Goal: Task Accomplishment & Management: Manage account settings

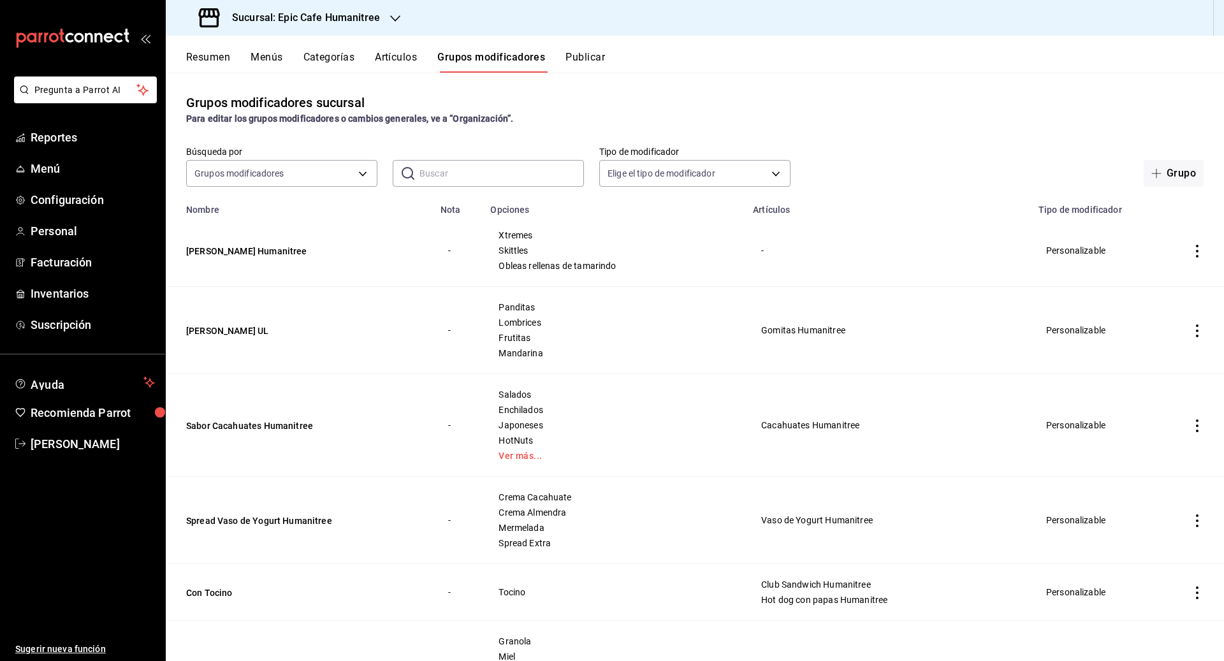
click at [403, 65] on button "Artículos" at bounding box center [396, 62] width 42 height 22
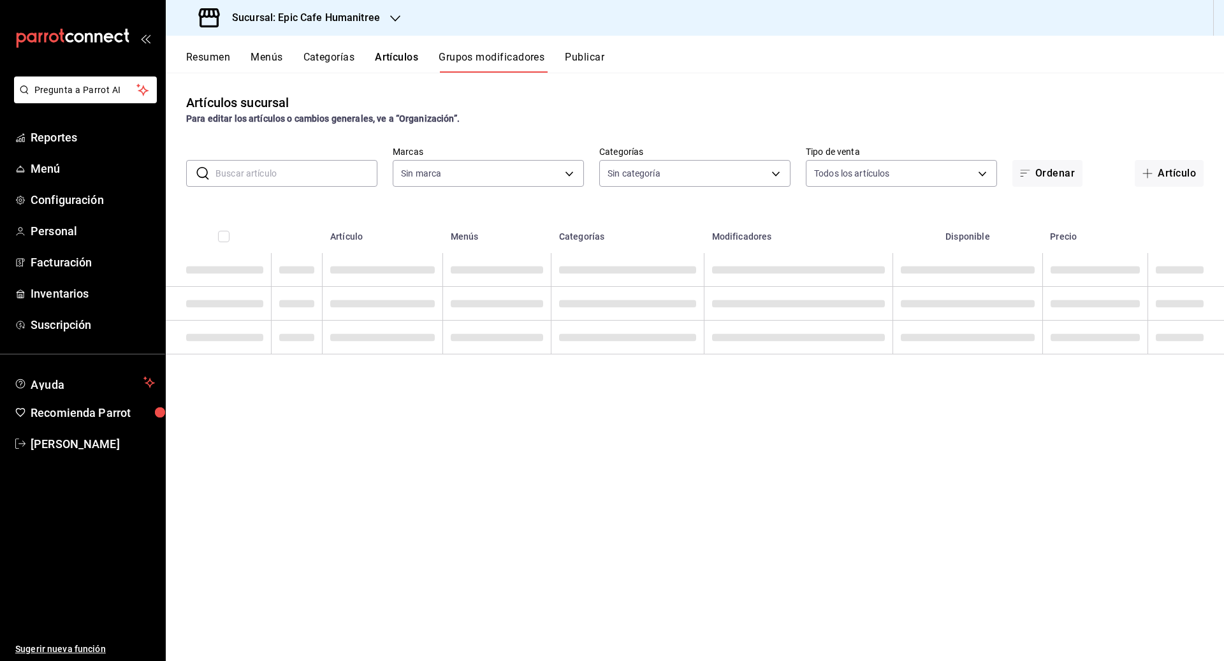
type input "e2a6dcd0-c09b-4f39-b209-5f97019748a2,3f18ad05-55ab-44ea-8b53-c1c2b2db6cb9"
type input "9fab54cc-32ee-4335-a8af-fa557cca6bda,8f498dc2-059d-4a00-9e0e-d85adaa23bc2,0d7a3…"
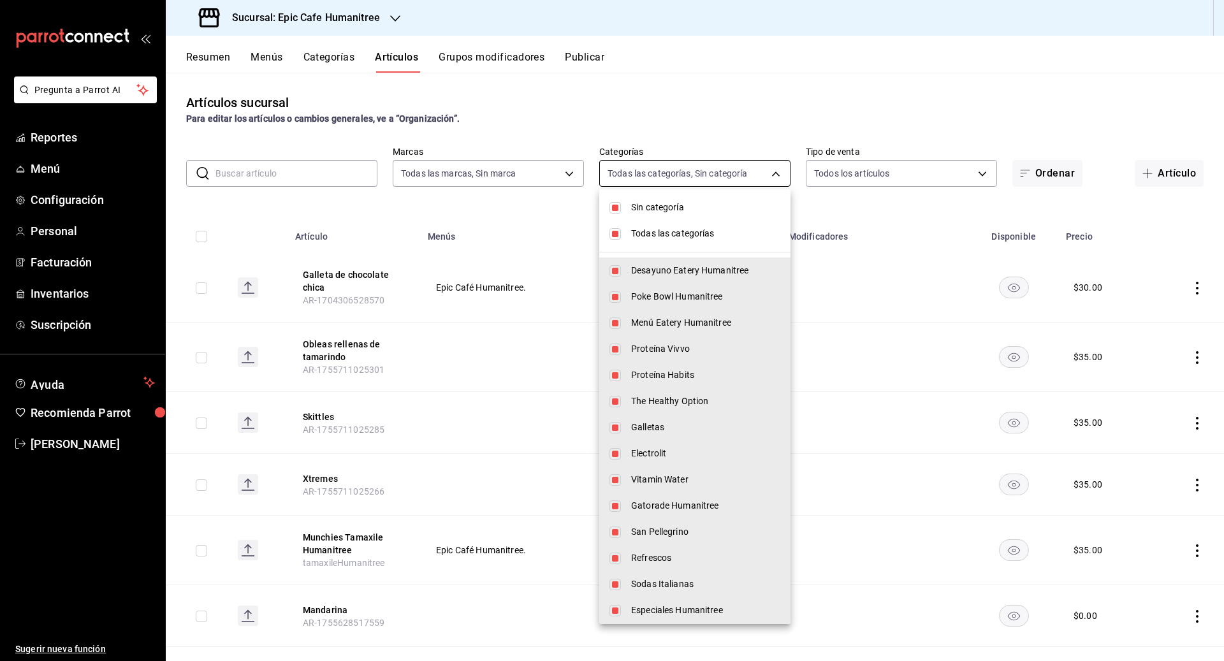
click at [596, 171] on body "Pregunta a Parrot AI Reportes Menú Configuración Personal Facturación Inventari…" at bounding box center [612, 330] width 1224 height 661
click at [596, 206] on li "Sin categoría" at bounding box center [694, 207] width 191 height 26
checkbox input "false"
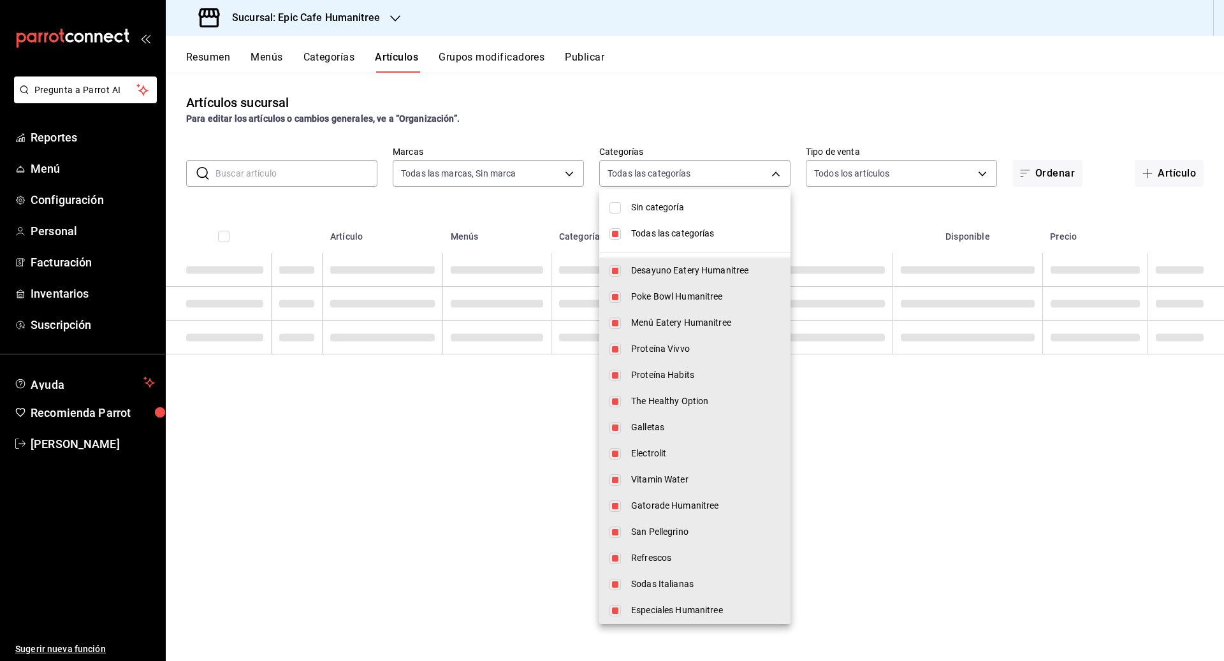
click at [596, 234] on input "checkbox" at bounding box center [614, 233] width 11 height 11
checkbox input "false"
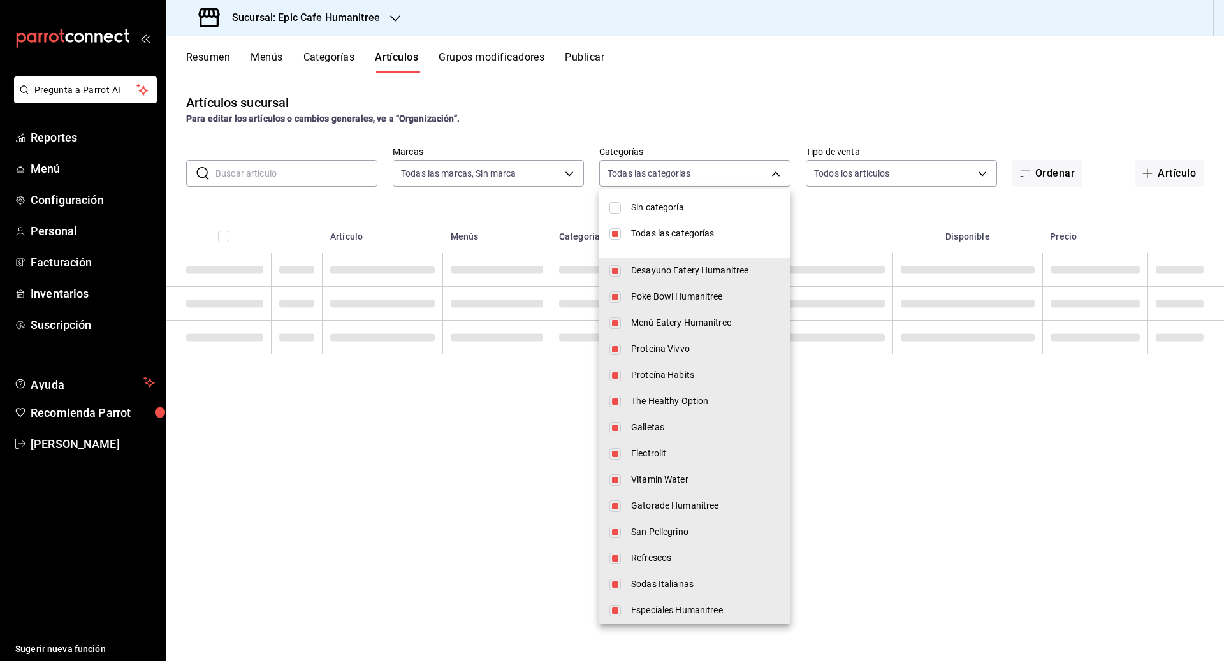
checkbox input "false"
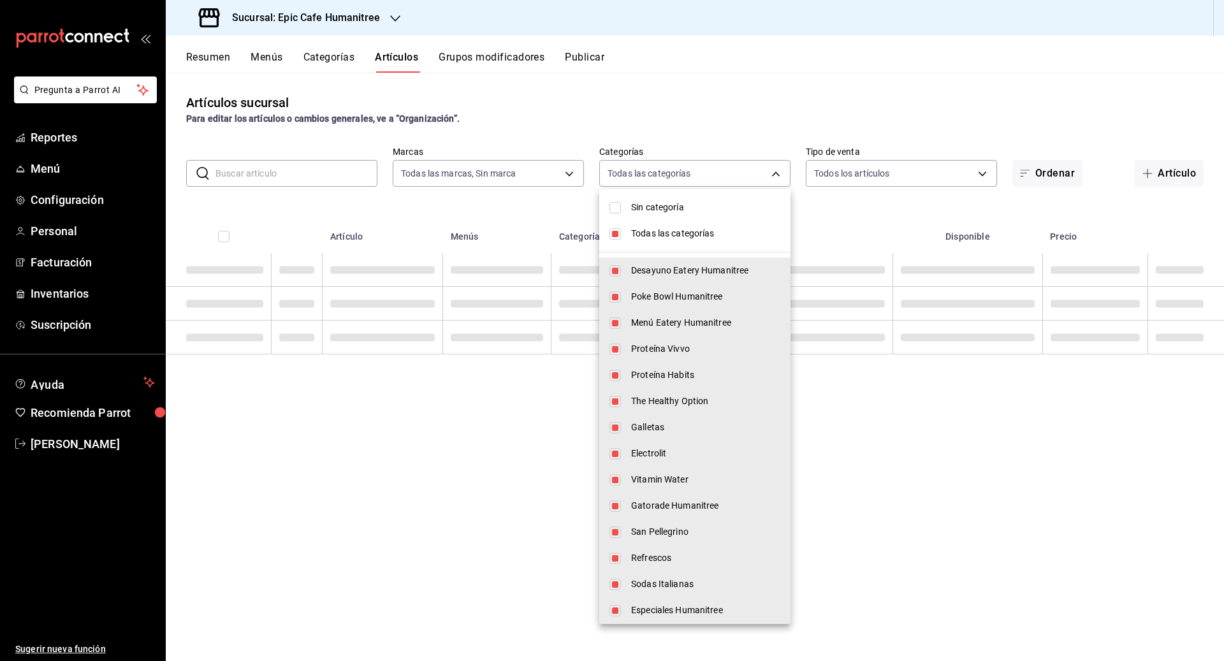
checkbox input "false"
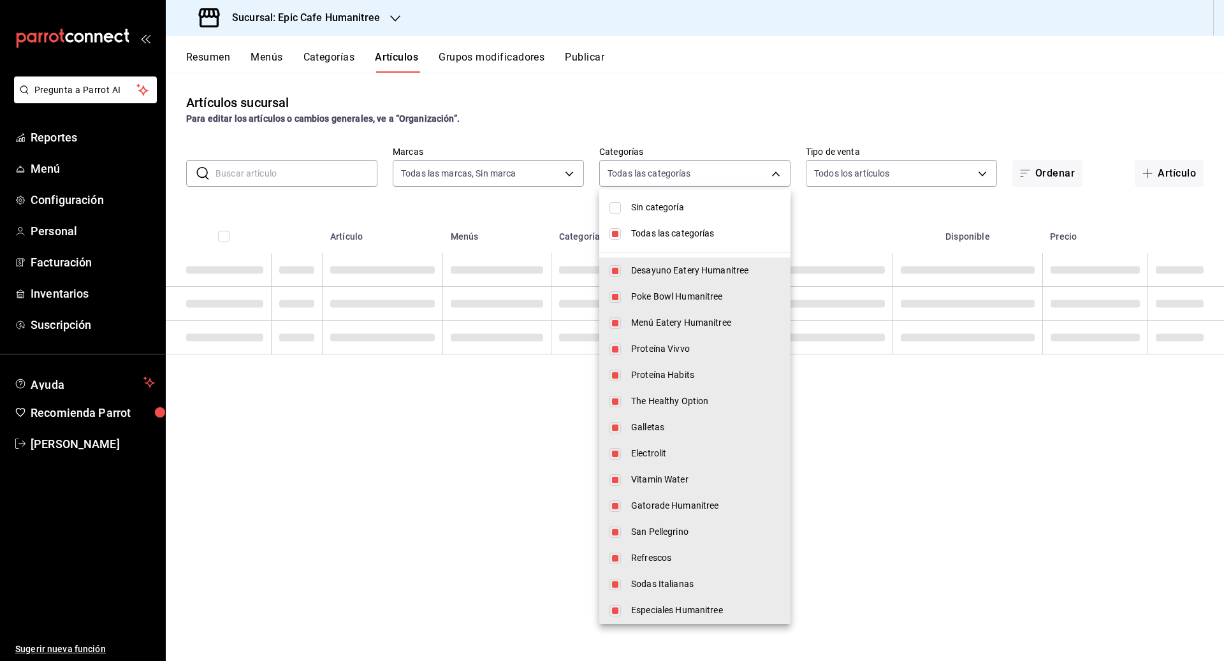
checkbox input "false"
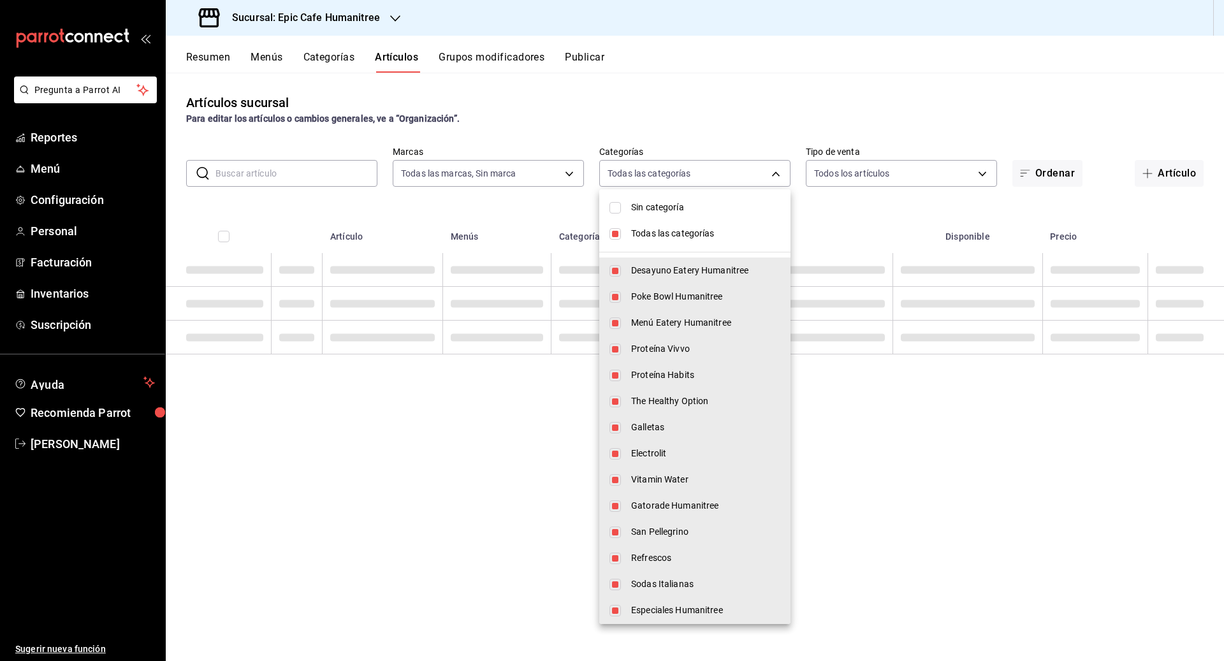
checkbox input "false"
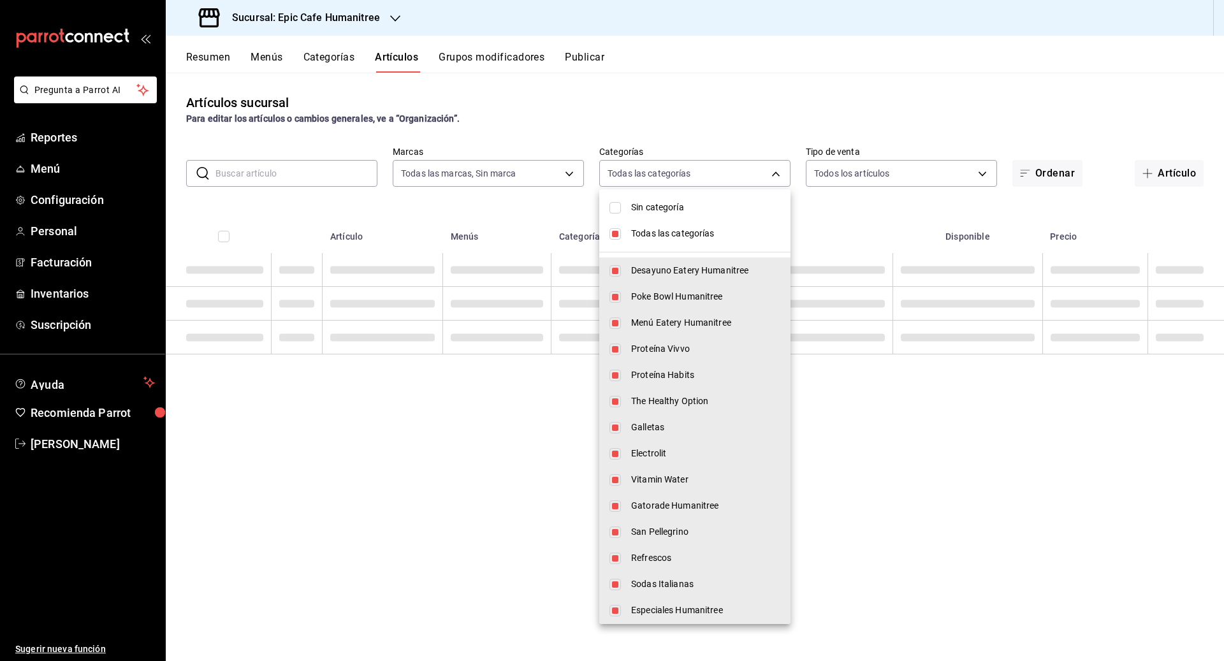
checkbox input "false"
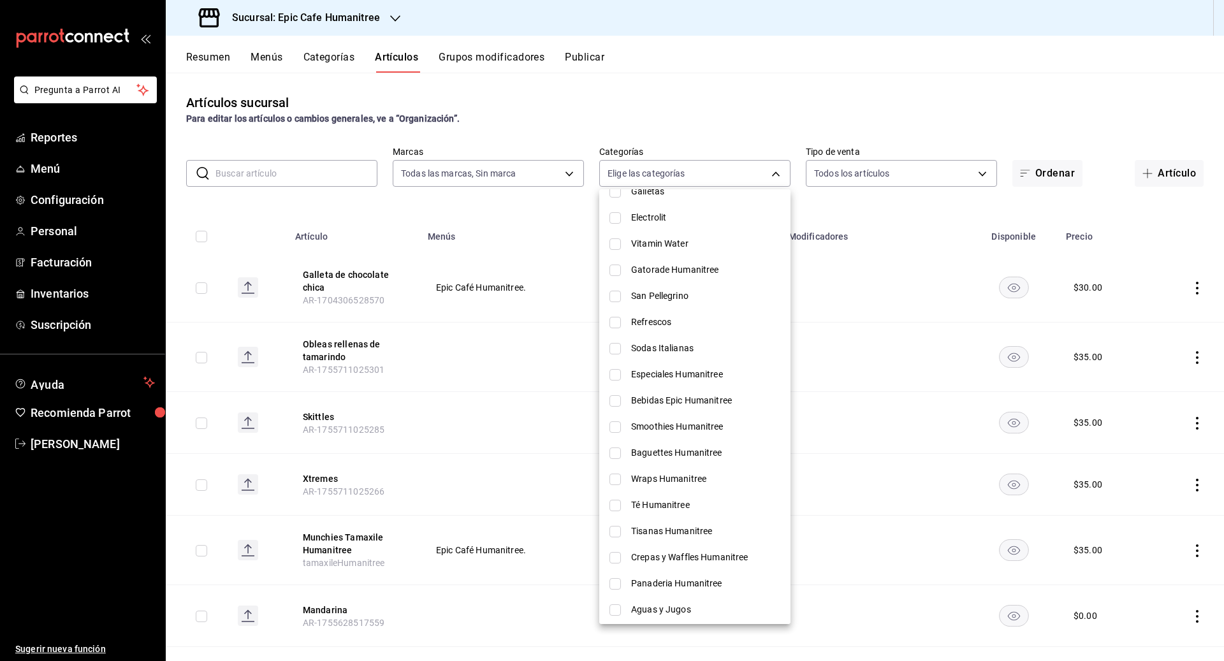
scroll to position [265, 0]
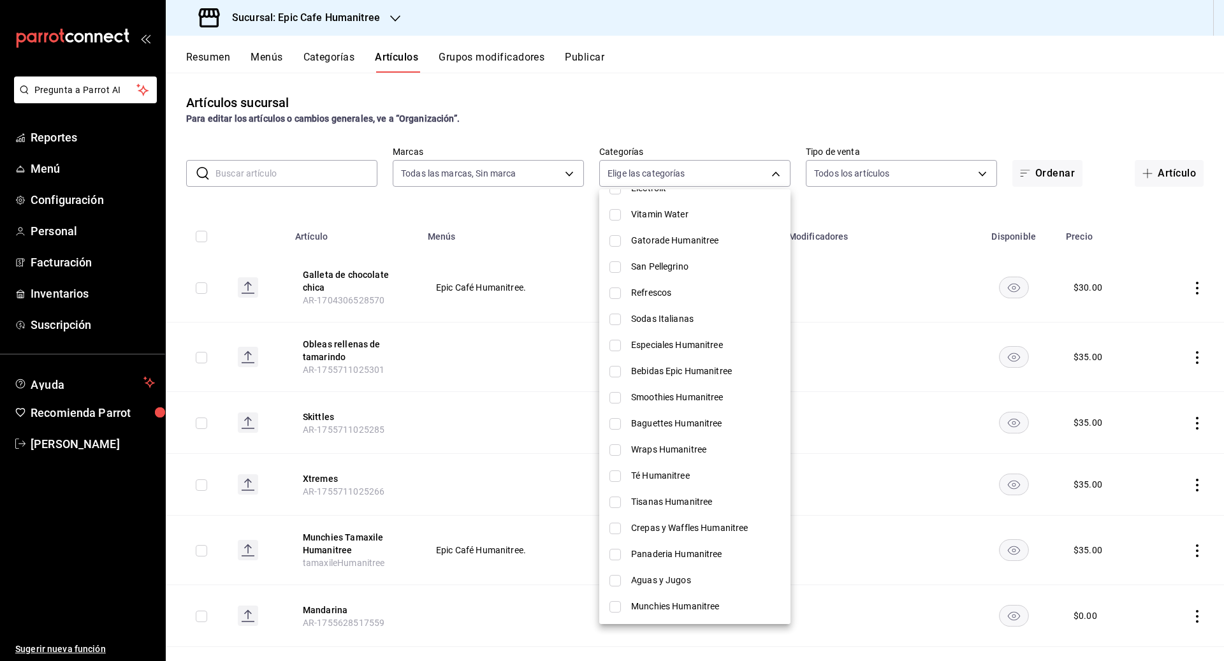
click at [596, 608] on span "Munchies Humanitree" at bounding box center [705, 606] width 149 height 13
type input "619a5604-fb8a-4e7c-bbd3-96bda5c2307d"
checkbox input "true"
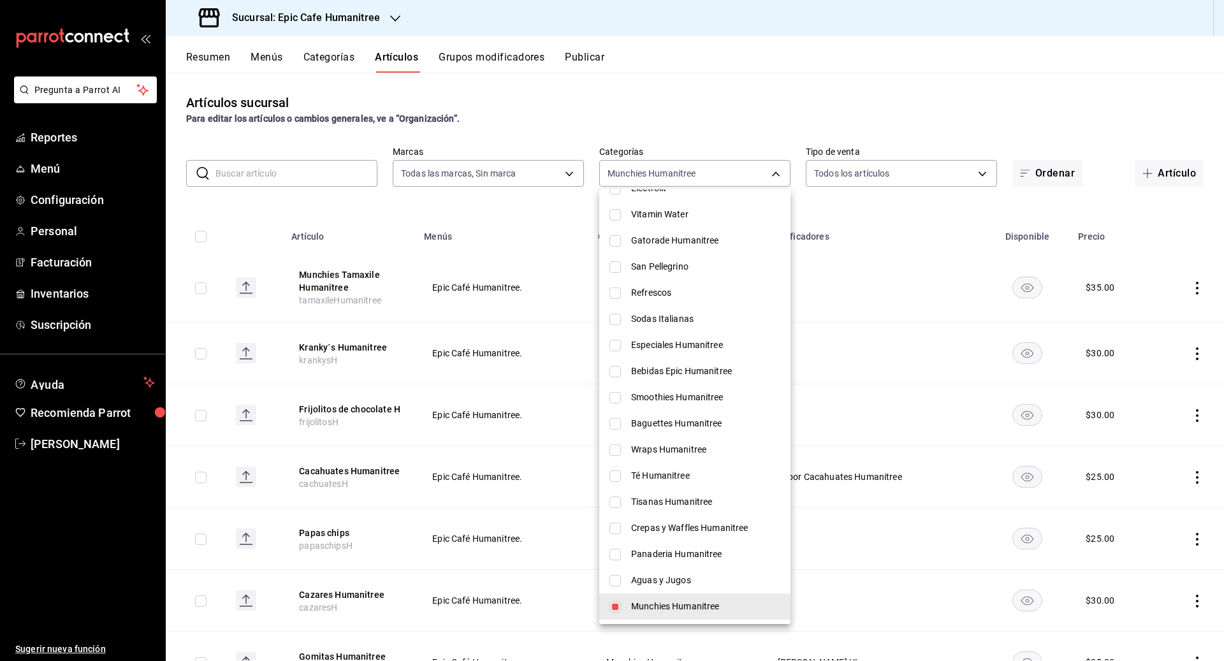
click at [596, 171] on div at bounding box center [612, 330] width 1224 height 661
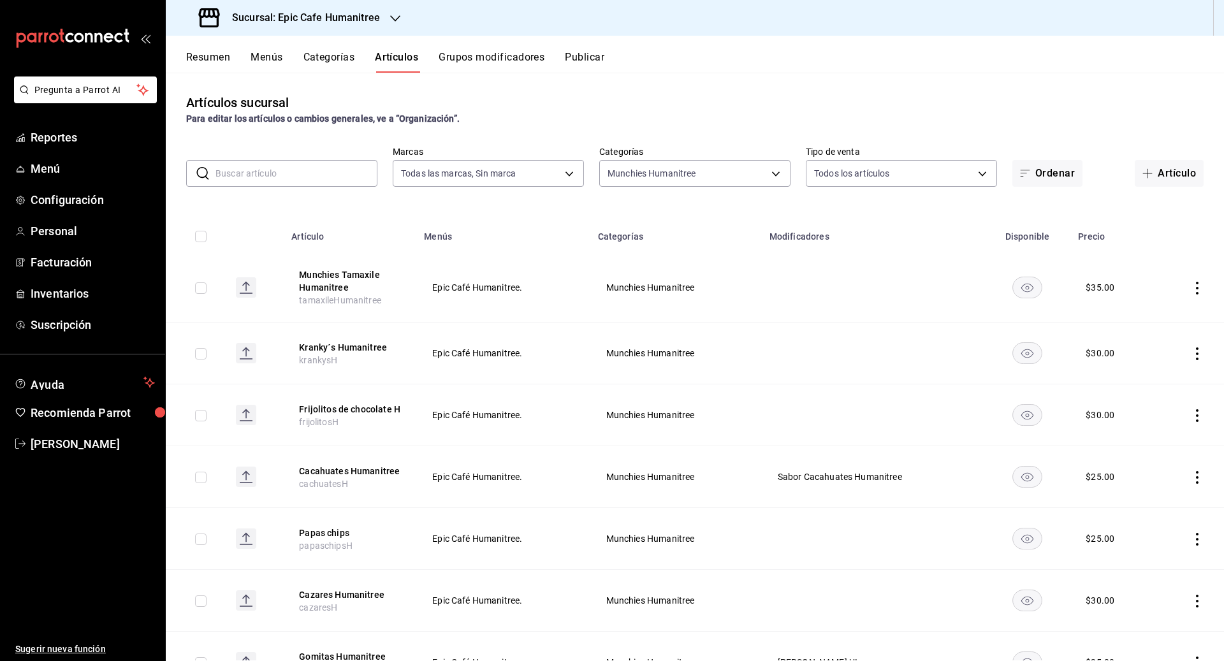
click at [387, 25] on div "Sucursal: Epic Cafe Humanitree" at bounding box center [290, 18] width 229 height 36
click at [263, 108] on div "Epic Café UL" at bounding box center [261, 112] width 171 height 13
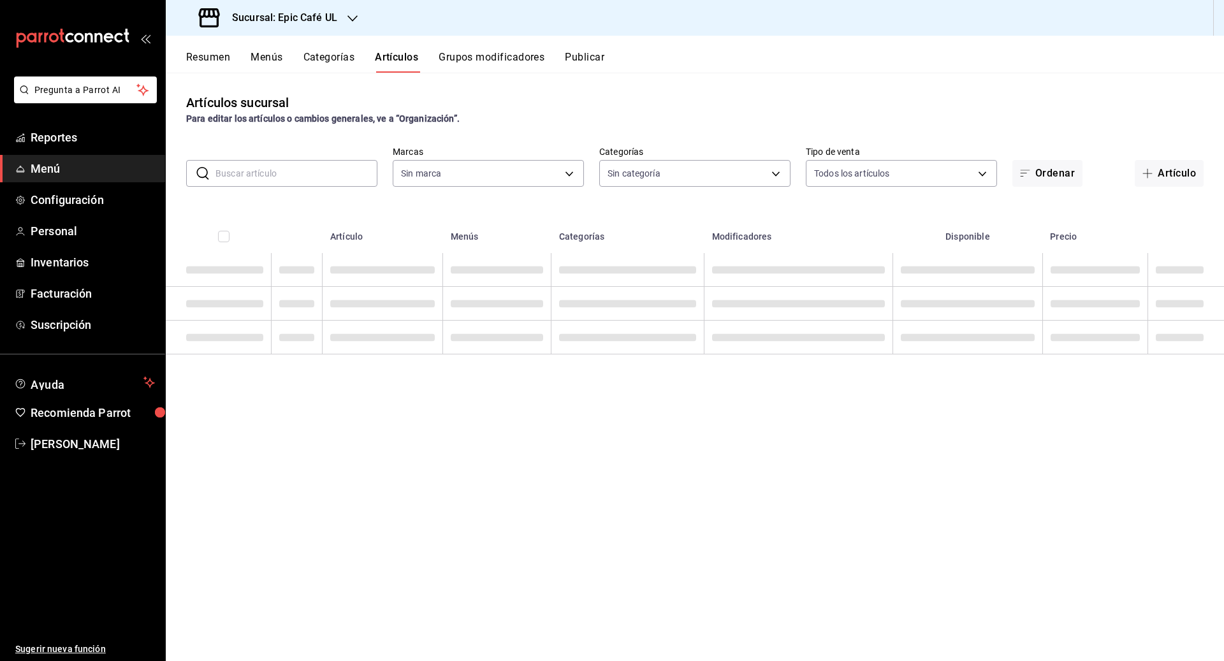
type input "0b460728-6364-42ef-89dc-bd26cc72a634,74d825ce-58bc-4009-852c-b2179214726c,36596…"
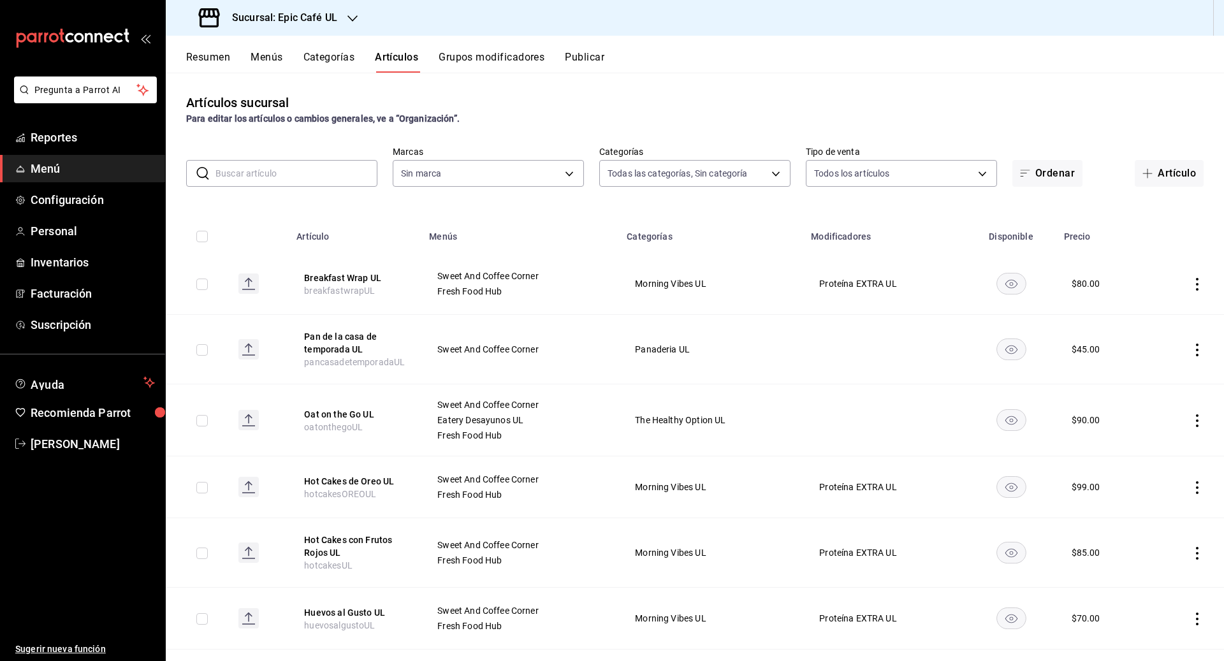
type input "8ab046c6-0e56-43ef-b272-b6267400ac64,c832d7f2-bfd0-461e-be2e-c17eaf69f67d"
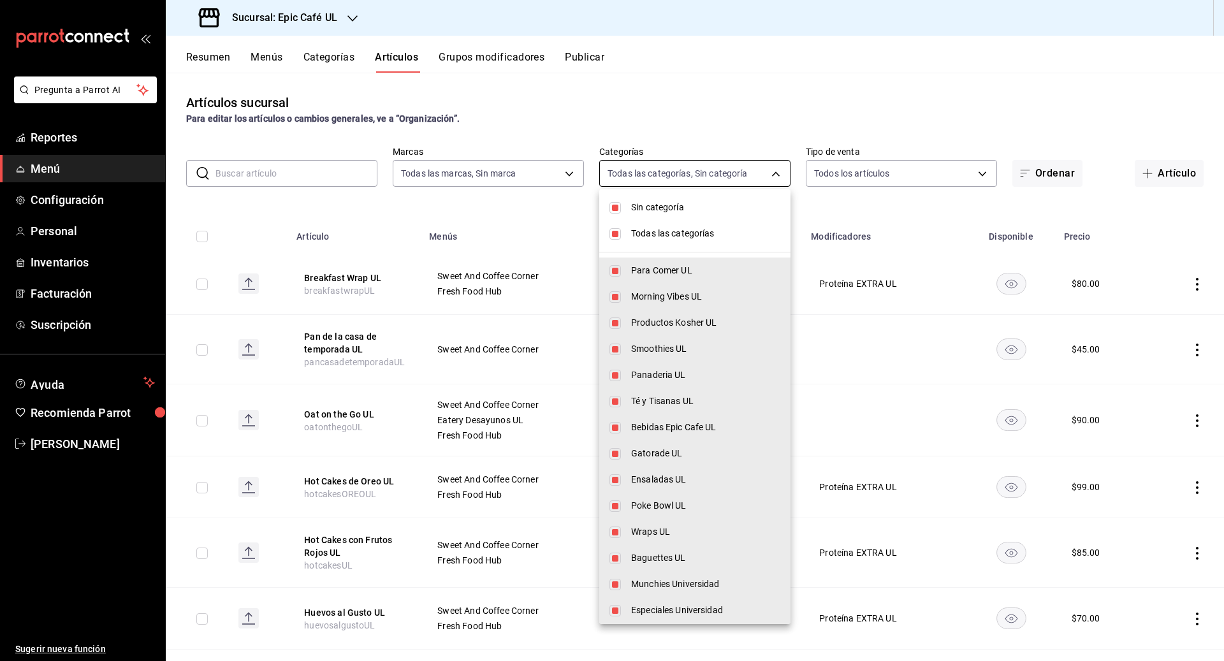
click at [596, 180] on body "Pregunta a Parrot AI Reportes Menú Configuración Personal Inventarios Facturaci…" at bounding box center [612, 330] width 1224 height 661
click at [596, 214] on li "Sin categoría" at bounding box center [694, 207] width 191 height 26
checkbox input "false"
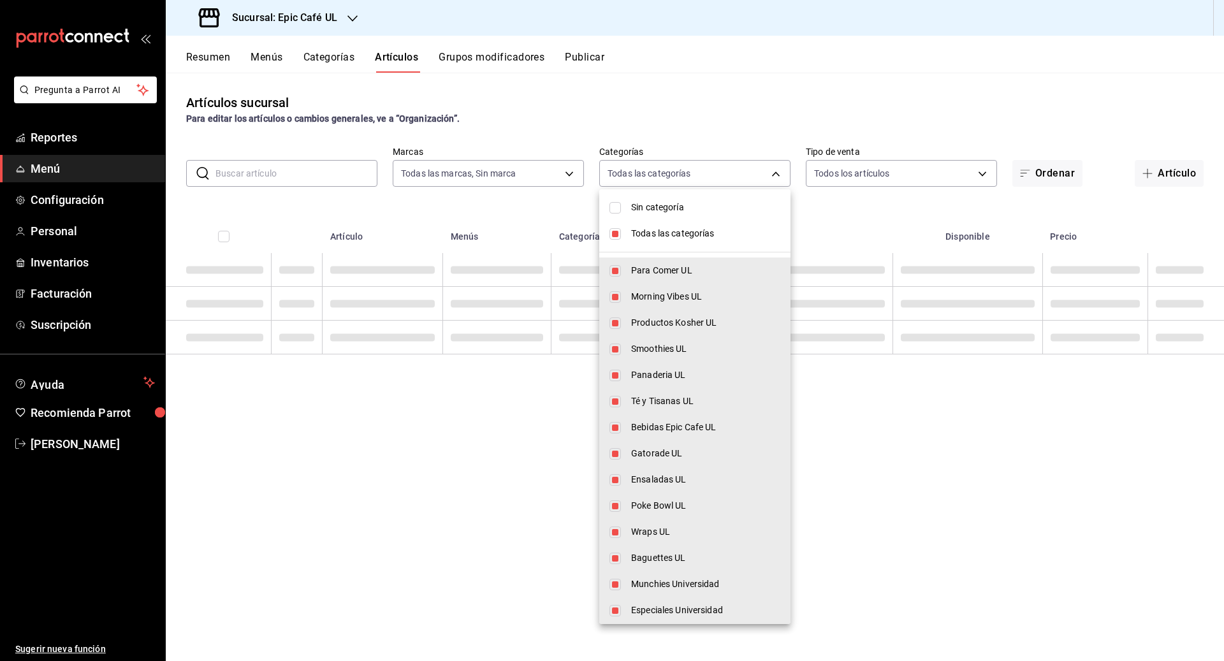
click at [596, 224] on li "Todas las categorías" at bounding box center [694, 234] width 191 height 26
checkbox input "false"
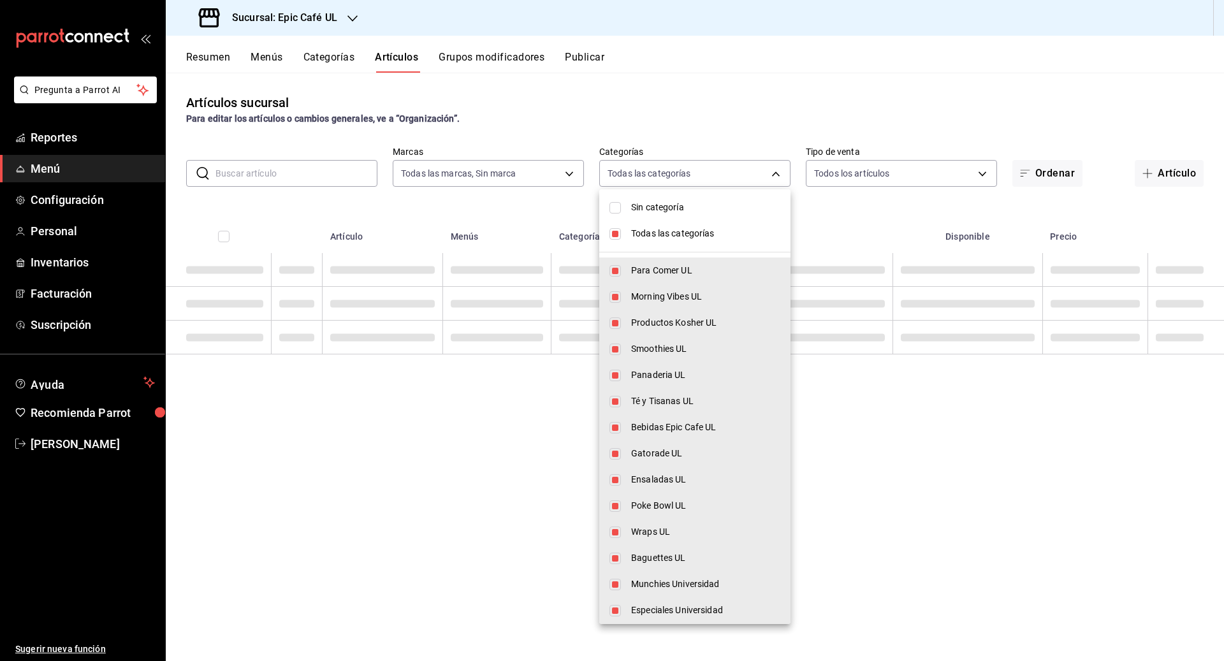
checkbox input "false"
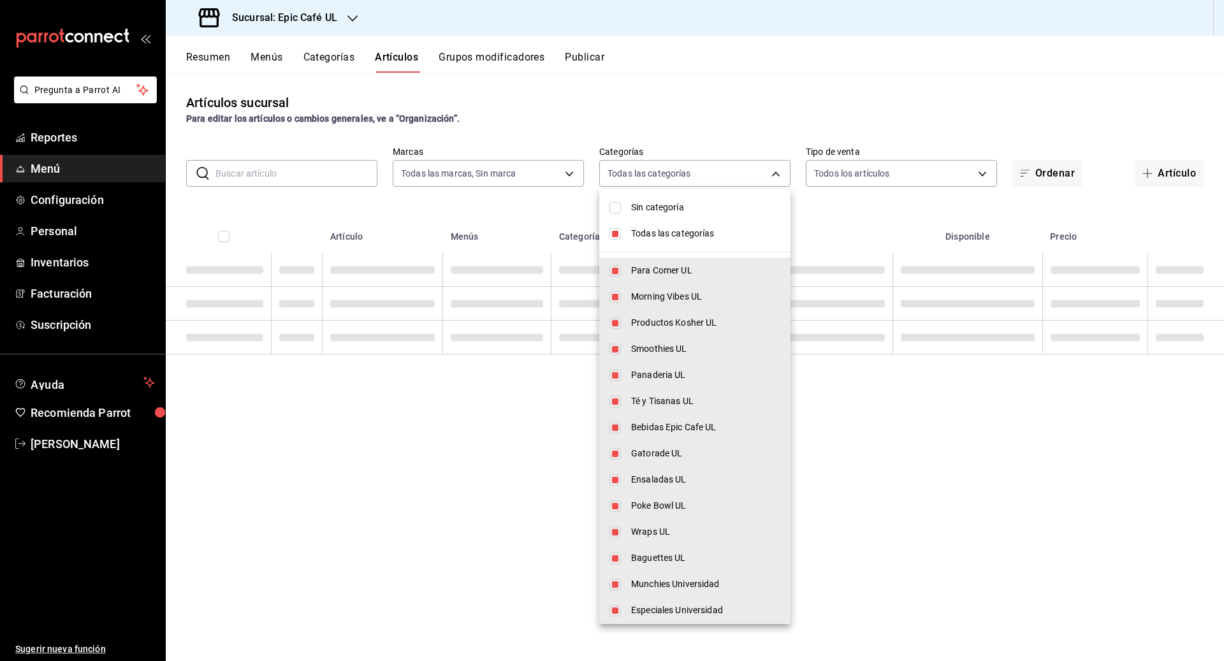
checkbox input "false"
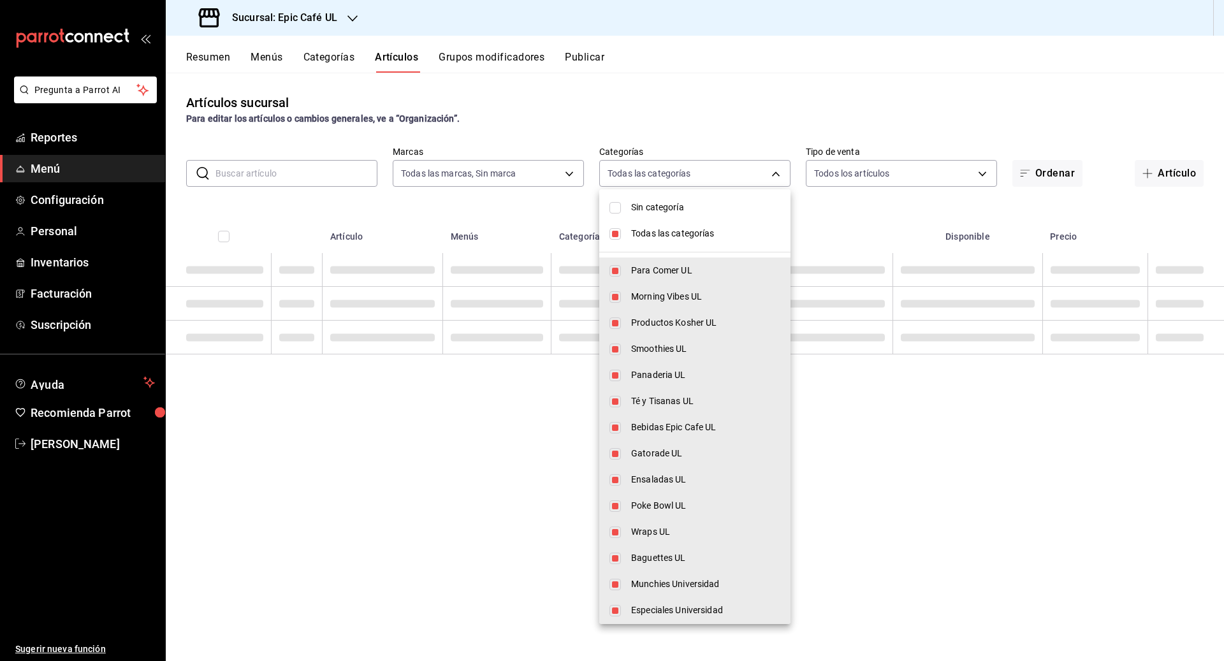
checkbox input "false"
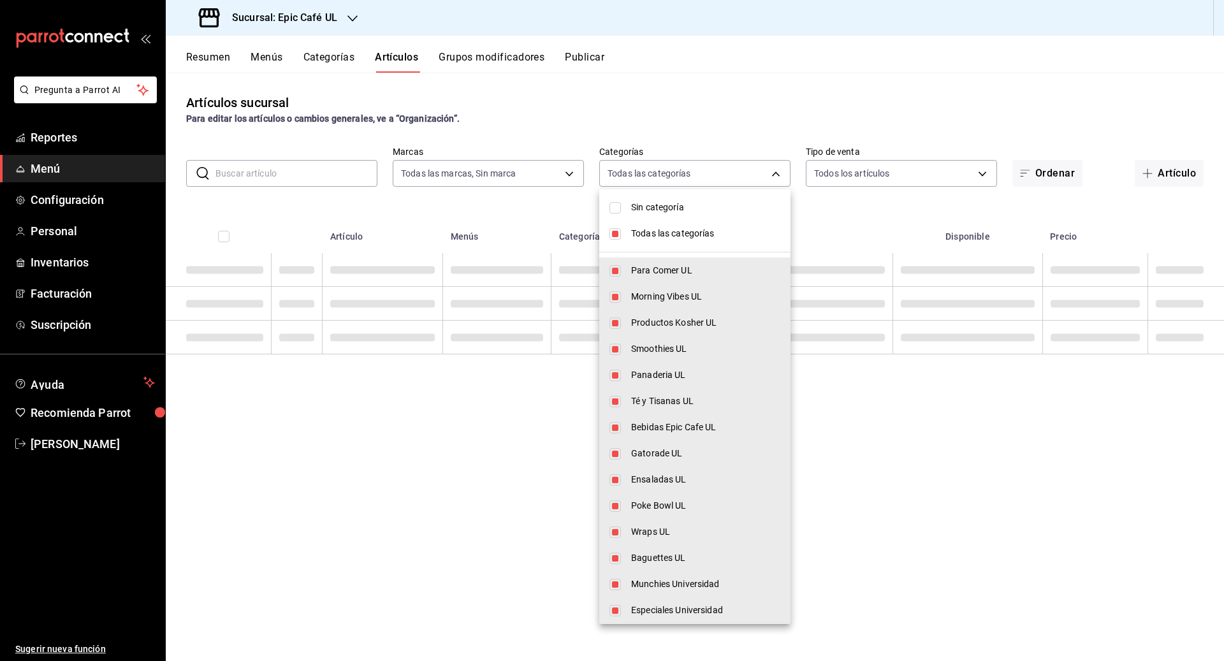
checkbox input "false"
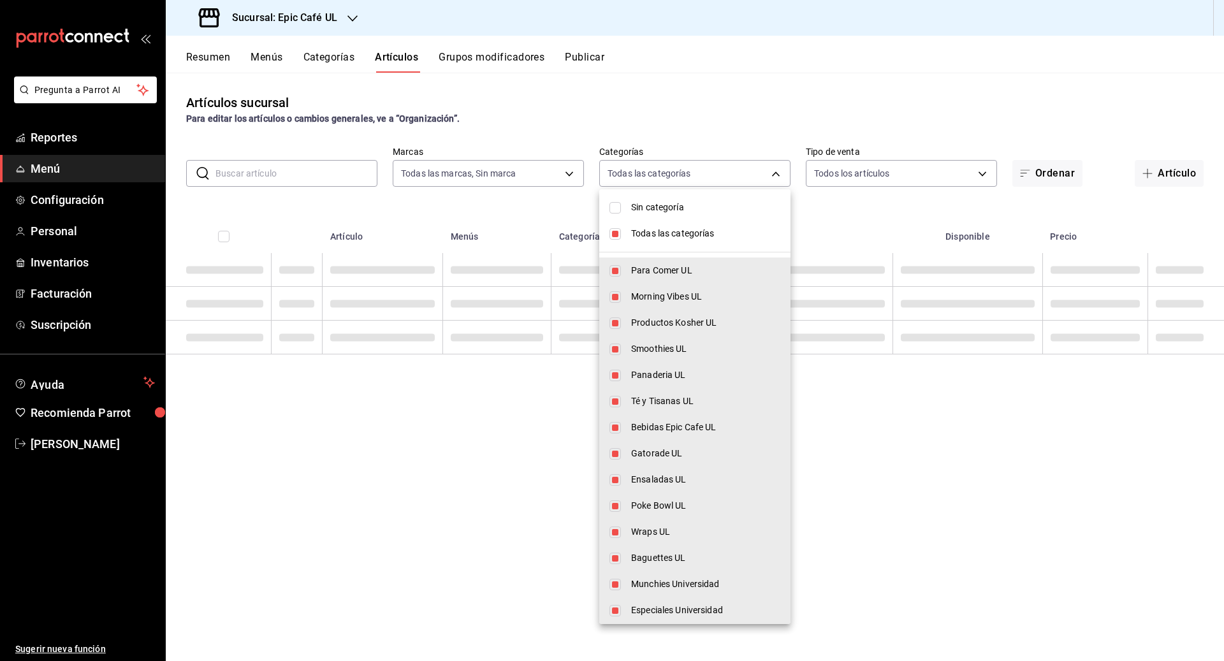
checkbox input "false"
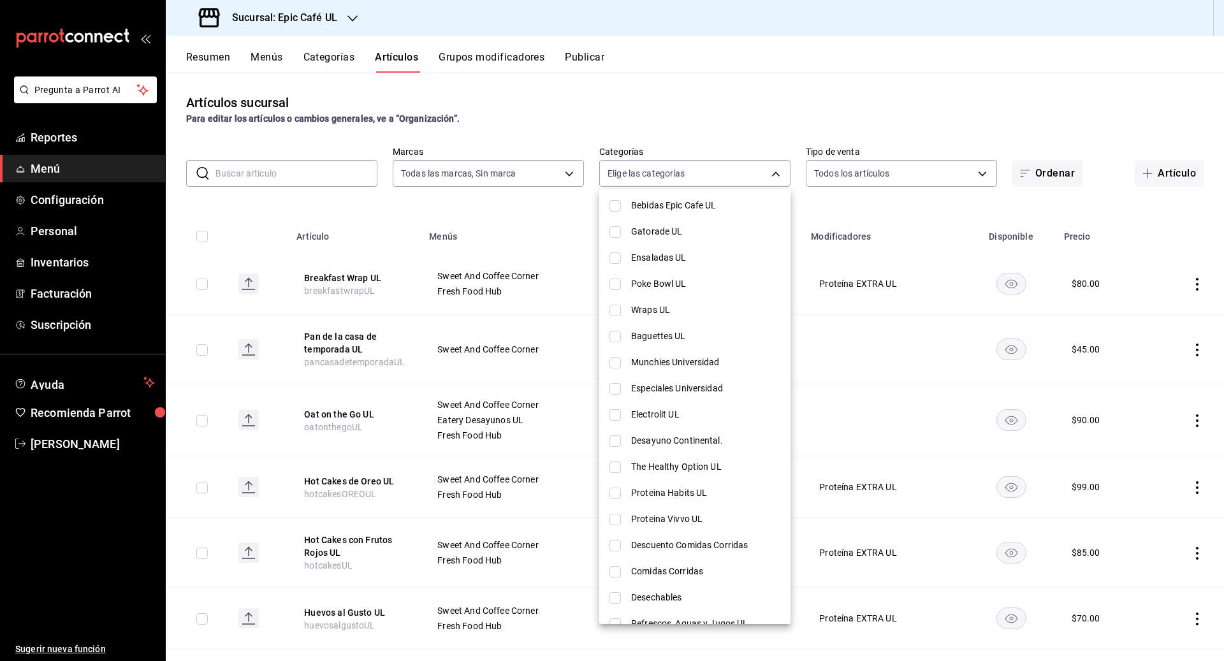
scroll to position [221, 0]
click at [596, 361] on span "Munchies Universidad" at bounding box center [705, 363] width 149 height 13
type input "8508808f-d943-4fba-9af1-2782c67dec6b"
checkbox input "true"
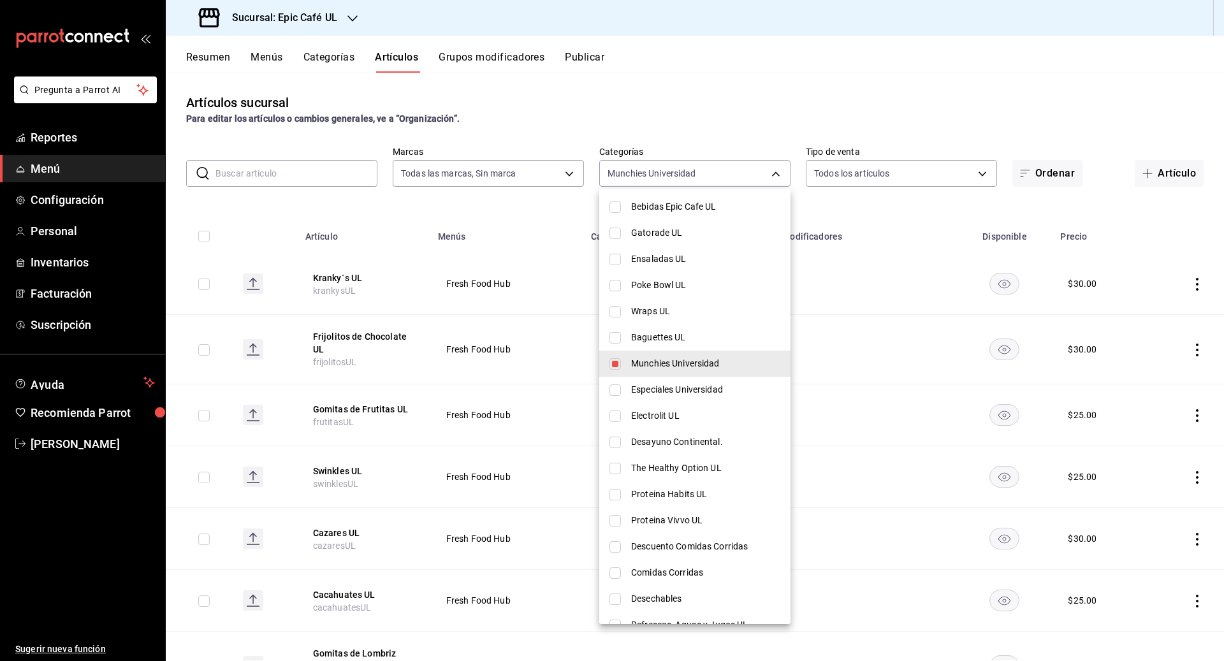
click at [596, 175] on div at bounding box center [612, 330] width 1224 height 661
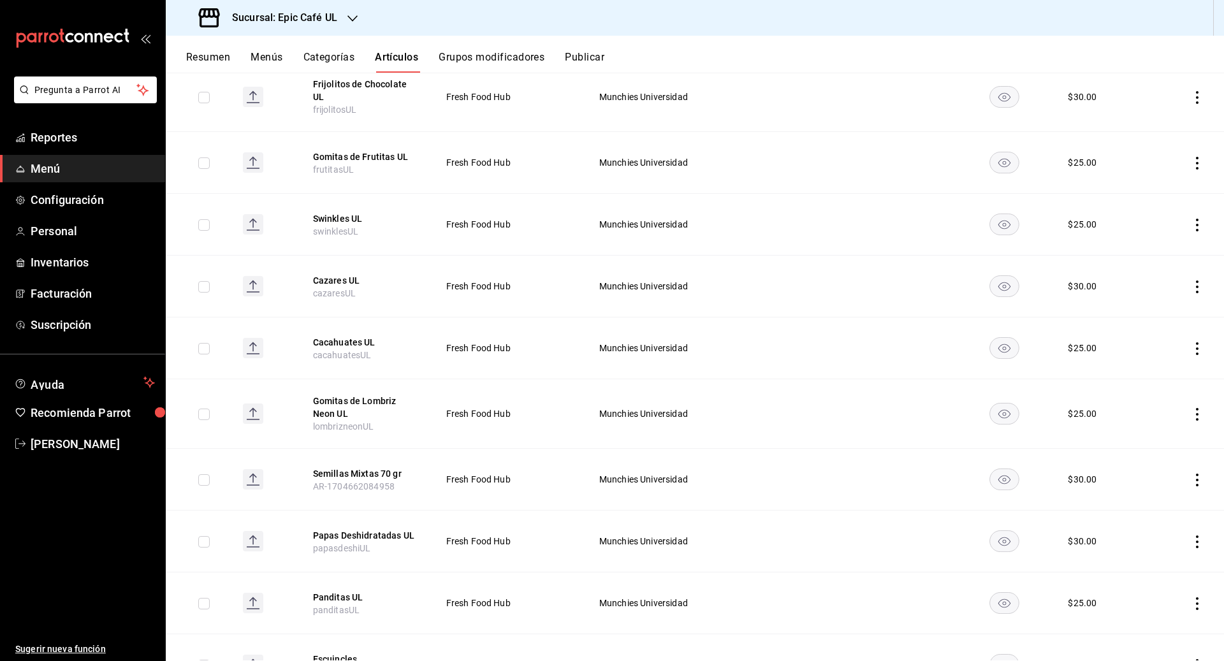
scroll to position [438, 0]
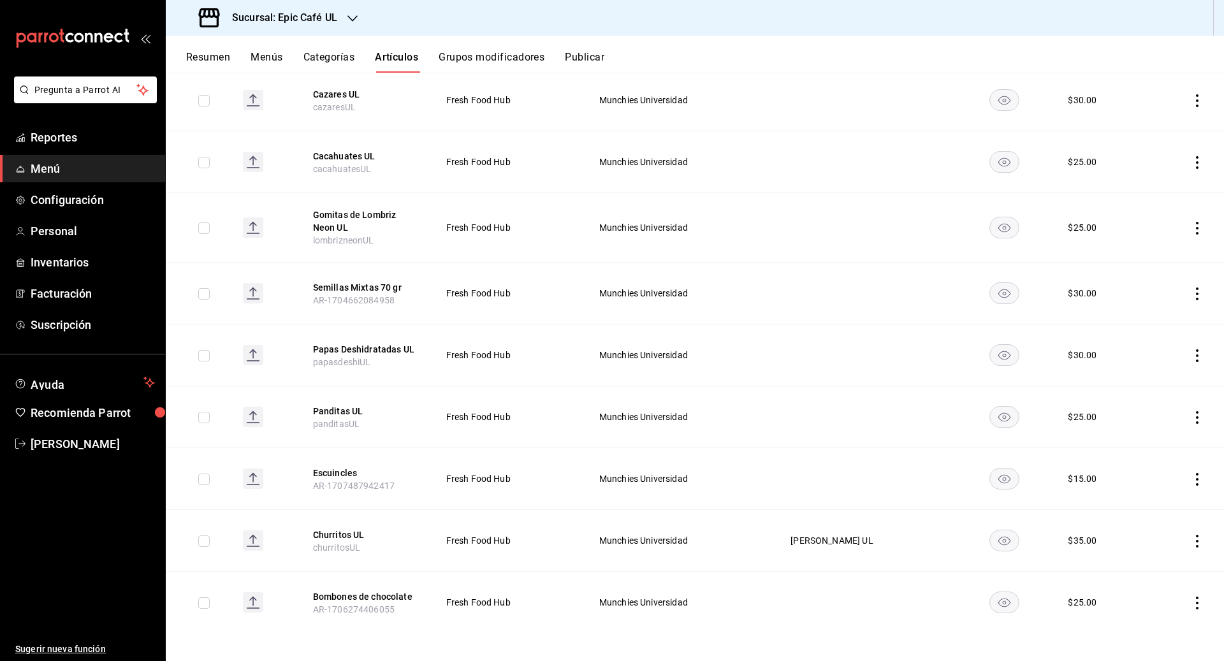
click at [596, 539] on icon "actions" at bounding box center [1196, 541] width 13 height 13
click at [596, 595] on span "Duplicar" at bounding box center [1158, 593] width 33 height 13
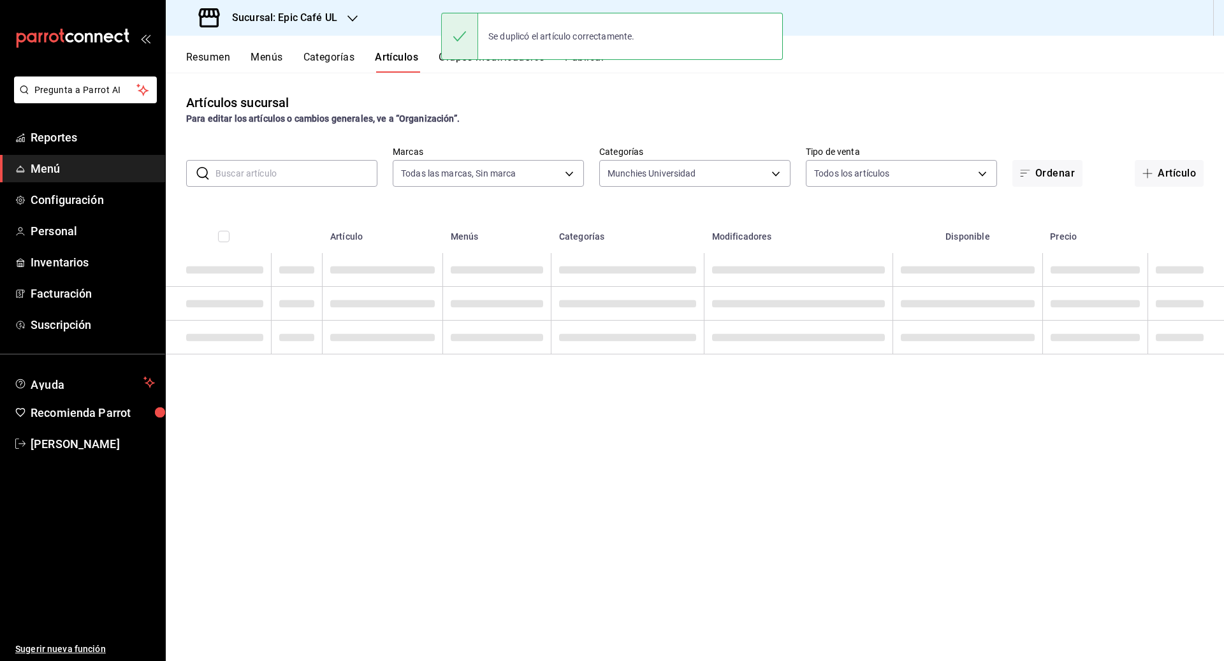
scroll to position [0, 0]
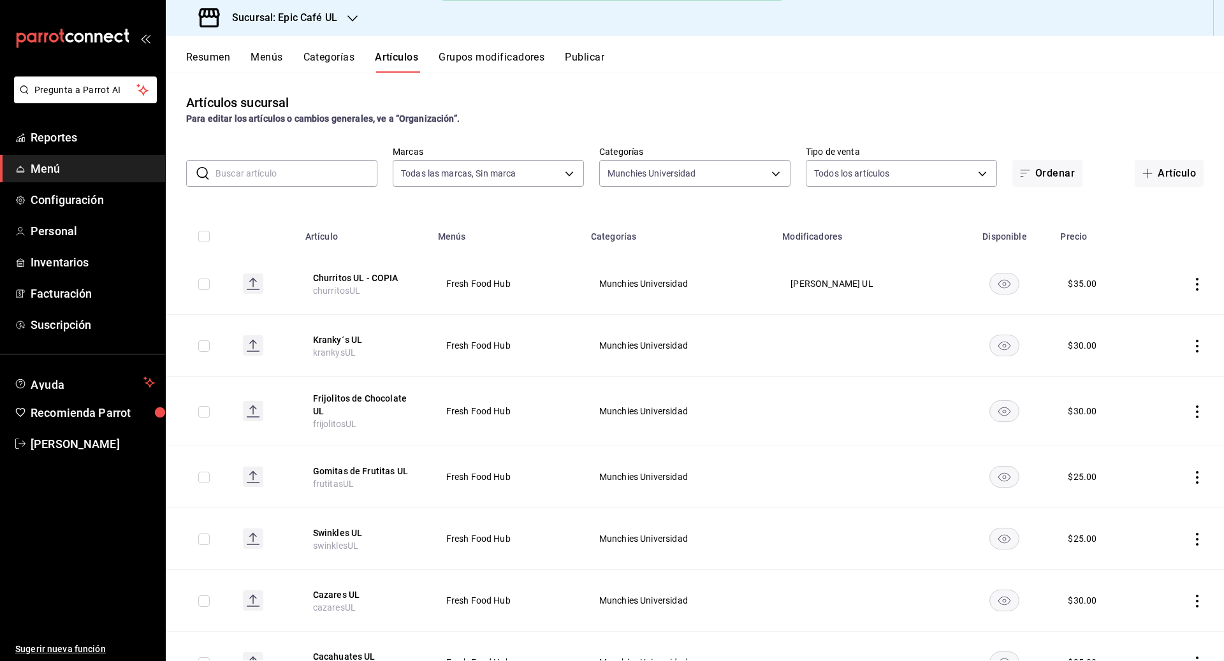
click at [596, 283] on icon "actions" at bounding box center [1196, 284] width 13 height 13
click at [596, 314] on span "Editar" at bounding box center [1158, 313] width 33 height 13
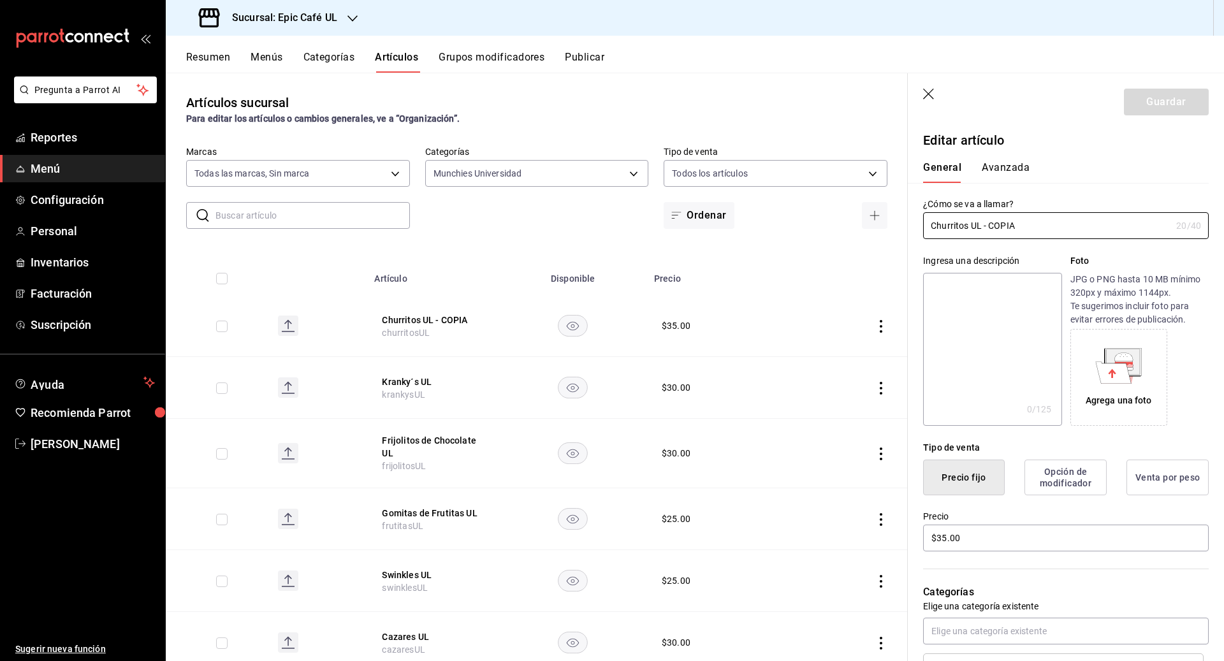
drag, startPoint x: 1022, startPoint y: 231, endPoint x: 911, endPoint y: 201, distance: 115.6
click at [596, 201] on div "¿Cómo se va a llamar? Churritos UL - COPIA 20 /40 ¿Cómo se va a llamar?" at bounding box center [1058, 211] width 301 height 56
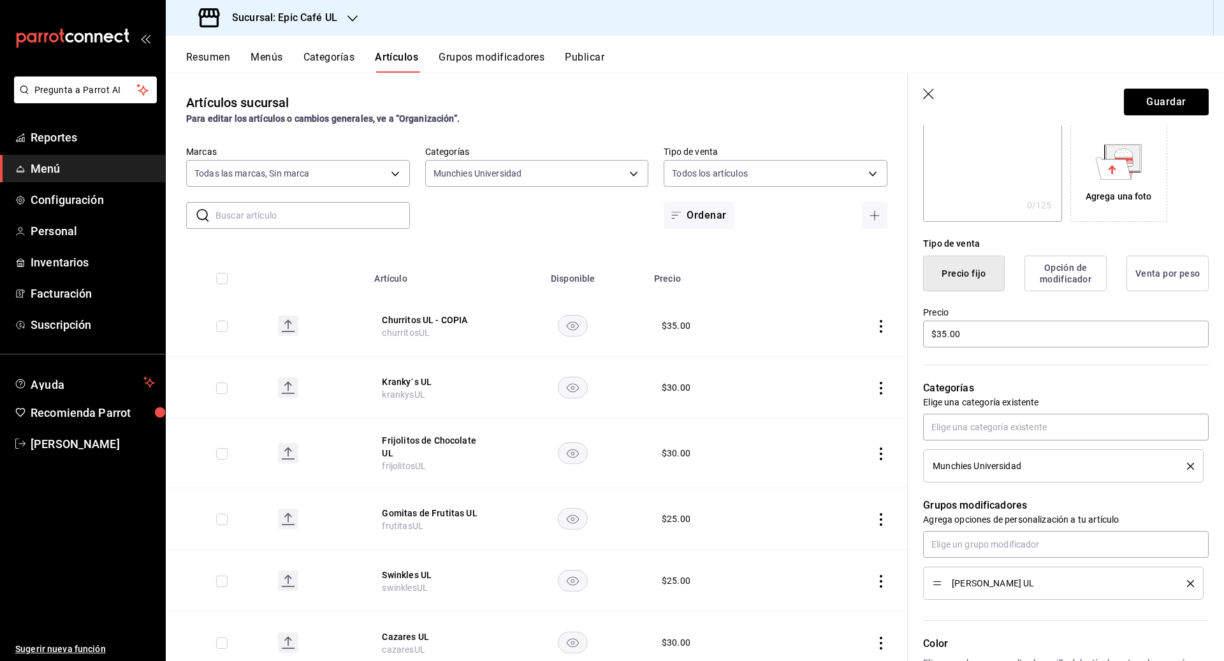
scroll to position [241, 0]
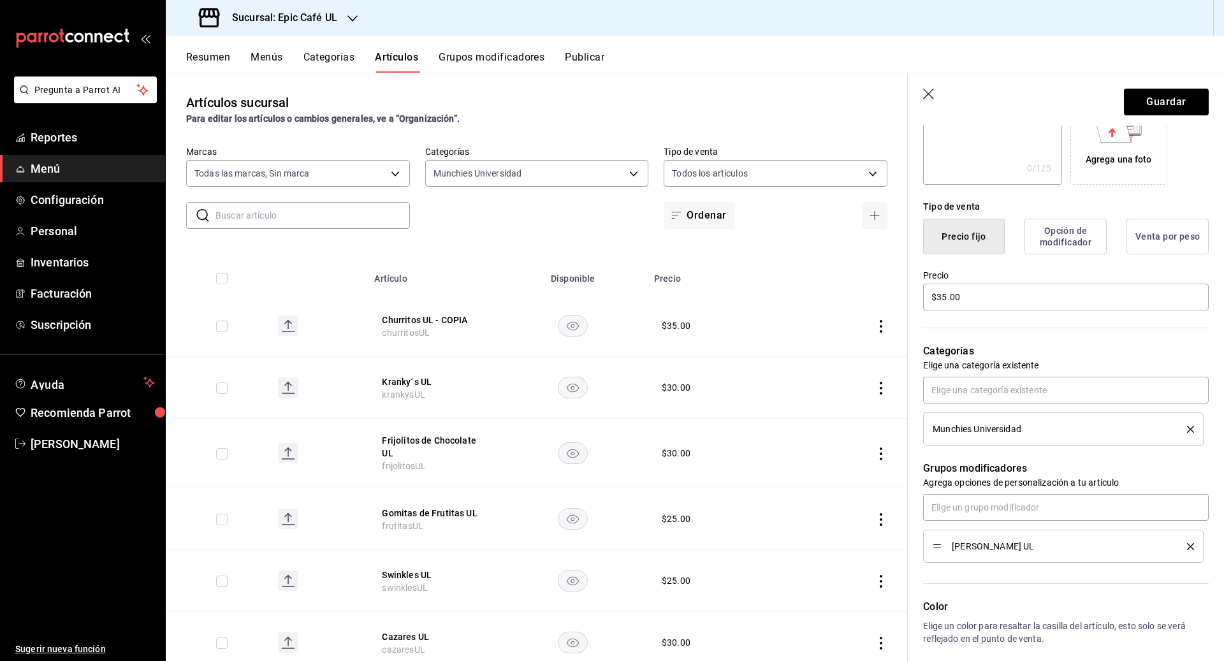
type input "Munchies Tamaxile UL"
click at [596, 546] on button "delete" at bounding box center [1186, 546] width 16 height 7
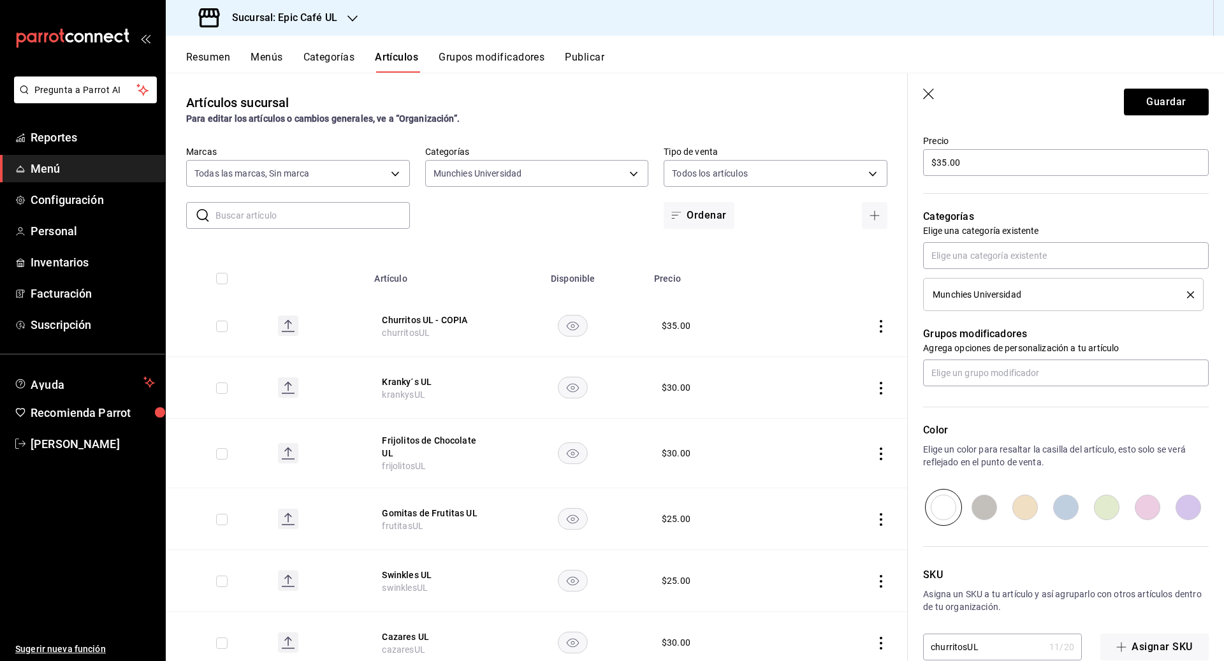
scroll to position [399, 0]
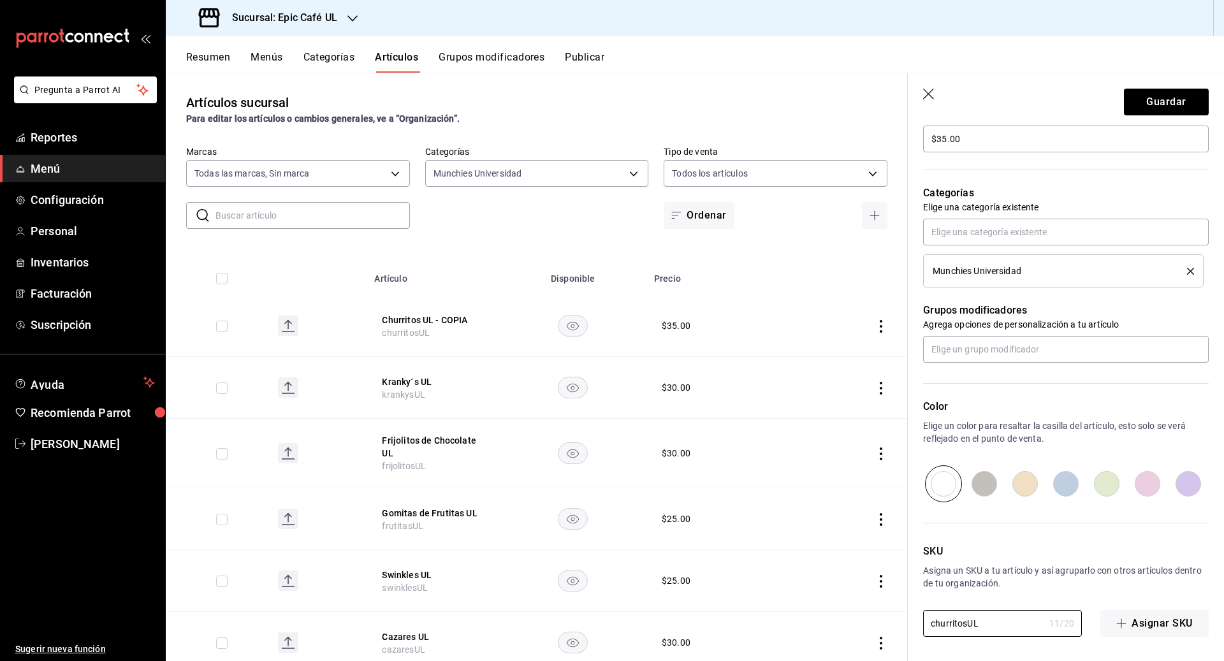
drag, startPoint x: 982, startPoint y: 622, endPoint x: 883, endPoint y: 622, distance: 99.4
click at [596, 622] on main "Artículos sucursal Para editar los artículos o cambios generales, ve a “Organiz…" at bounding box center [695, 367] width 1058 height 588
click at [596, 620] on input "tamaxileHumanitree" at bounding box center [983, 623] width 121 height 25
type input "tamaxileUL"
click at [596, 90] on button "Guardar" at bounding box center [1166, 102] width 85 height 27
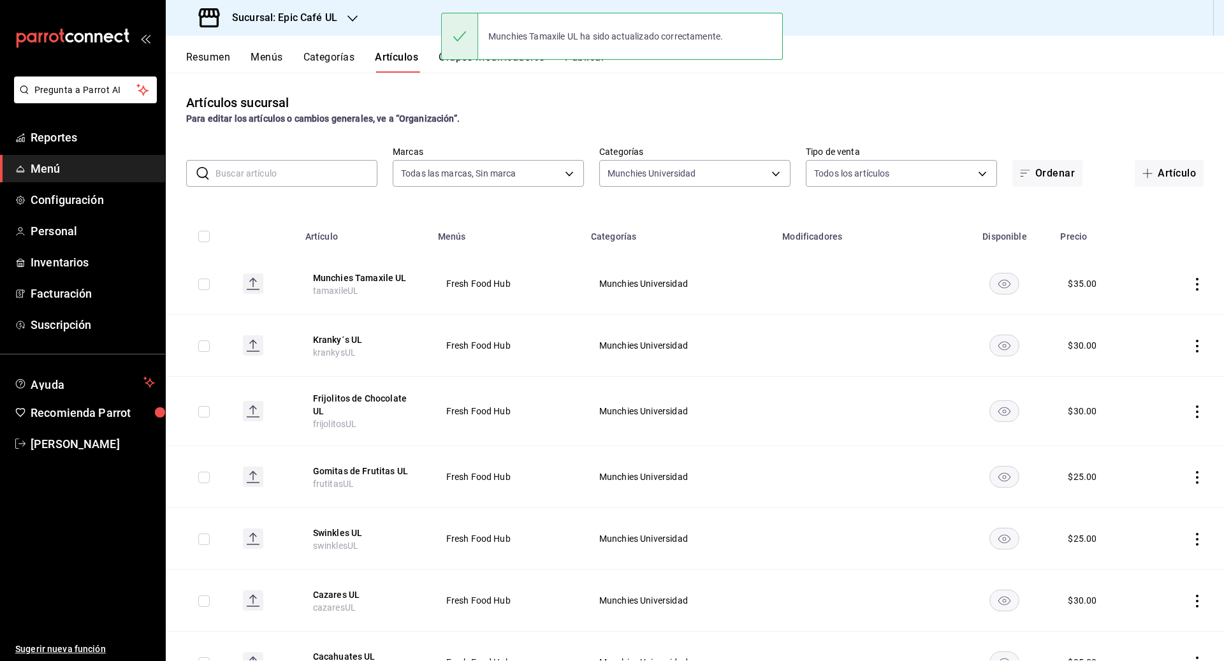
click at [491, 64] on button "Grupos modificadores" at bounding box center [491, 62] width 106 height 22
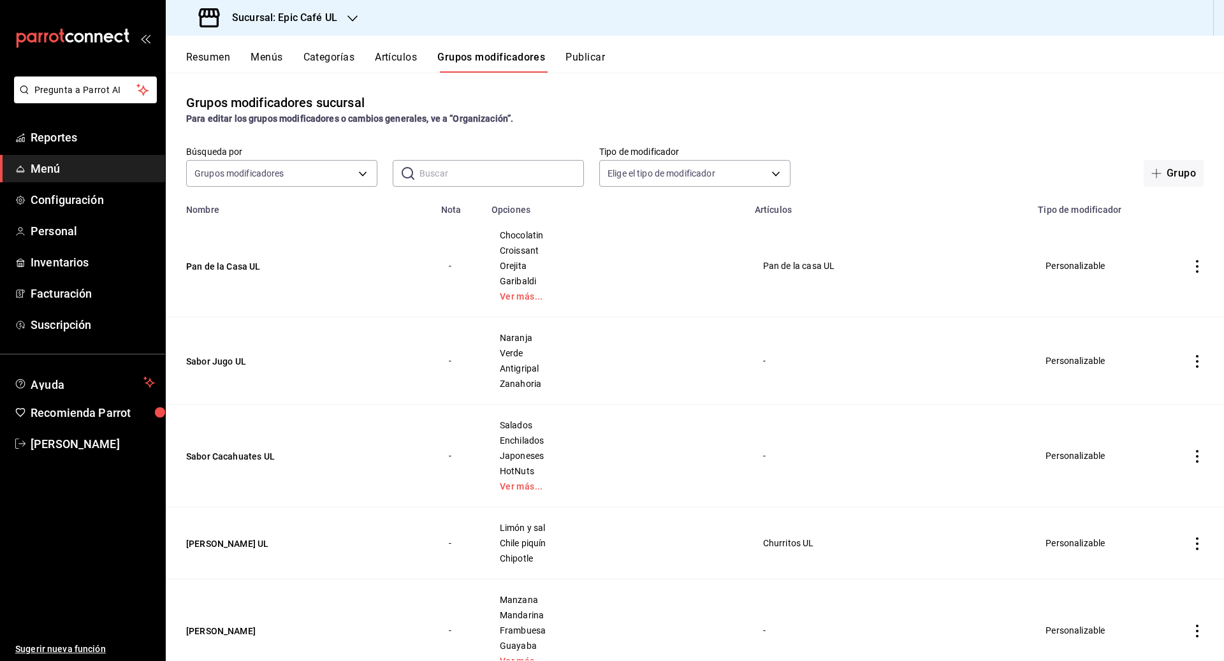
scroll to position [70, 0]
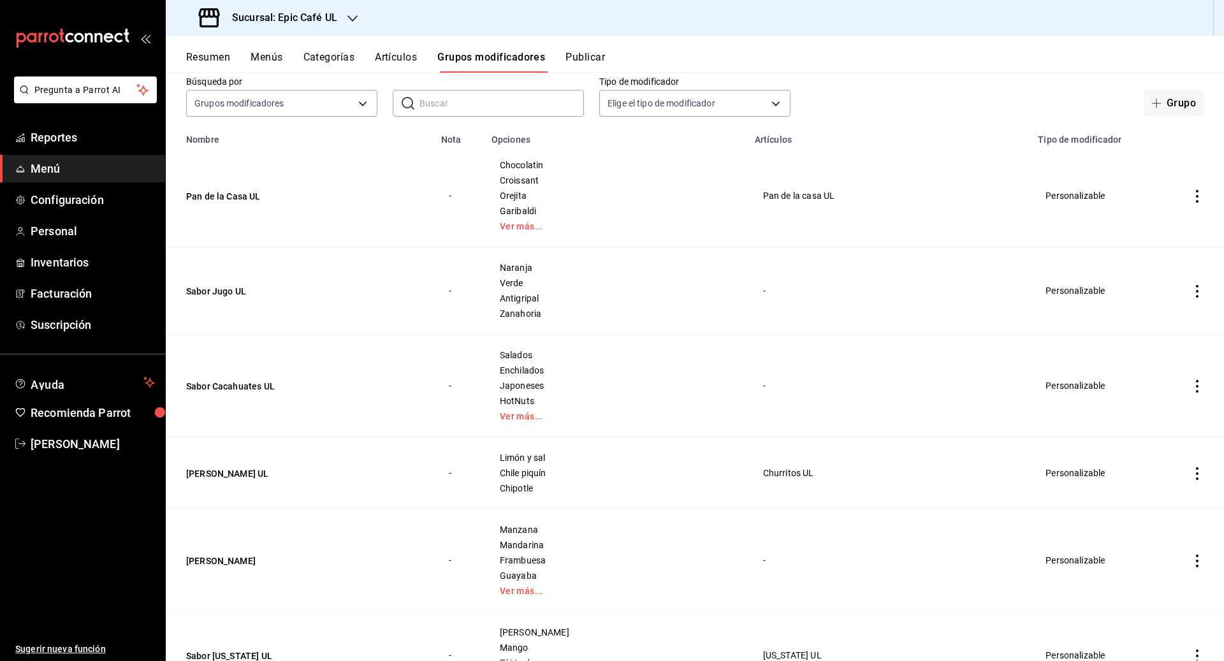
click at [596, 475] on icon "actions" at bounding box center [1196, 473] width 13 height 13
click at [596, 519] on li "Duplicar" at bounding box center [1147, 528] width 76 height 26
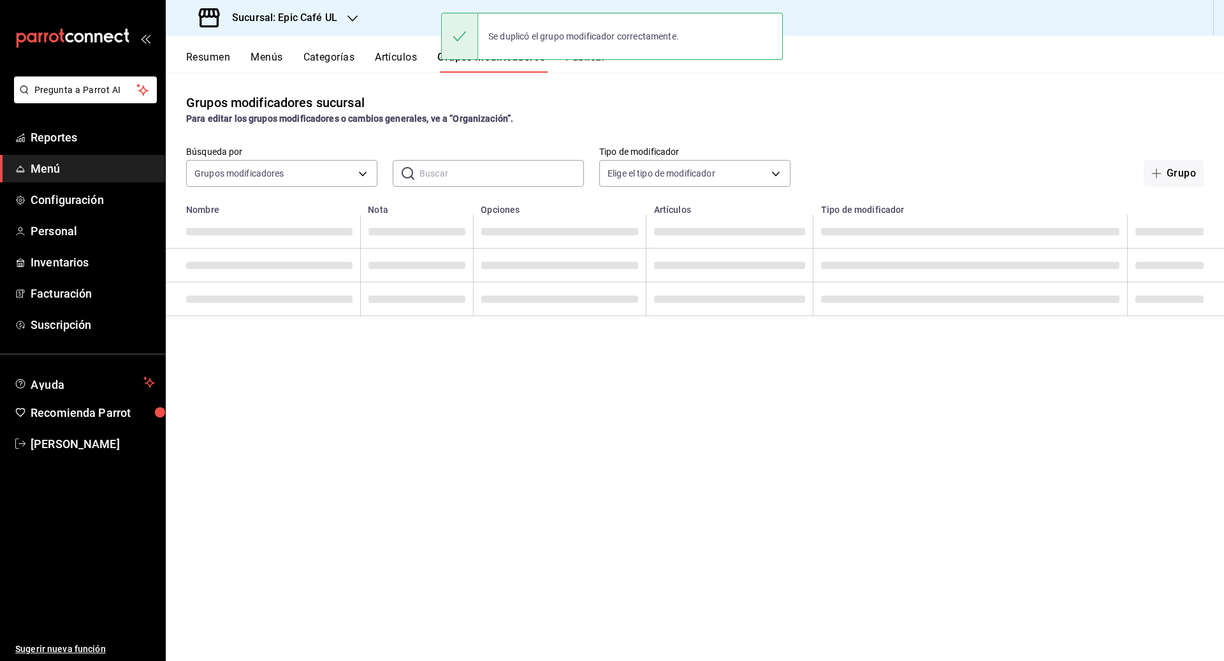
scroll to position [0, 0]
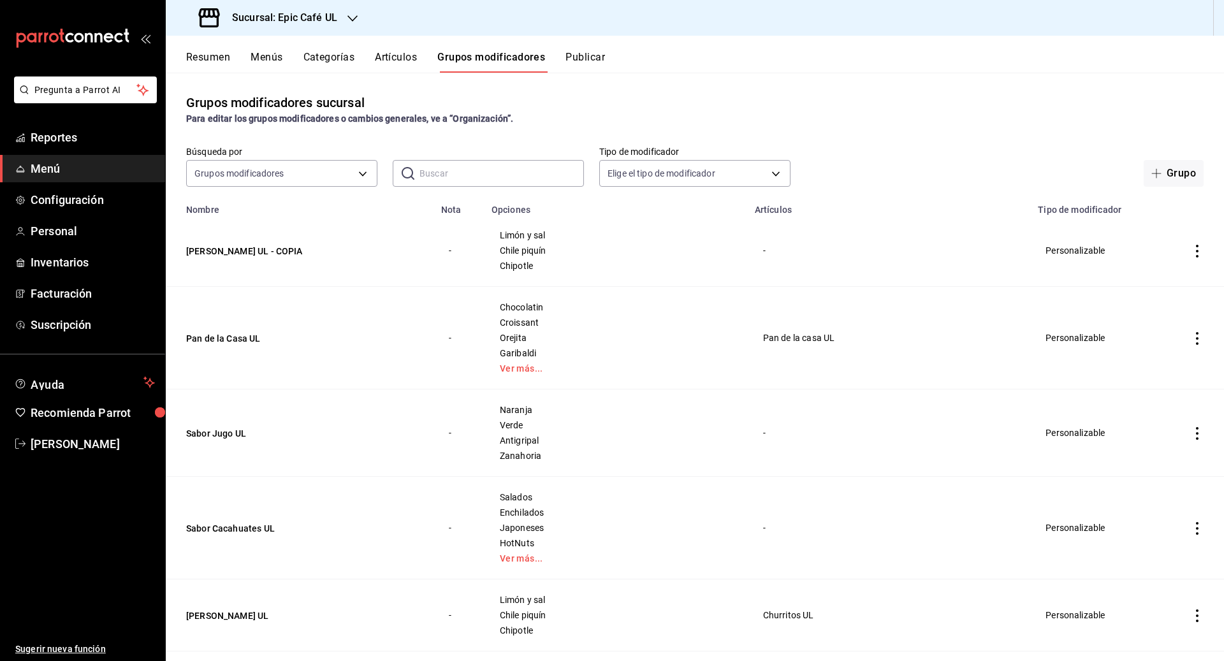
click at [596, 250] on icon "actions" at bounding box center [1196, 251] width 13 height 13
click at [596, 273] on span "Editar" at bounding box center [1158, 279] width 33 height 13
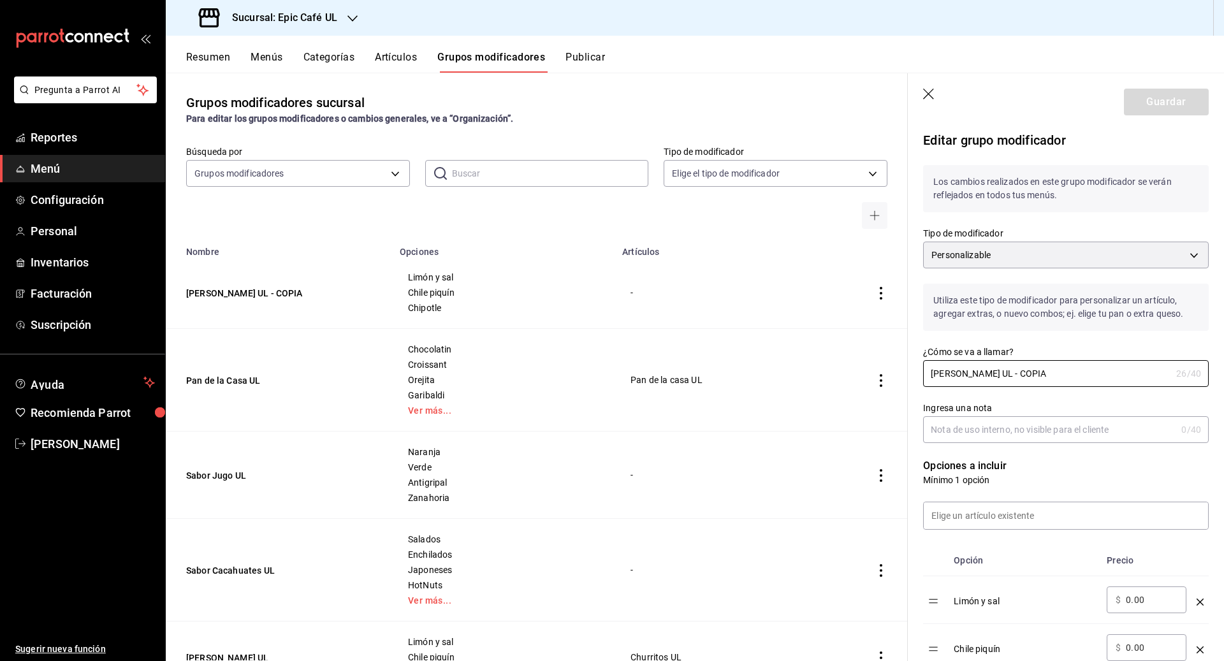
drag, startPoint x: 1052, startPoint y: 372, endPoint x: 911, endPoint y: 372, distance: 140.8
click at [596, 372] on div "¿Cómo se va a llamar? [PERSON_NAME] UL - COPIA 26 /40 ¿Cómo se va a llamar?" at bounding box center [1058, 359] width 301 height 56
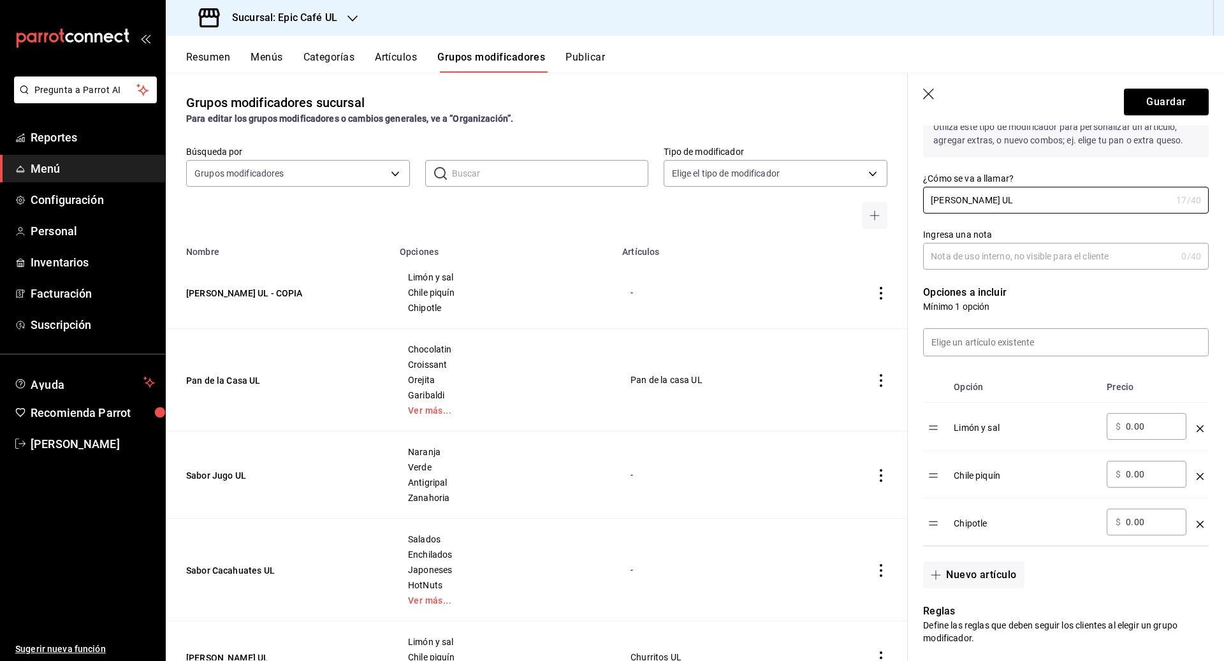
scroll to position [249, 0]
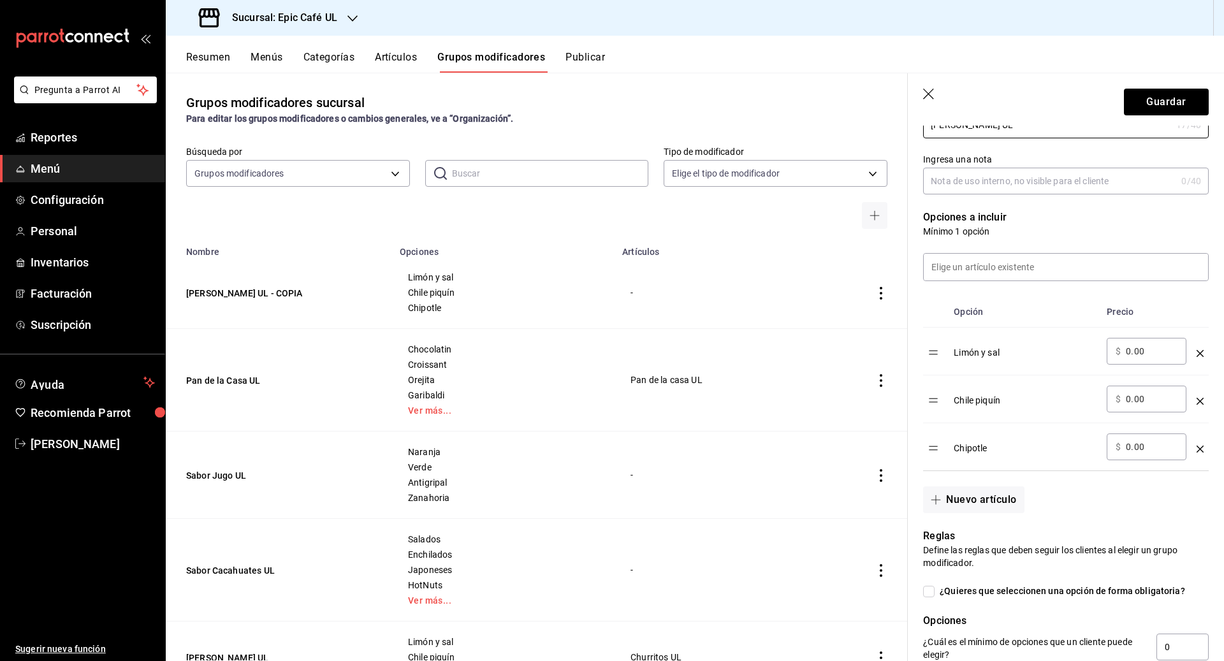
type input "[PERSON_NAME] UL"
click at [596, 356] on div "optionsTable" at bounding box center [1199, 348] width 7 height 21
click at [596, 350] on icon "optionsTable" at bounding box center [1199, 353] width 7 height 7
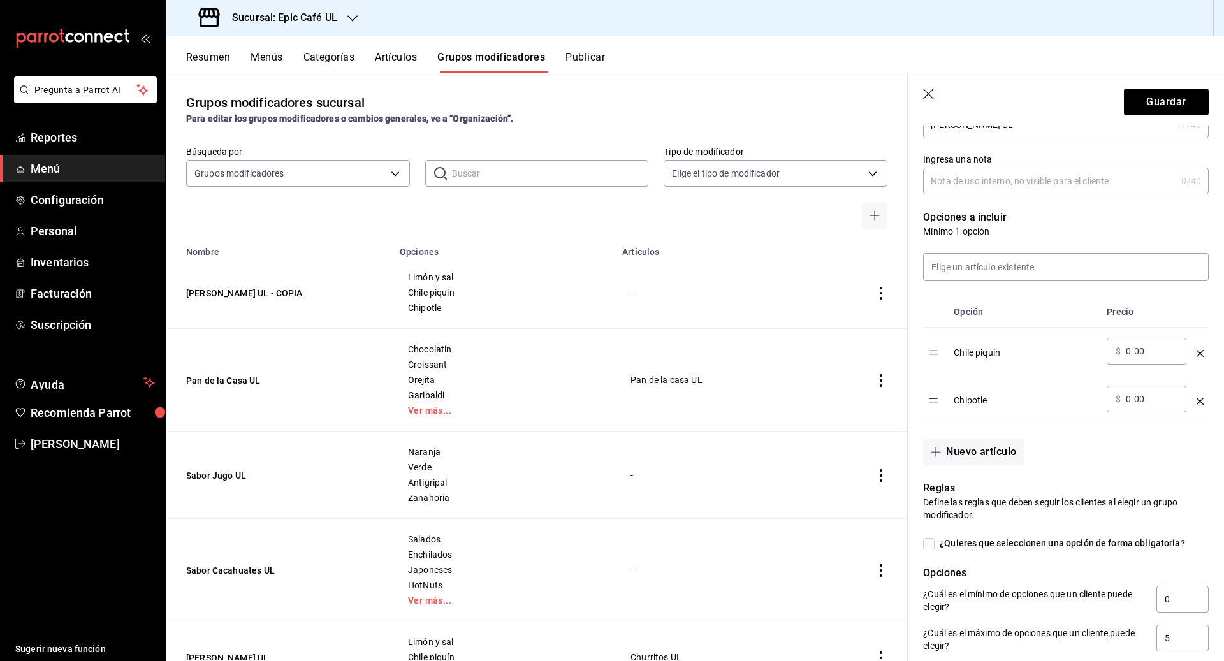
click at [596, 350] on icon "optionsTable" at bounding box center [1199, 353] width 7 height 7
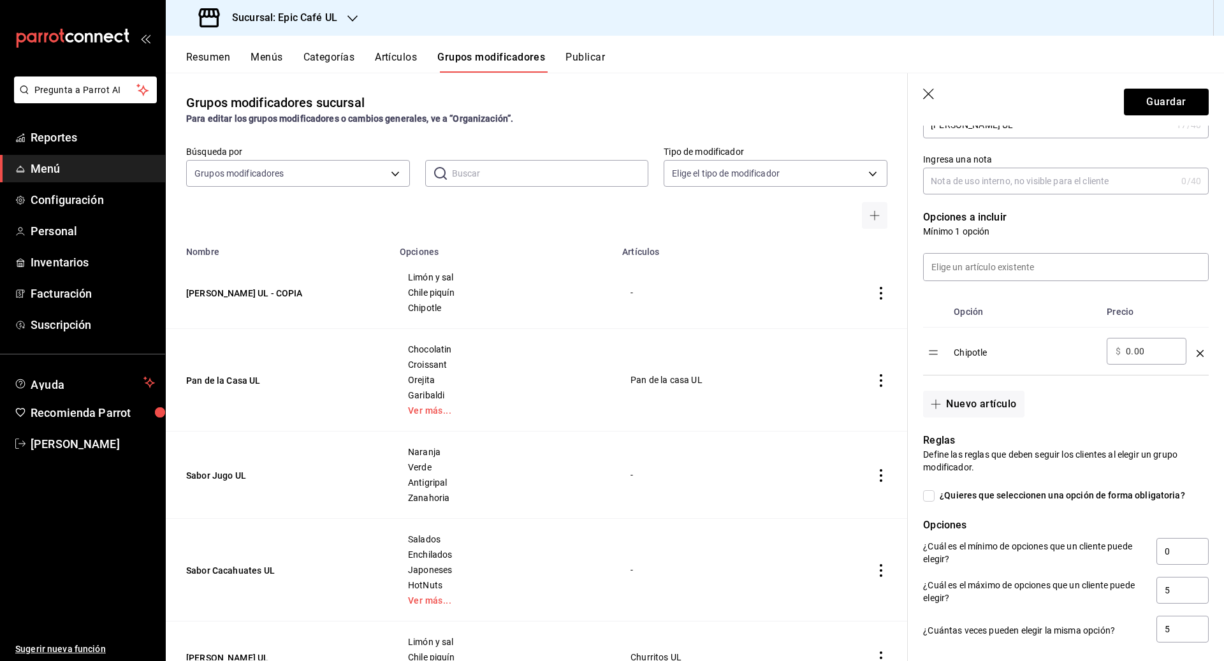
click at [596, 350] on icon "optionsTable" at bounding box center [1199, 353] width 7 height 7
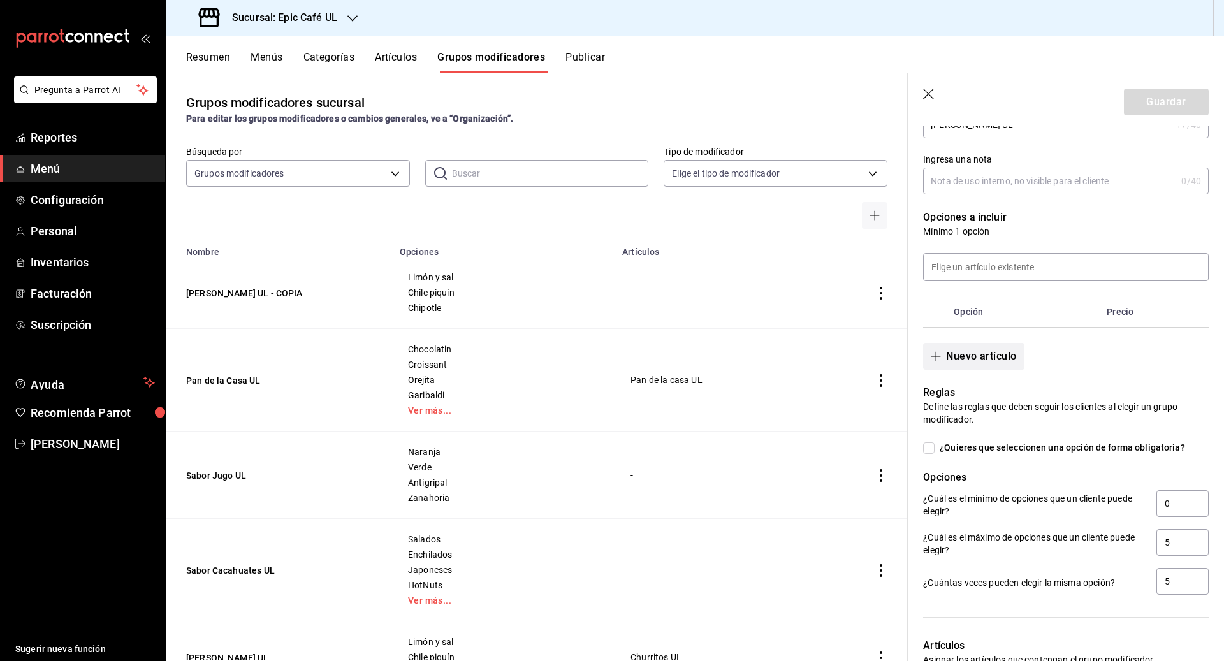
click at [596, 344] on button "Nuevo artículo" at bounding box center [973, 356] width 101 height 27
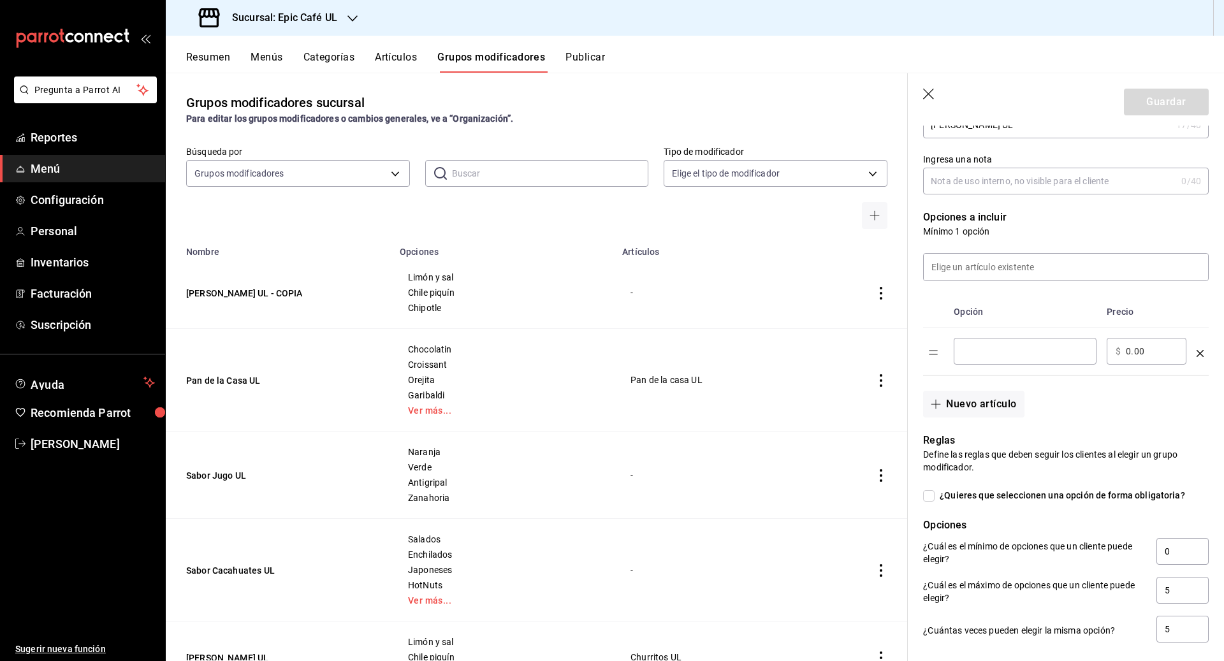
click at [596, 353] on input "optionsTable" at bounding box center [1024, 351] width 125 height 13
type input "Xtremes"
click at [596, 403] on button "Nuevo artículo" at bounding box center [973, 404] width 101 height 27
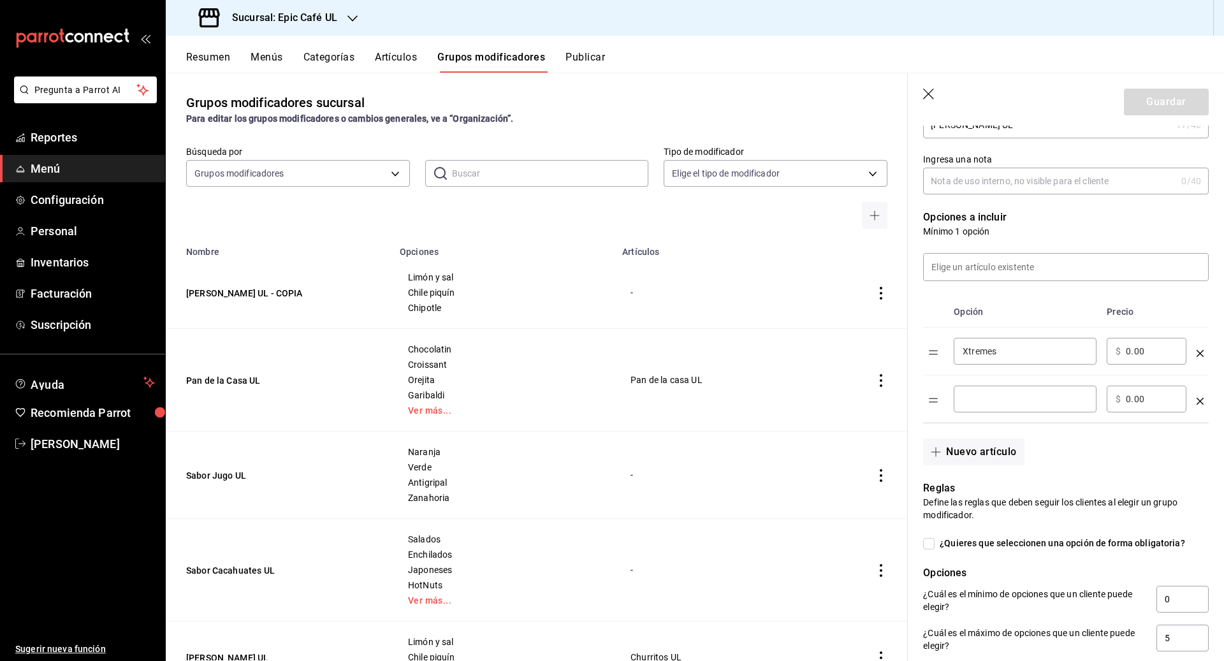
click at [596, 400] on input "optionsTable" at bounding box center [1024, 399] width 125 height 13
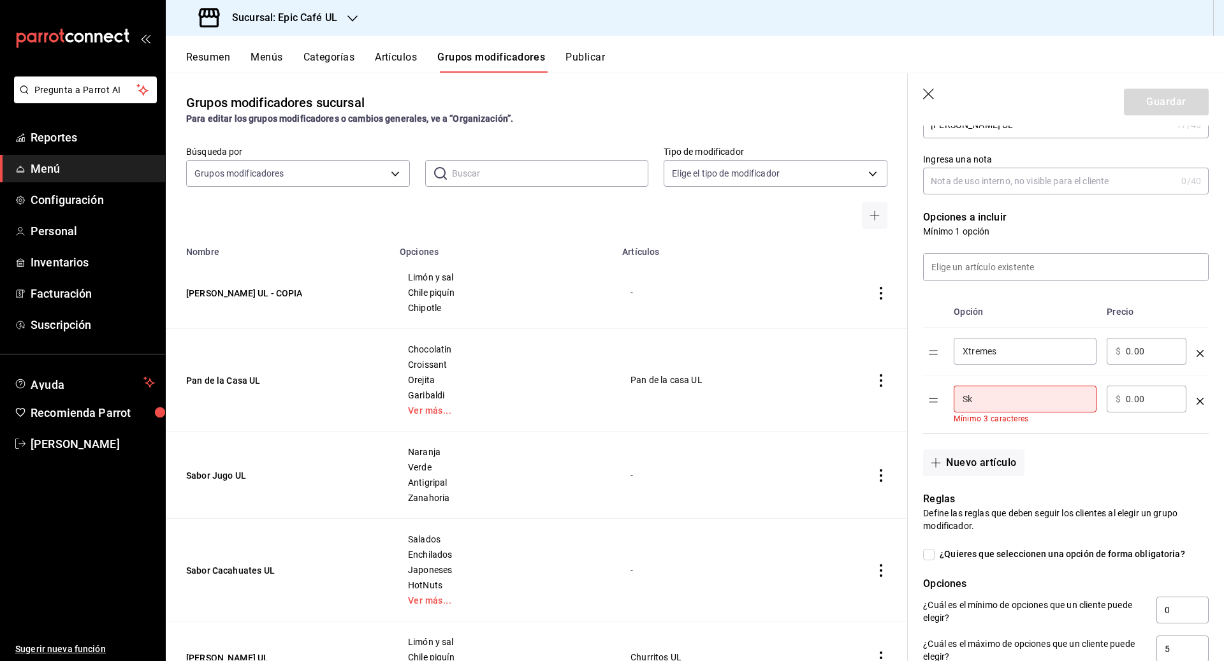
type input "Skittles"
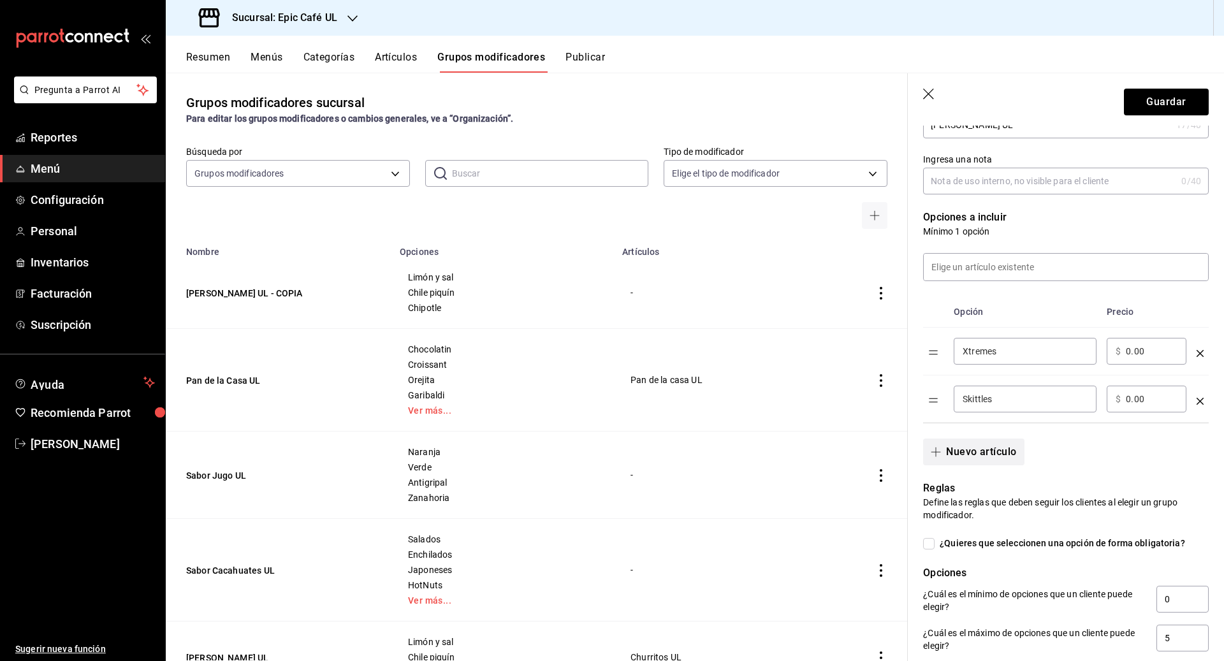
click at [596, 443] on button "Nuevo artículo" at bounding box center [973, 451] width 101 height 27
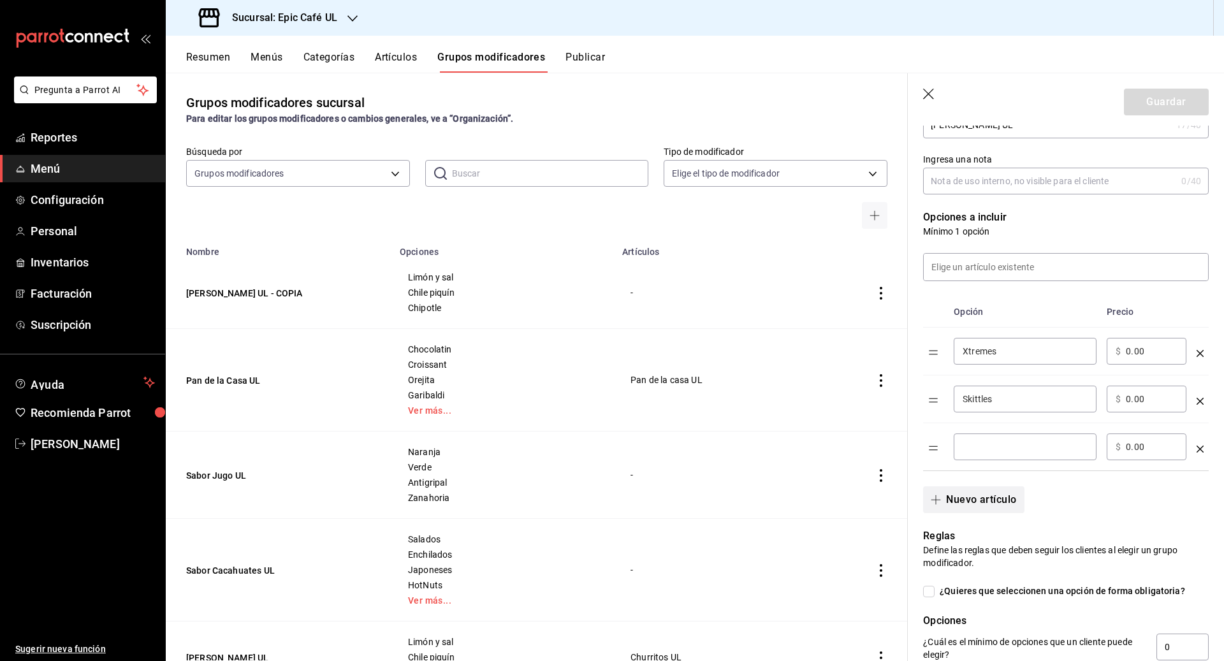
click at [596, 443] on input "optionsTable" at bounding box center [1024, 446] width 125 height 13
type input "i"
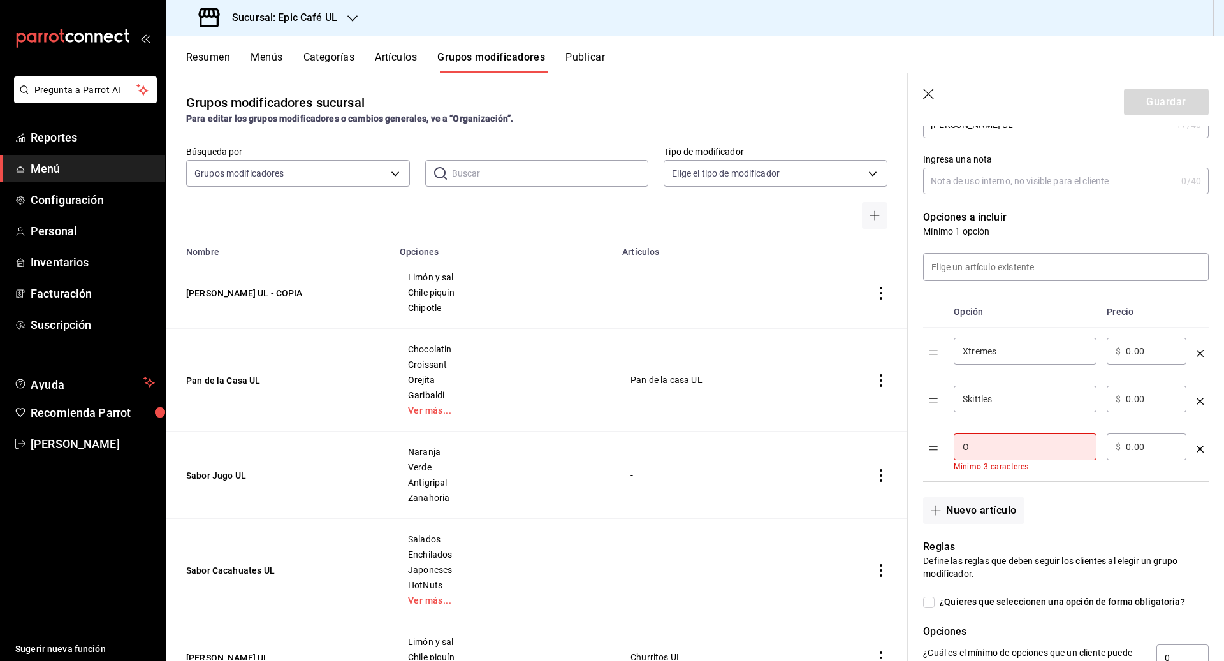
type input "Obleas rellenas de tamarindo"
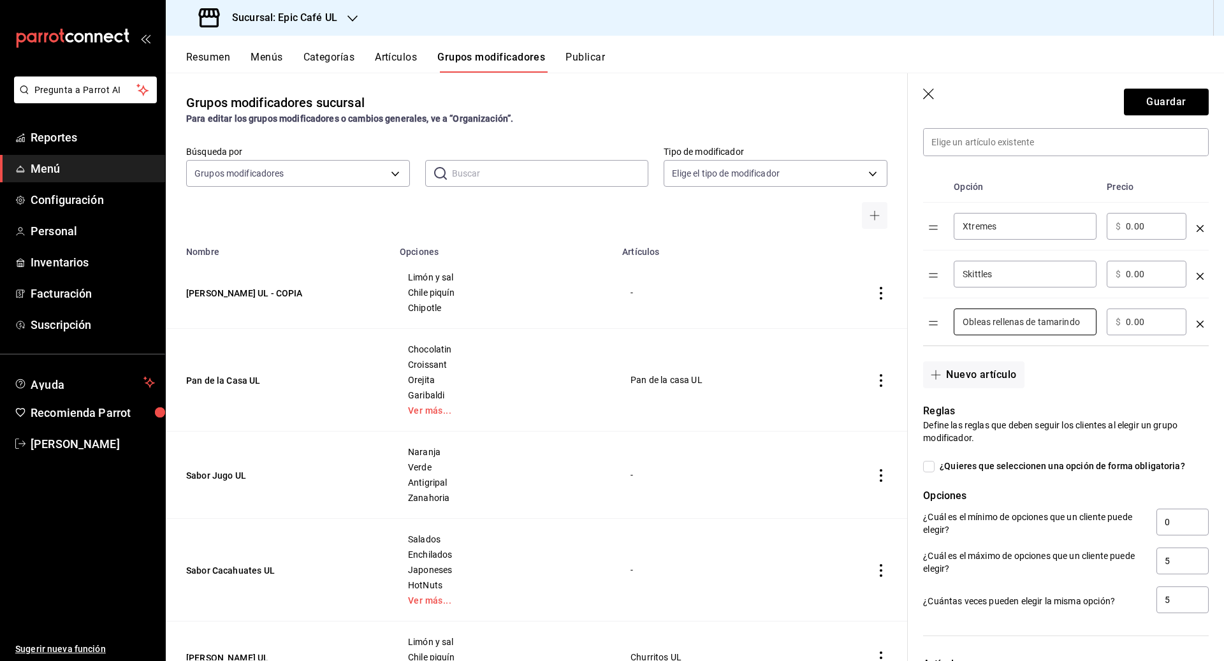
scroll to position [375, 0]
drag, startPoint x: 1182, startPoint y: 561, endPoint x: 1146, endPoint y: 561, distance: 35.1
click at [596, 561] on div "¿Cuál es el máximo de opciones que un cliente puede elegir? 5" at bounding box center [1066, 560] width 286 height 29
type input "10"
drag, startPoint x: 1175, startPoint y: 597, endPoint x: 1150, endPoint y: 597, distance: 25.5
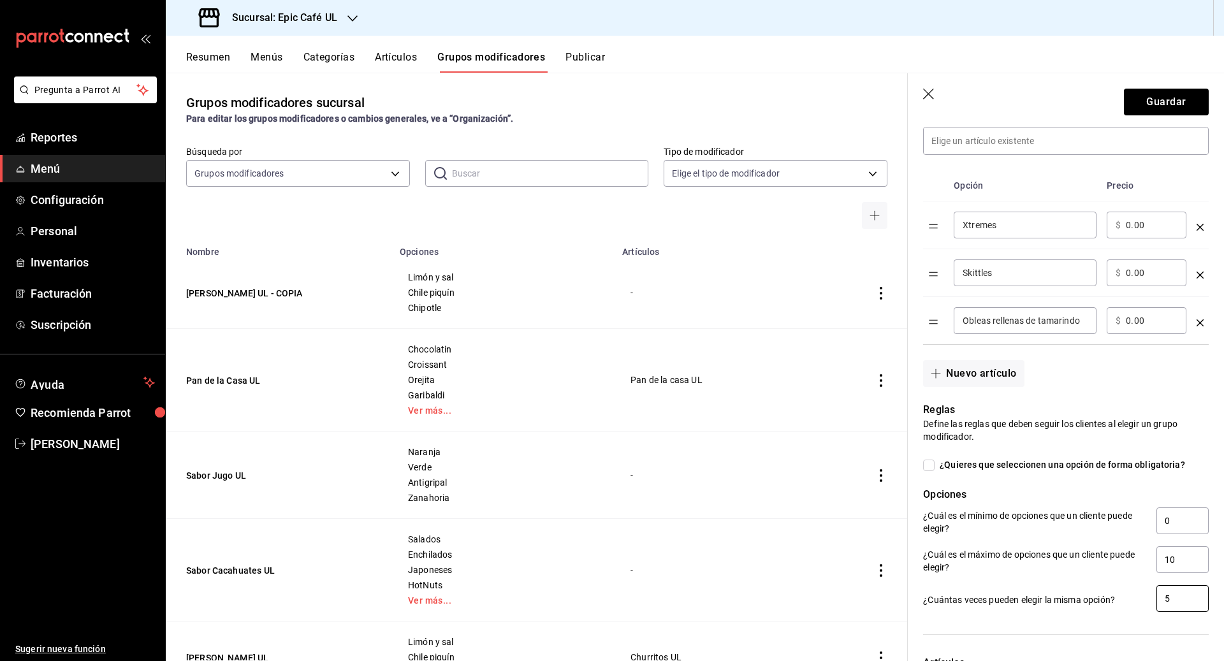
click at [596, 597] on div "¿Cuántas veces pueden elegir la misma opción? 5" at bounding box center [1066, 599] width 286 height 29
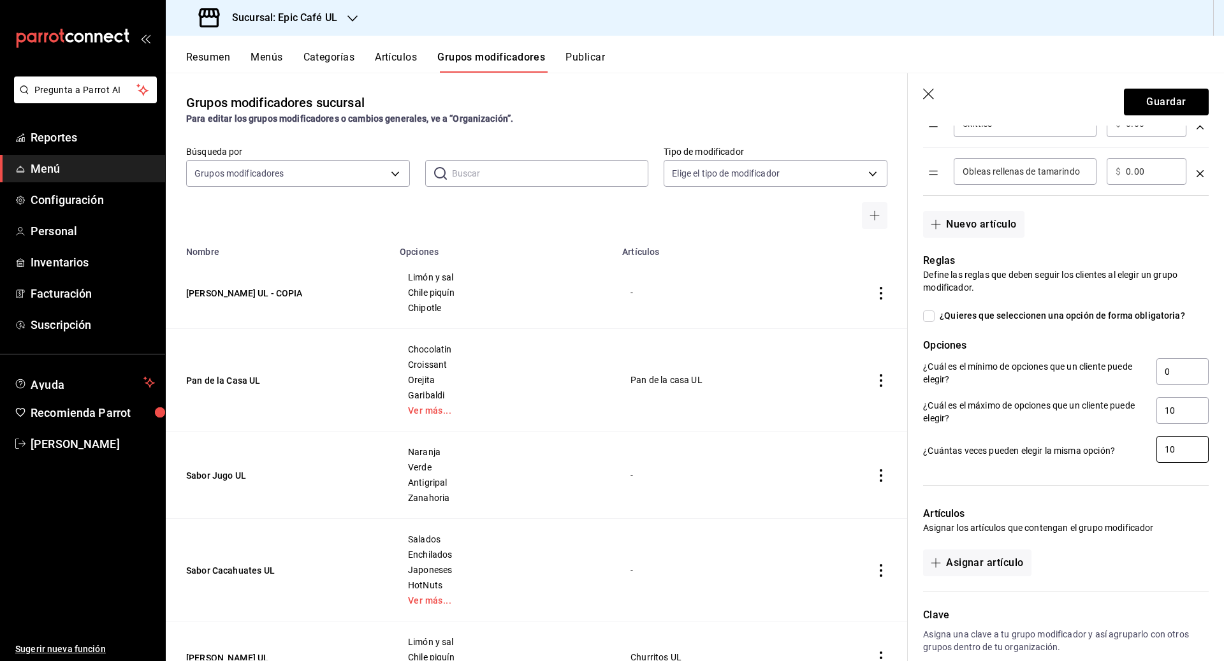
scroll to position [588, 0]
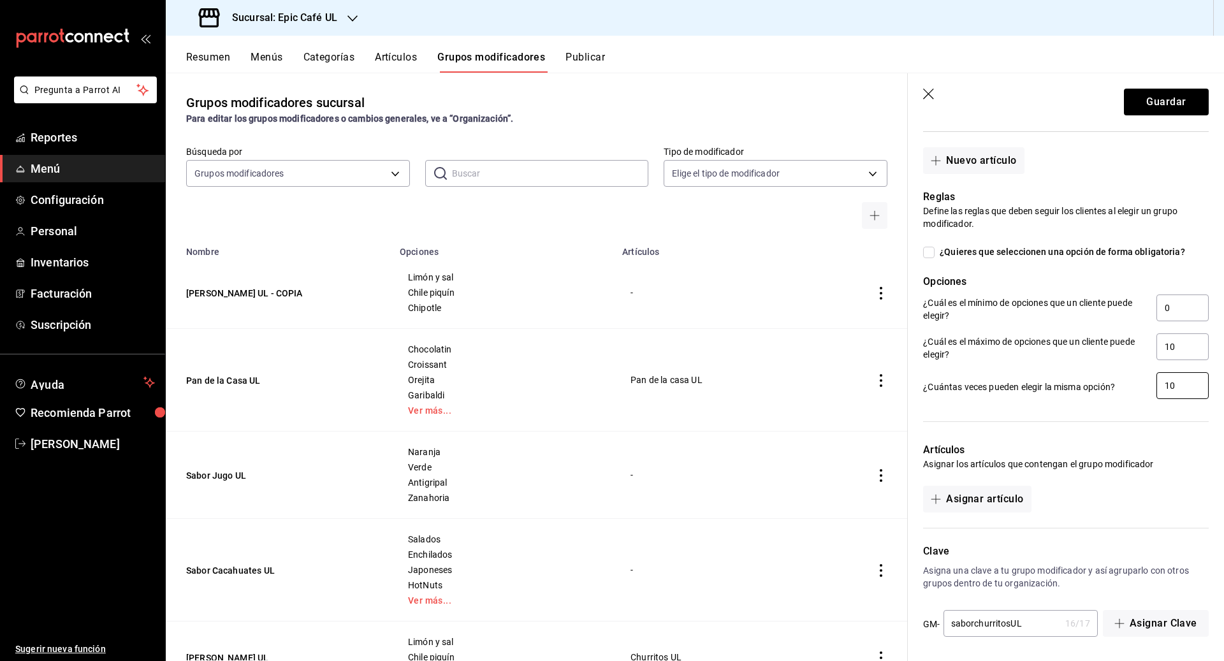
type input "10"
click at [596, 619] on input "saborchurritosUL" at bounding box center [1001, 623] width 117 height 25
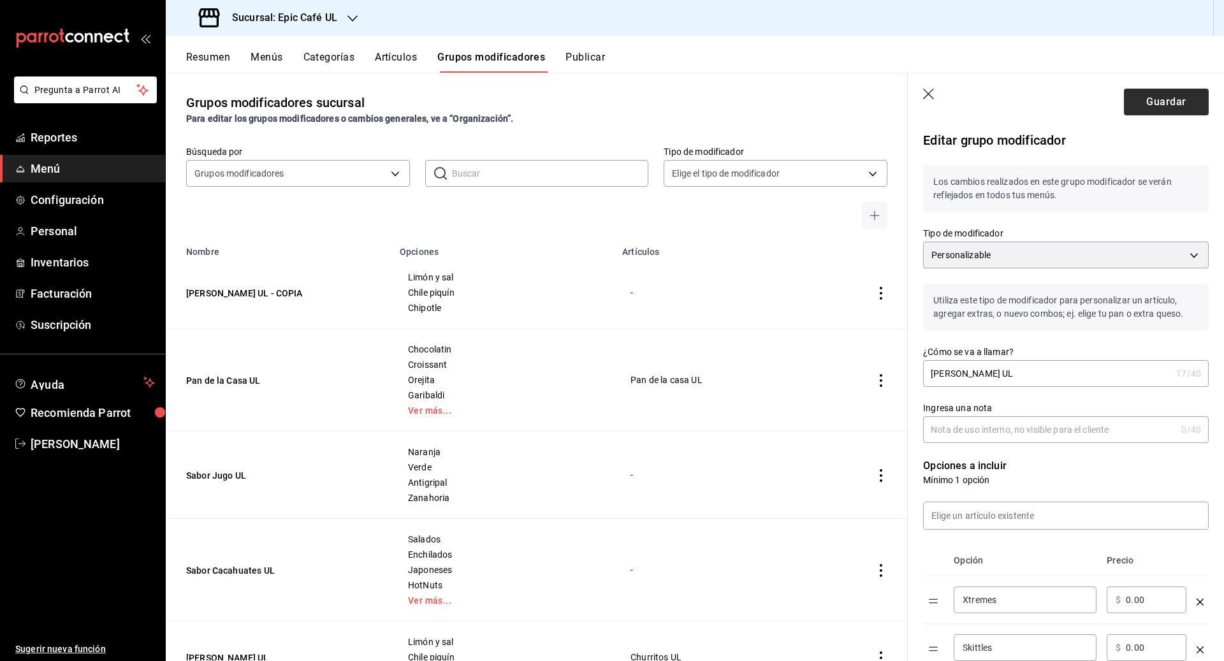
type input "sabortamaxilesUL"
click at [596, 103] on button "Guardar" at bounding box center [1166, 102] width 85 height 27
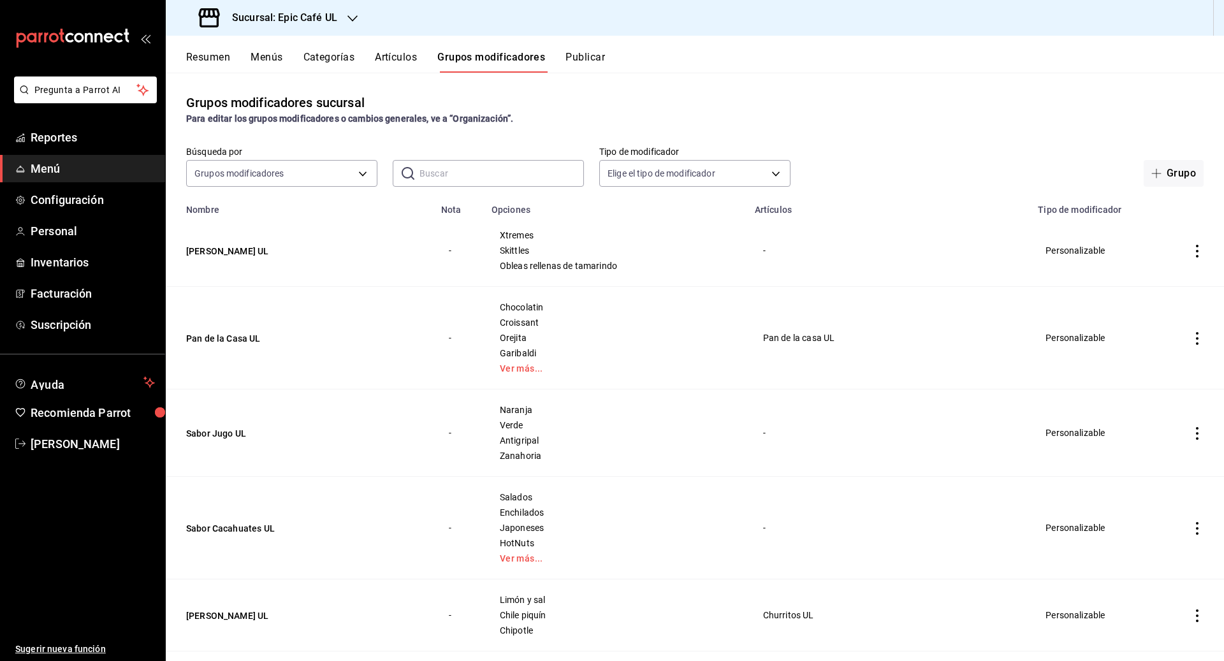
click at [357, 20] on div "Sucursal: Epic Café UL" at bounding box center [269, 18] width 187 height 36
click at [240, 107] on div "Epic Café UL" at bounding box center [261, 112] width 171 height 13
click at [322, 52] on button "Categorías" at bounding box center [329, 62] width 52 height 22
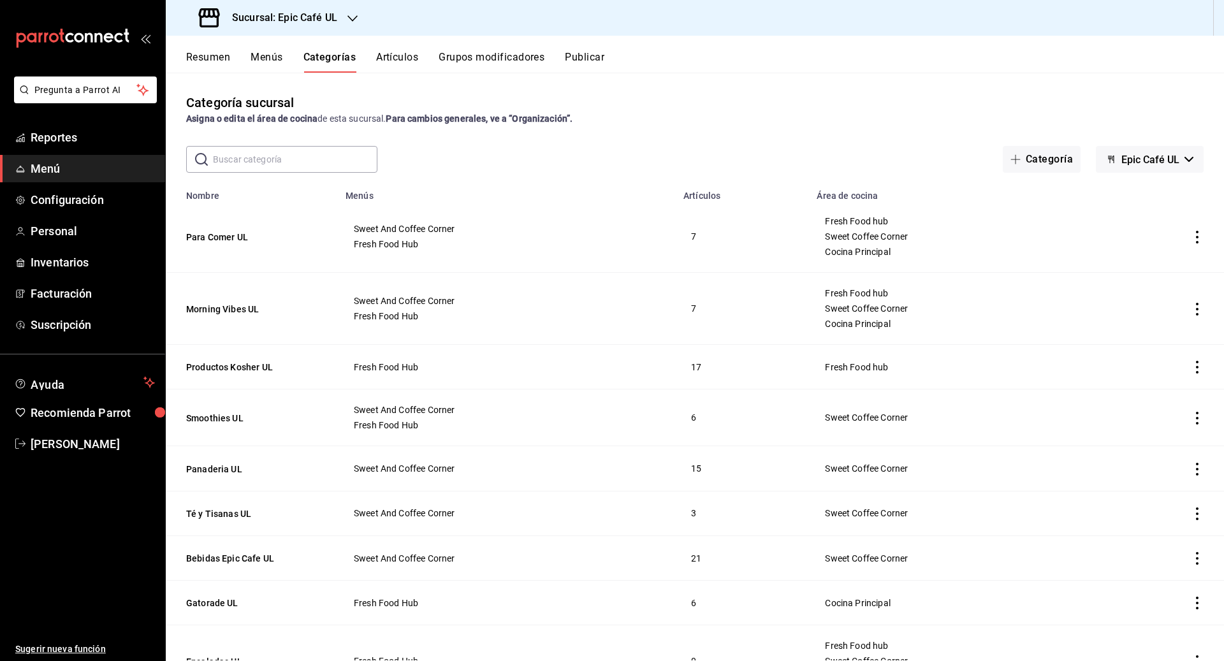
click at [596, 236] on icon "actions" at bounding box center [1196, 237] width 13 height 13
click at [596, 286] on span "Duplicar" at bounding box center [1158, 292] width 33 height 13
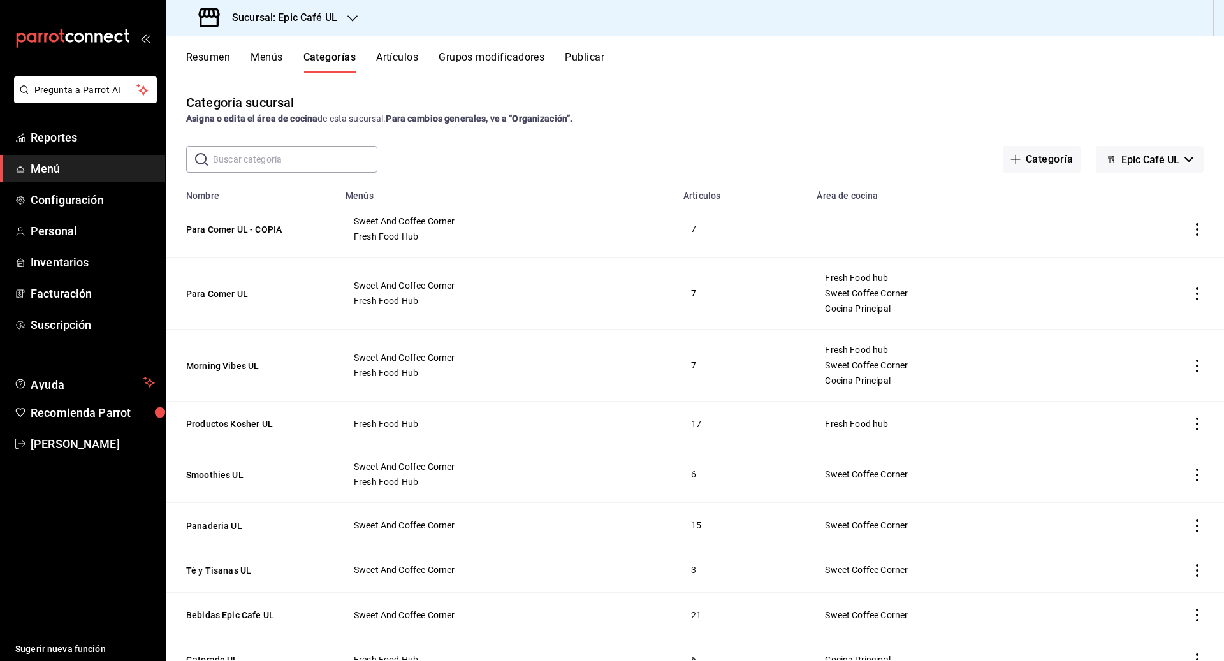
click at [596, 226] on icon "actions" at bounding box center [1196, 229] width 13 height 13
click at [596, 249] on li "Editar" at bounding box center [1147, 258] width 76 height 26
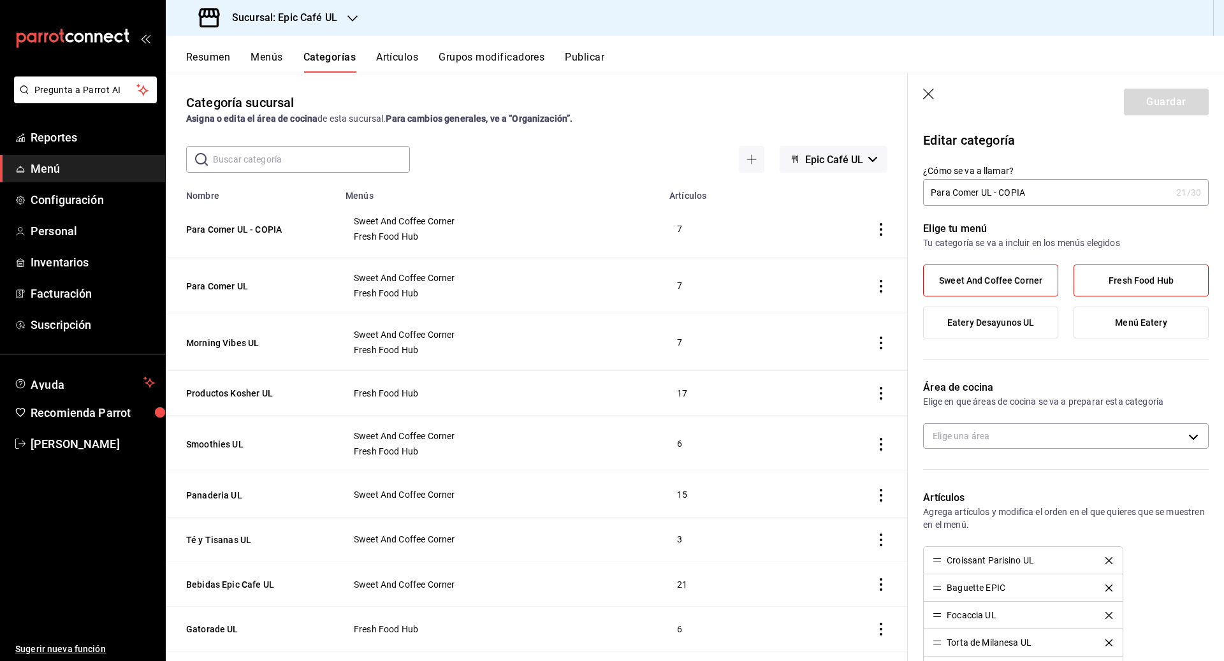
drag, startPoint x: 1036, startPoint y: 192, endPoint x: 927, endPoint y: 192, distance: 109.0
click at [596, 192] on input "Para Comer UL - COPIA" at bounding box center [1047, 192] width 248 height 25
type input "E"
type input "M"
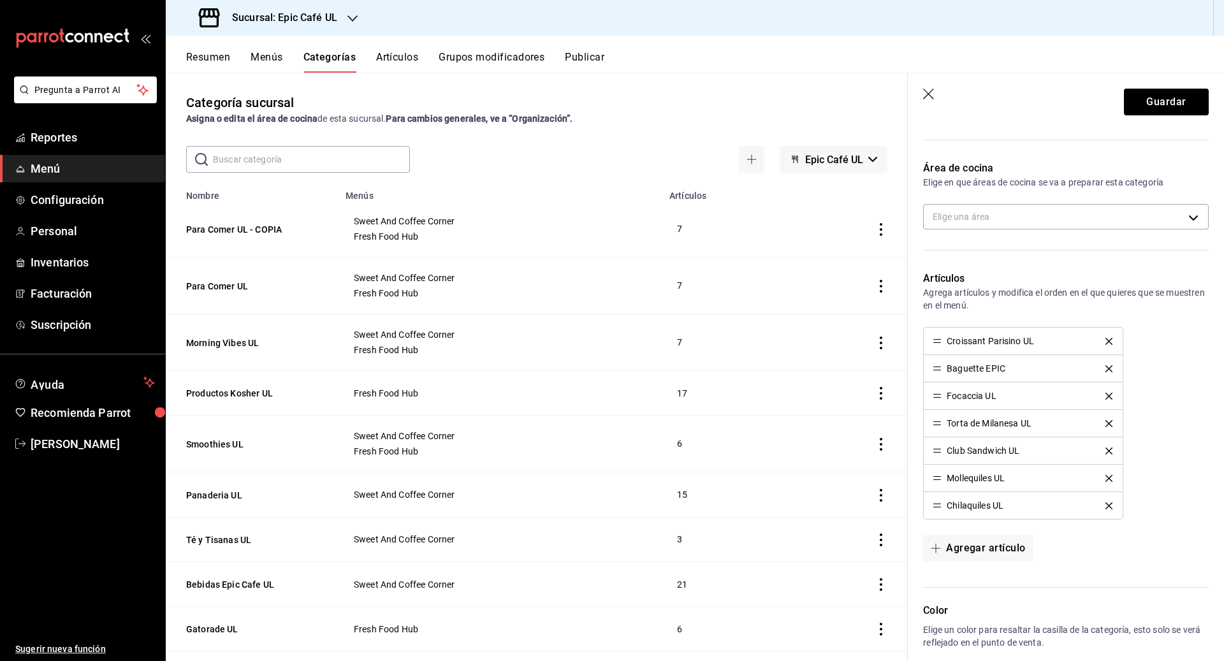
scroll to position [265, 0]
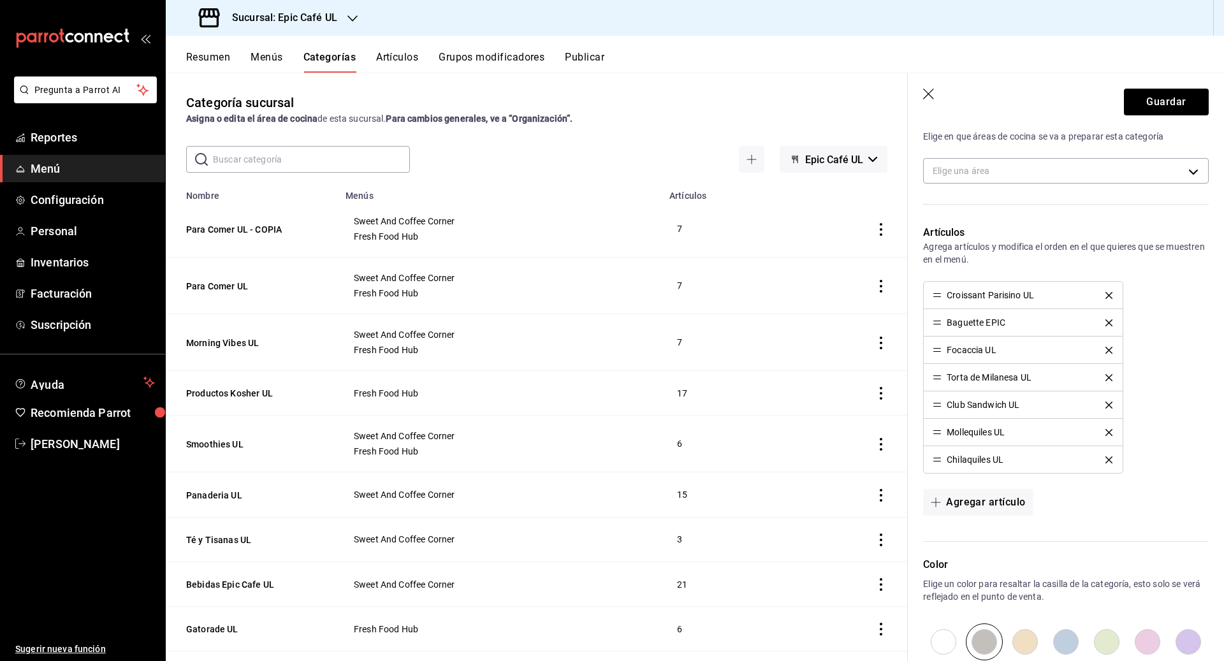
type input "Evento Mona´s Day"
click at [596, 294] on icon "delete" at bounding box center [1108, 295] width 7 height 7
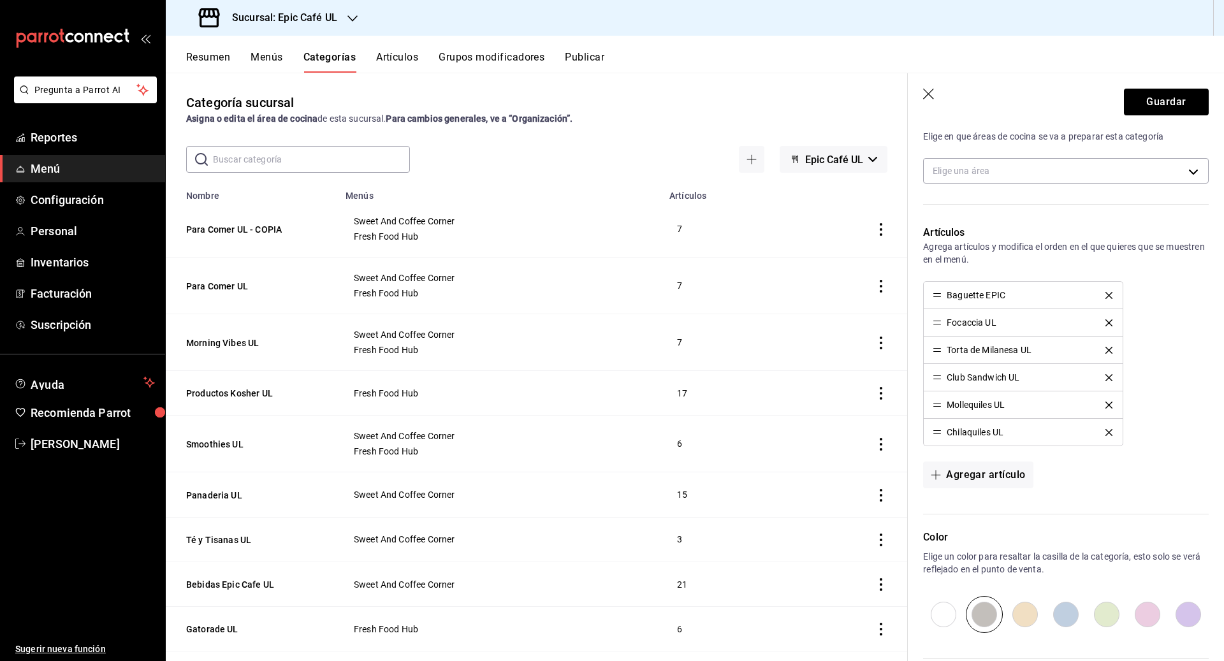
click at [596, 294] on icon "delete" at bounding box center [1108, 295] width 7 height 7
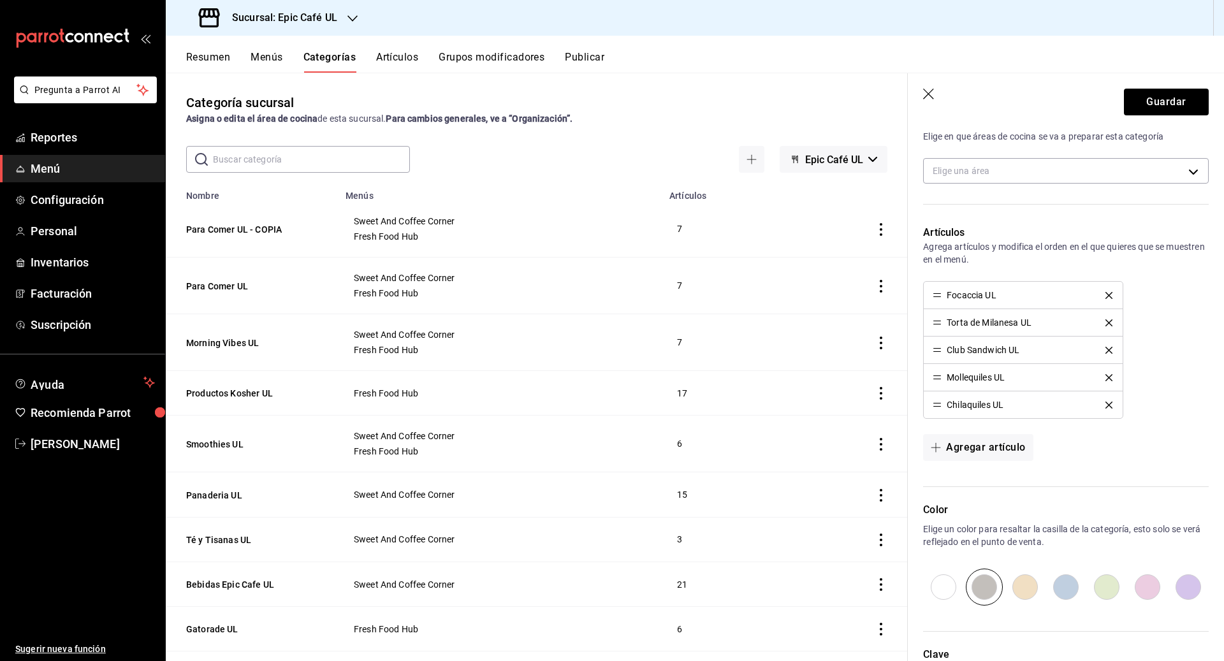
click at [596, 294] on icon "delete" at bounding box center [1108, 295] width 7 height 7
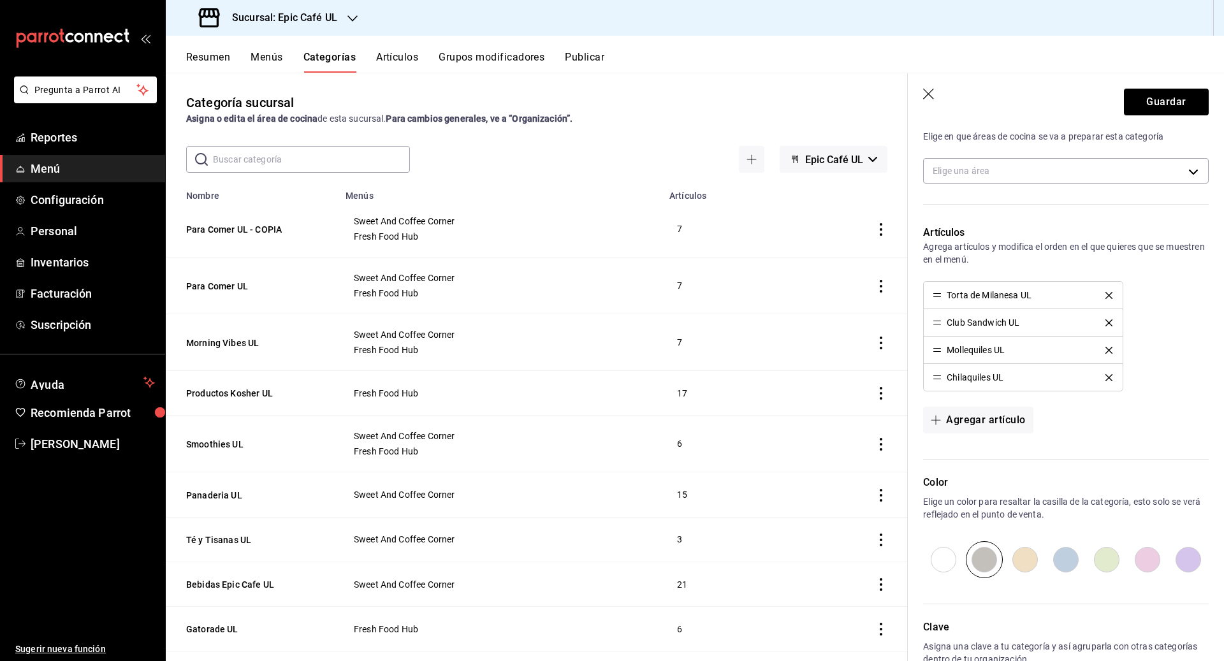
click at [596, 294] on icon "delete" at bounding box center [1108, 295] width 7 height 7
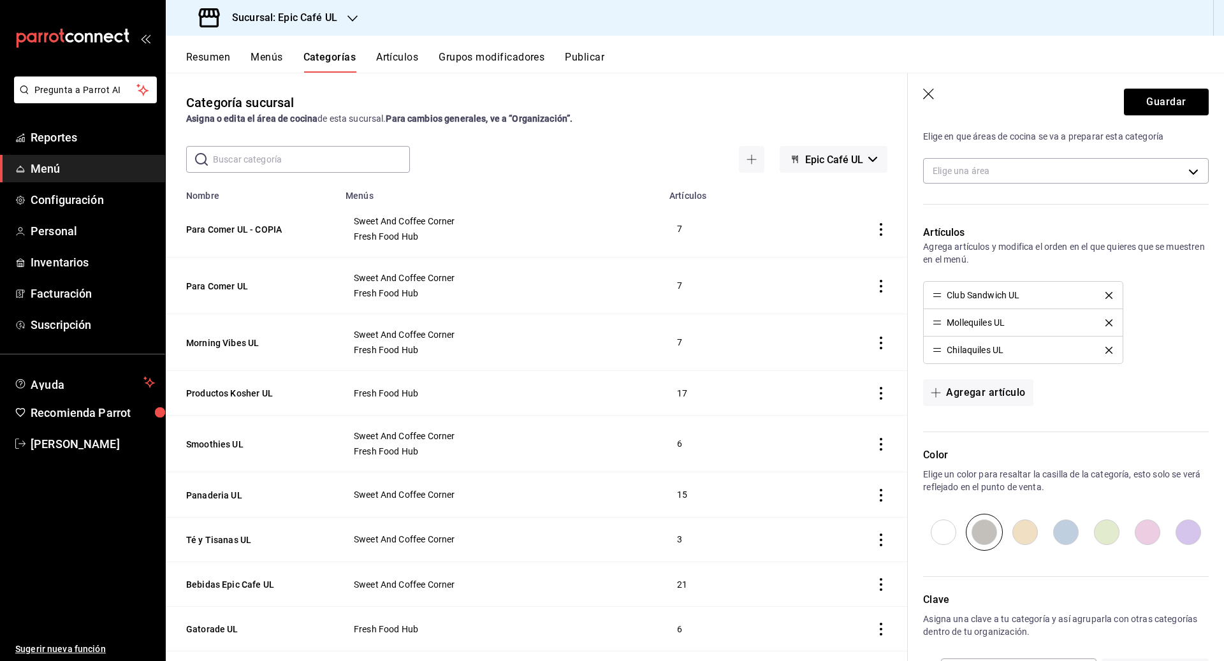
click at [596, 294] on icon "delete" at bounding box center [1108, 295] width 7 height 7
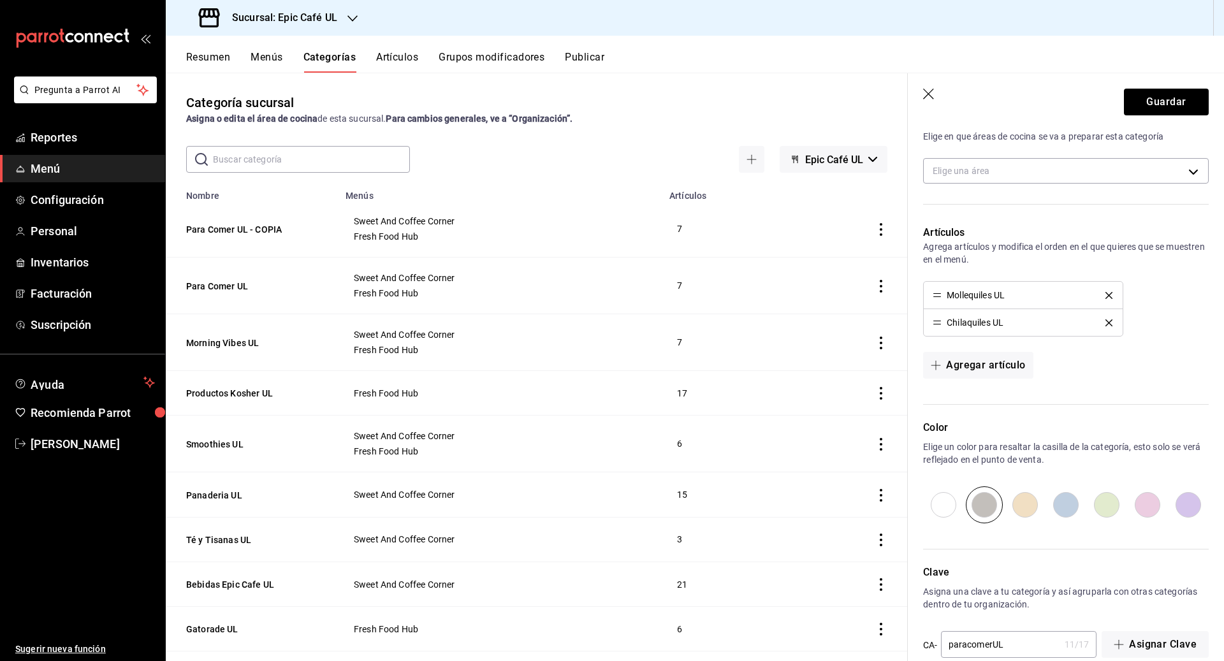
click at [596, 294] on icon "delete" at bounding box center [1108, 295] width 7 height 7
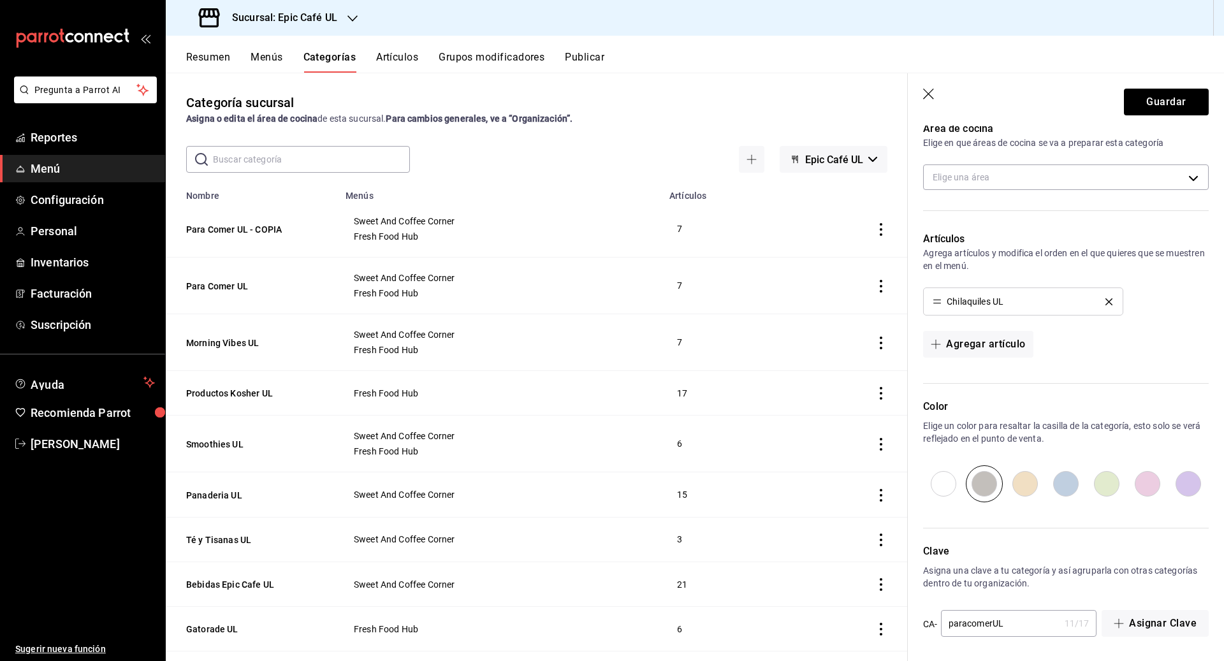
click at [596, 294] on li "Chilaquiles UL" at bounding box center [1022, 301] width 198 height 27
click at [596, 298] on icon "delete" at bounding box center [1108, 301] width 7 height 7
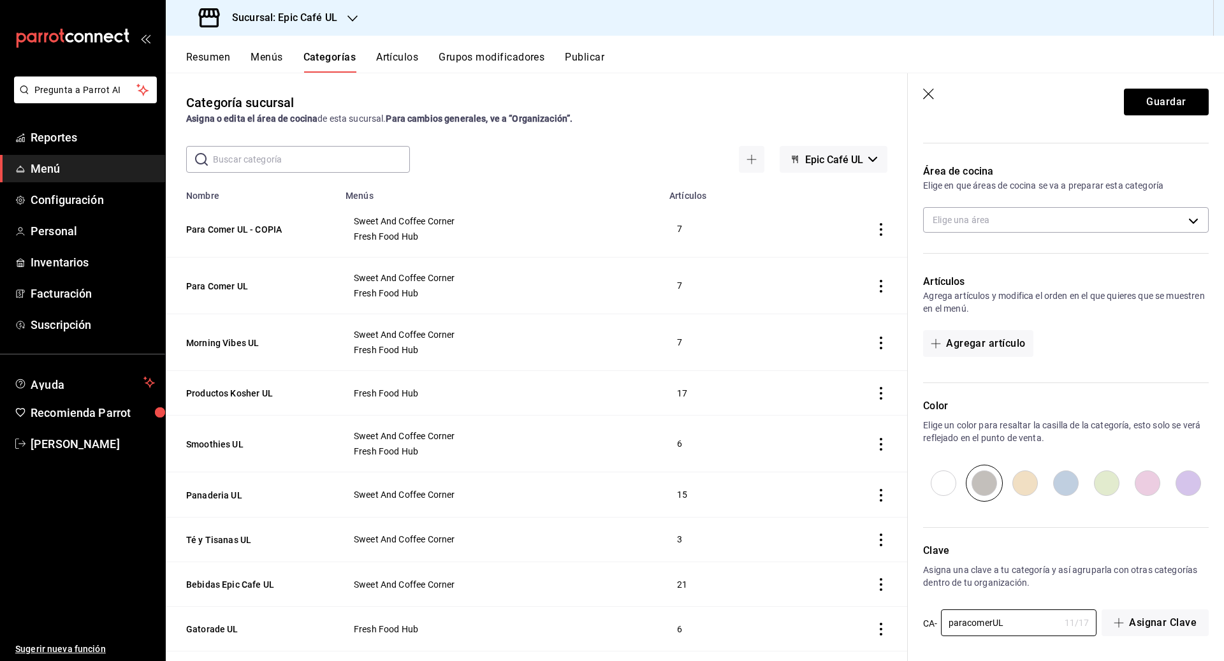
drag, startPoint x: 1006, startPoint y: 622, endPoint x: 924, endPoint y: 623, distance: 82.2
click at [596, 623] on div "CA- paracomerUL 11 / 17 ​" at bounding box center [1009, 623] width 173 height 28
type input "eventomonasday"
click at [596, 106] on button "Guardar" at bounding box center [1166, 102] width 85 height 27
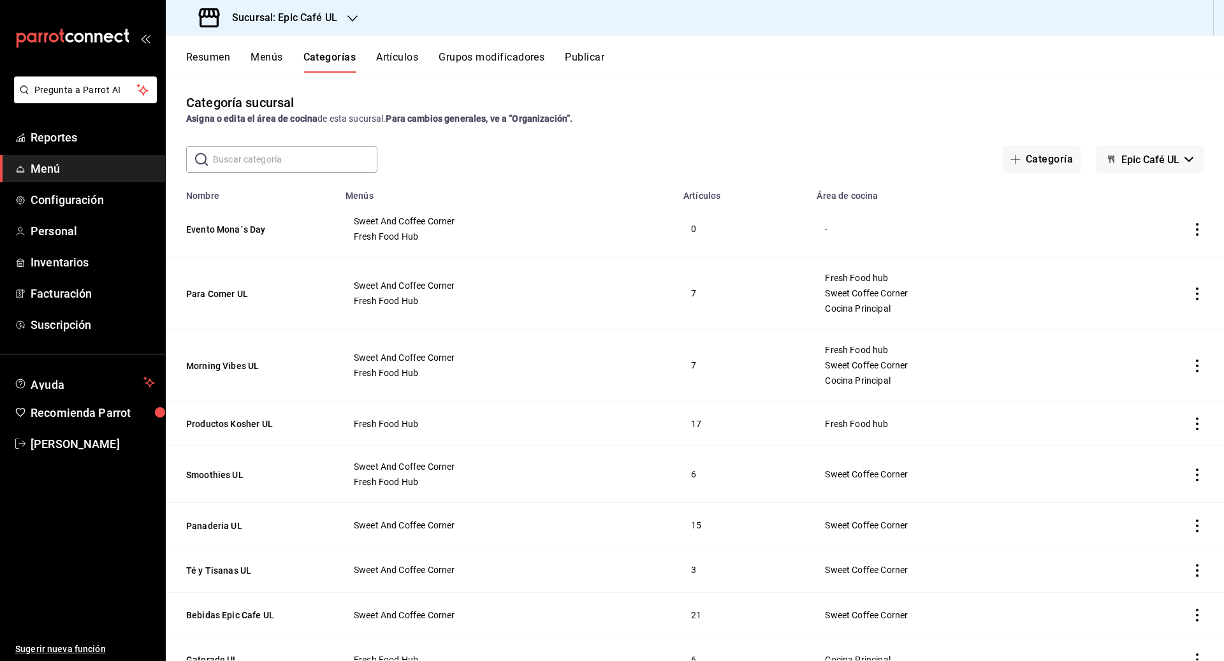
click at [397, 59] on button "Artículos" at bounding box center [397, 62] width 42 height 22
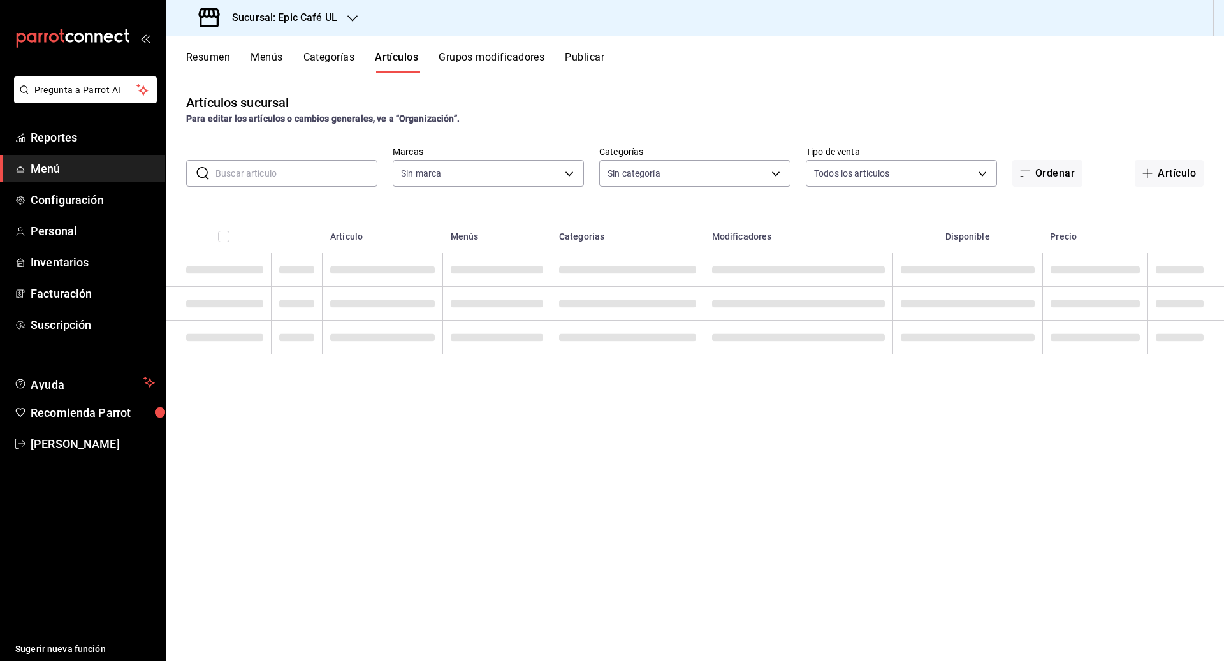
type input "8ab046c6-0e56-43ef-b272-b6267400ac64,c832d7f2-bfd0-461e-be2e-c17eaf69f67d"
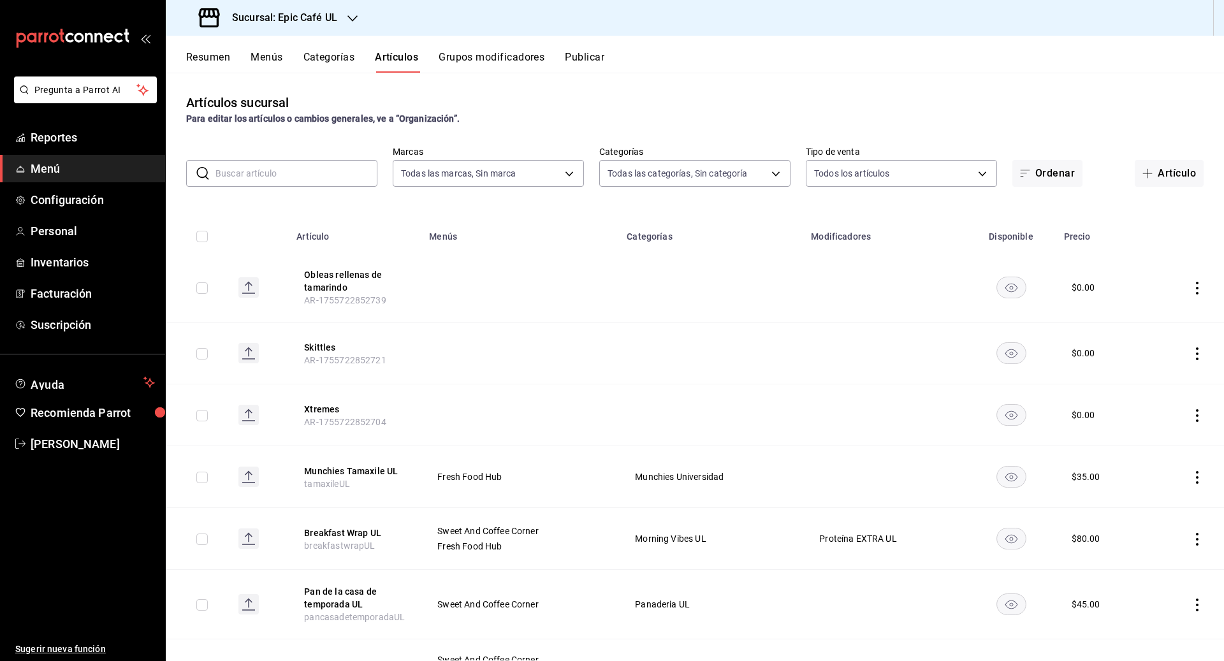
type input "607205d8-3a2d-4c2e-9df3-51caed97f767,0b460728-6364-42ef-89dc-bd26cc72a634,74d82…"
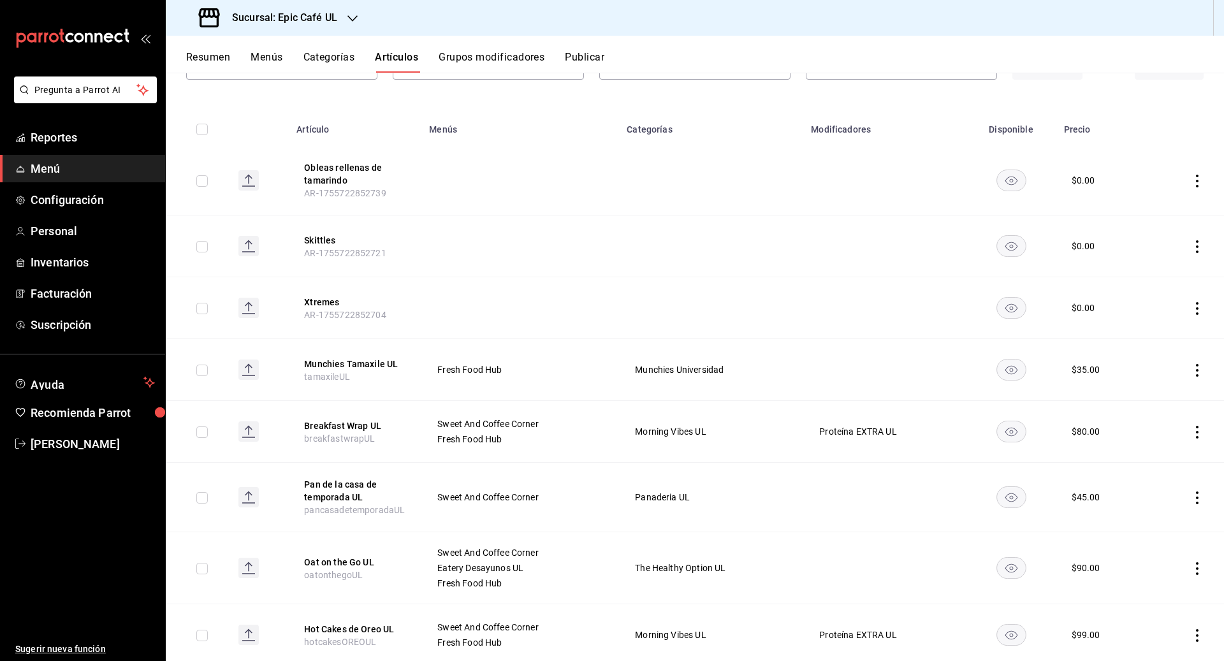
scroll to position [200, 0]
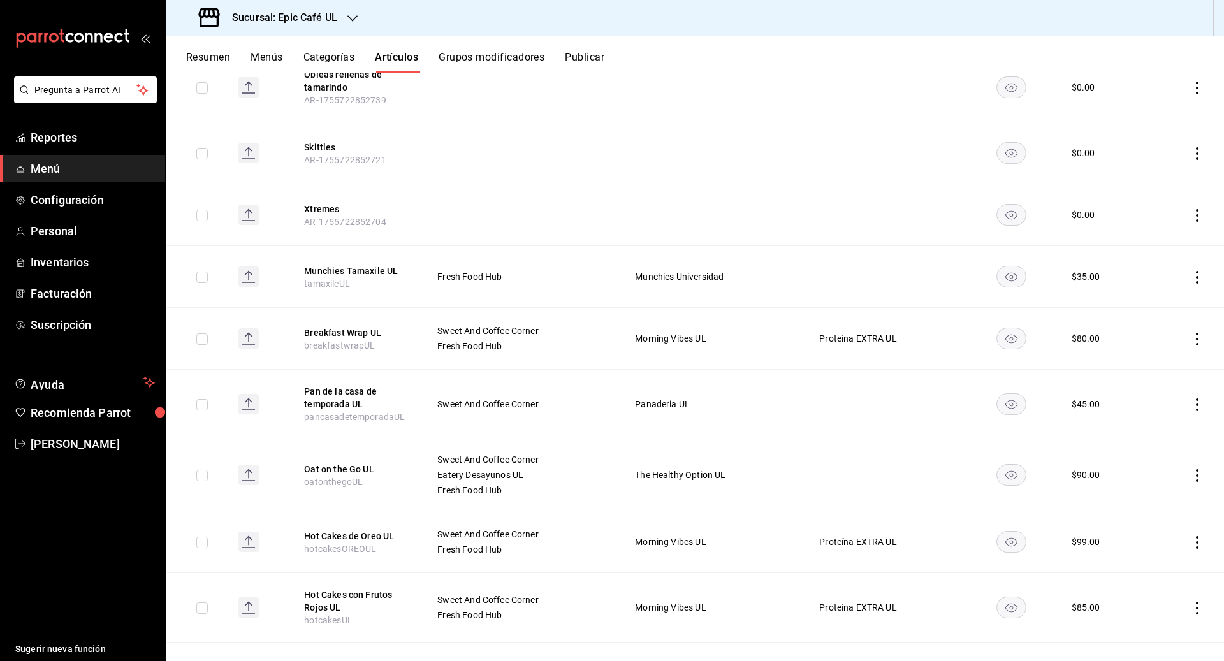
click at [596, 339] on icon "actions" at bounding box center [1196, 339] width 13 height 13
click at [596, 396] on span "Duplicar" at bounding box center [1158, 393] width 33 height 13
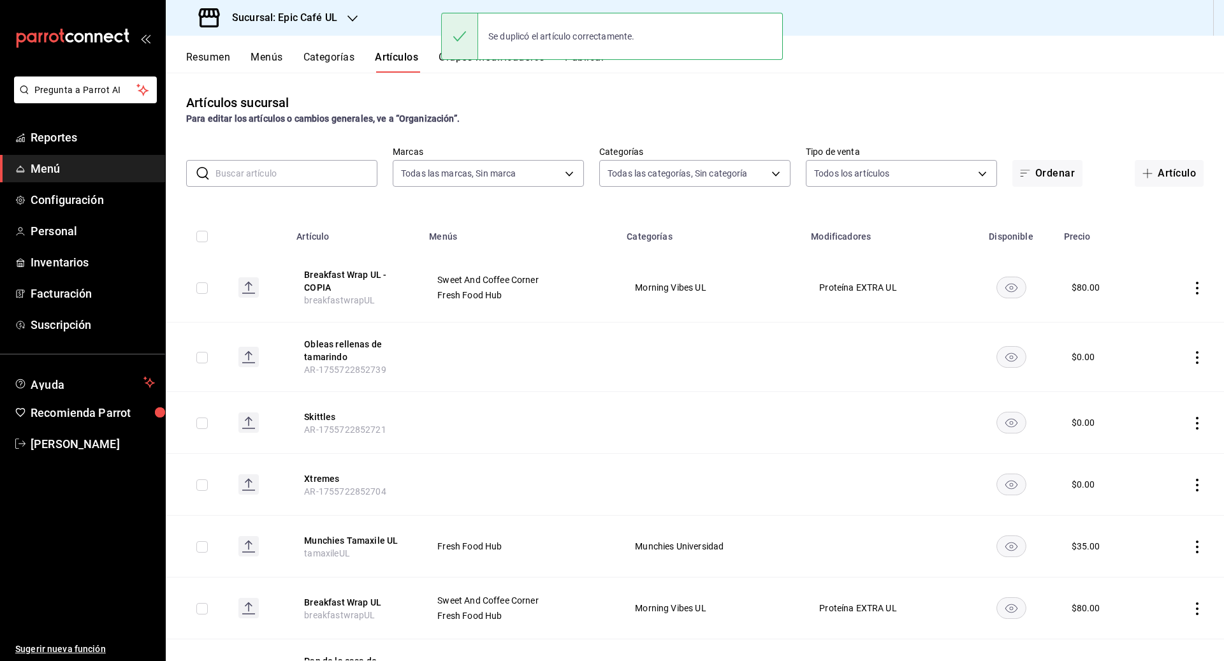
click at [596, 290] on icon "actions" at bounding box center [1196, 288] width 13 height 13
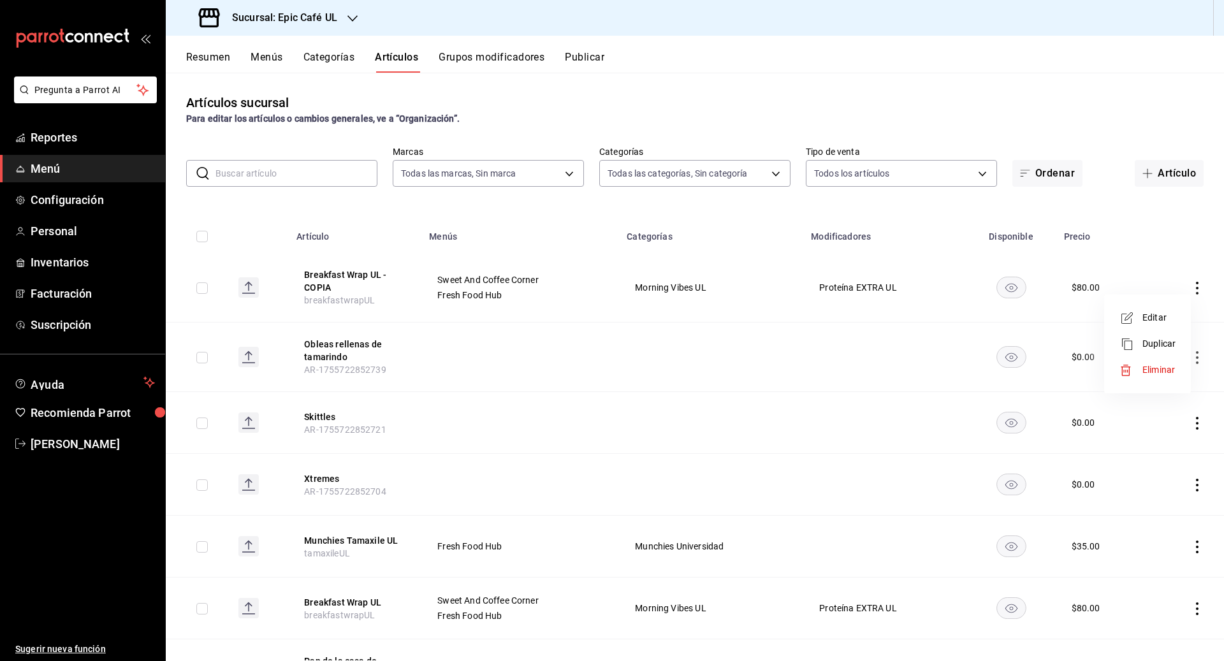
click at [596, 312] on span "Editar" at bounding box center [1158, 317] width 33 height 13
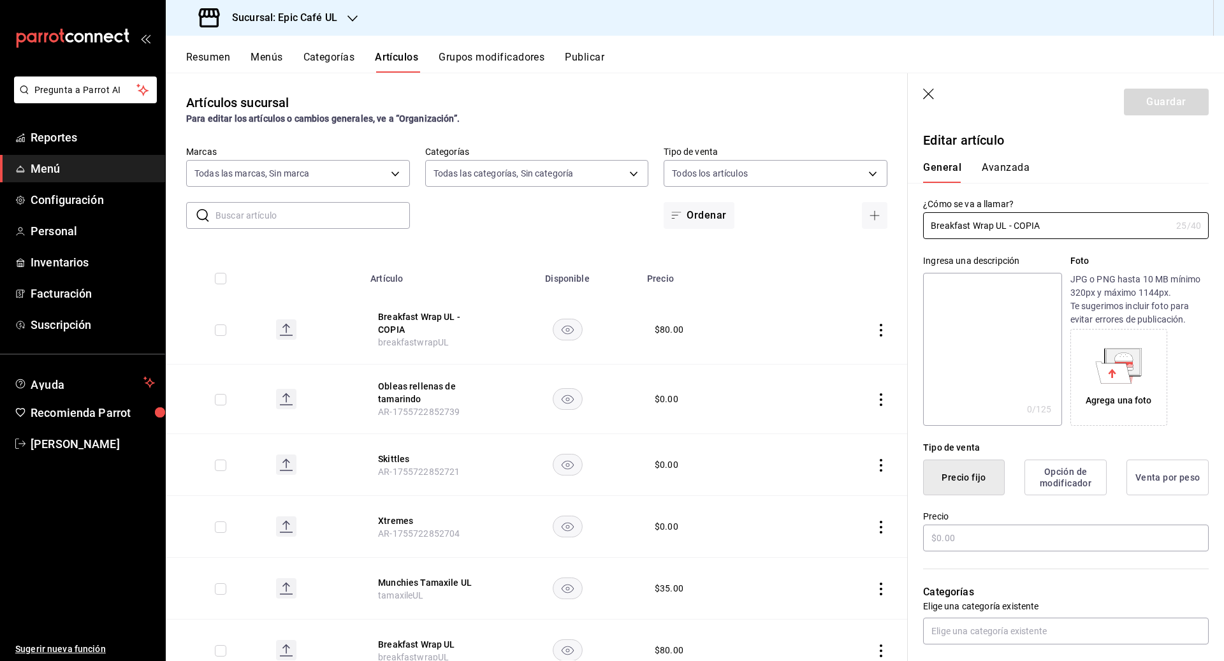
type input "$80.00"
drag, startPoint x: 1052, startPoint y: 223, endPoint x: 918, endPoint y: 225, distance: 133.8
click at [596, 225] on div "¿Cómo se va a llamar? Breakfast Wrap UL - COPIA 25 /40 ¿Cómo se va a llamar?" at bounding box center [1058, 211] width 301 height 56
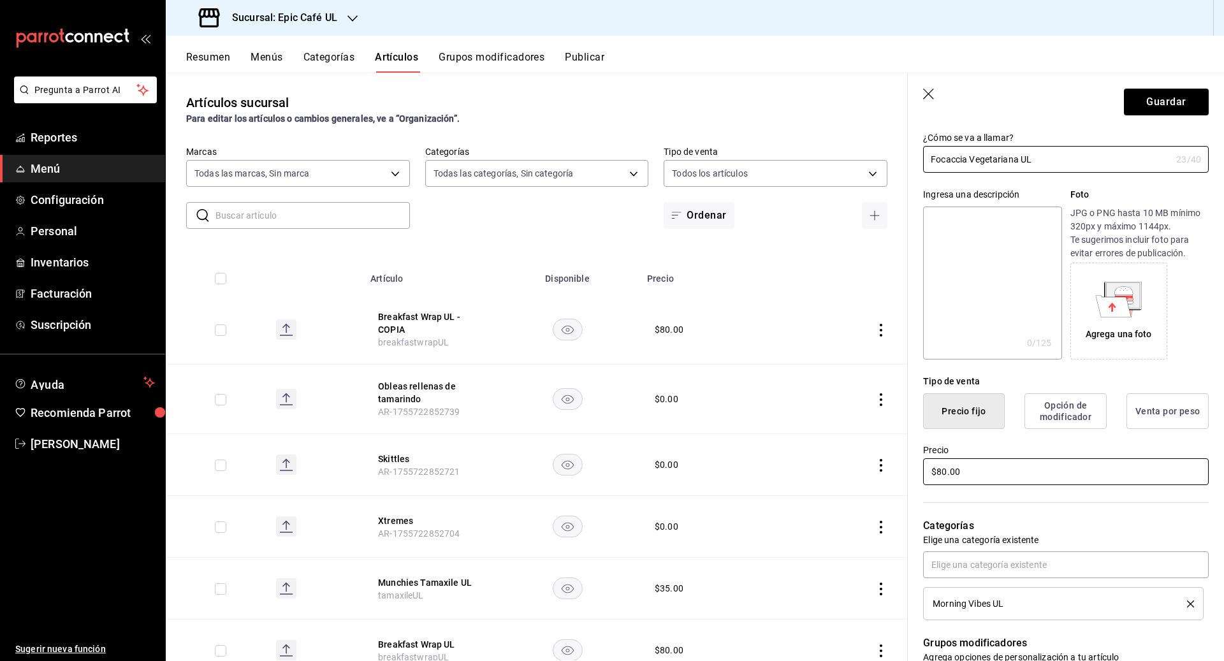
type input "Focaccia Vegetariana UL"
drag, startPoint x: 966, startPoint y: 465, endPoint x: 916, endPoint y: 465, distance: 50.3
click at [596, 465] on div "Precio $80.00" at bounding box center [1058, 458] width 301 height 58
drag, startPoint x: 975, startPoint y: 468, endPoint x: 926, endPoint y: 468, distance: 49.1
click at [596, 468] on input "$80.00" at bounding box center [1066, 471] width 286 height 27
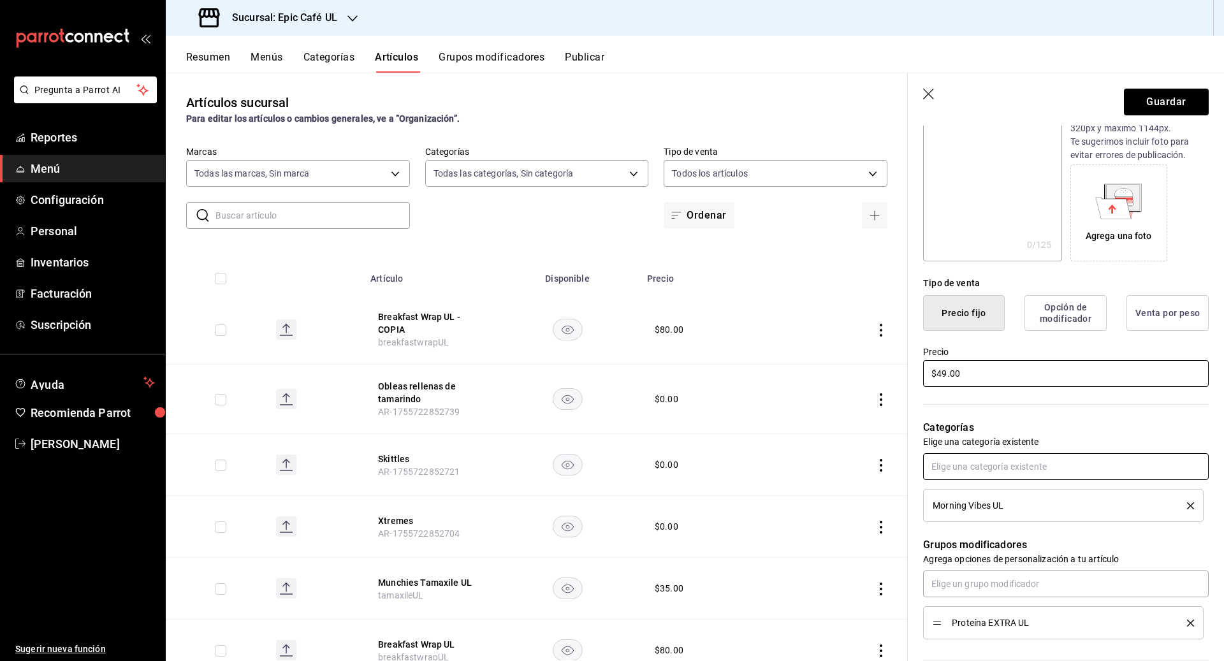
scroll to position [214, 0]
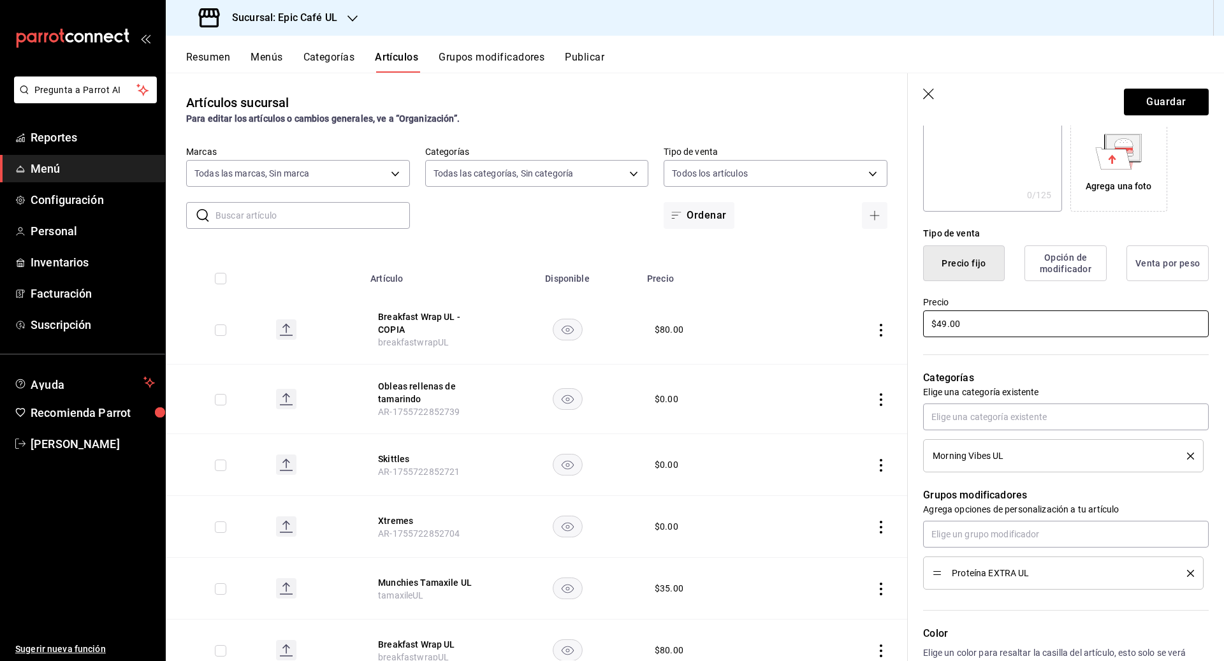
type input "$49.00"
click at [596, 454] on icon "delete" at bounding box center [1190, 455] width 7 height 7
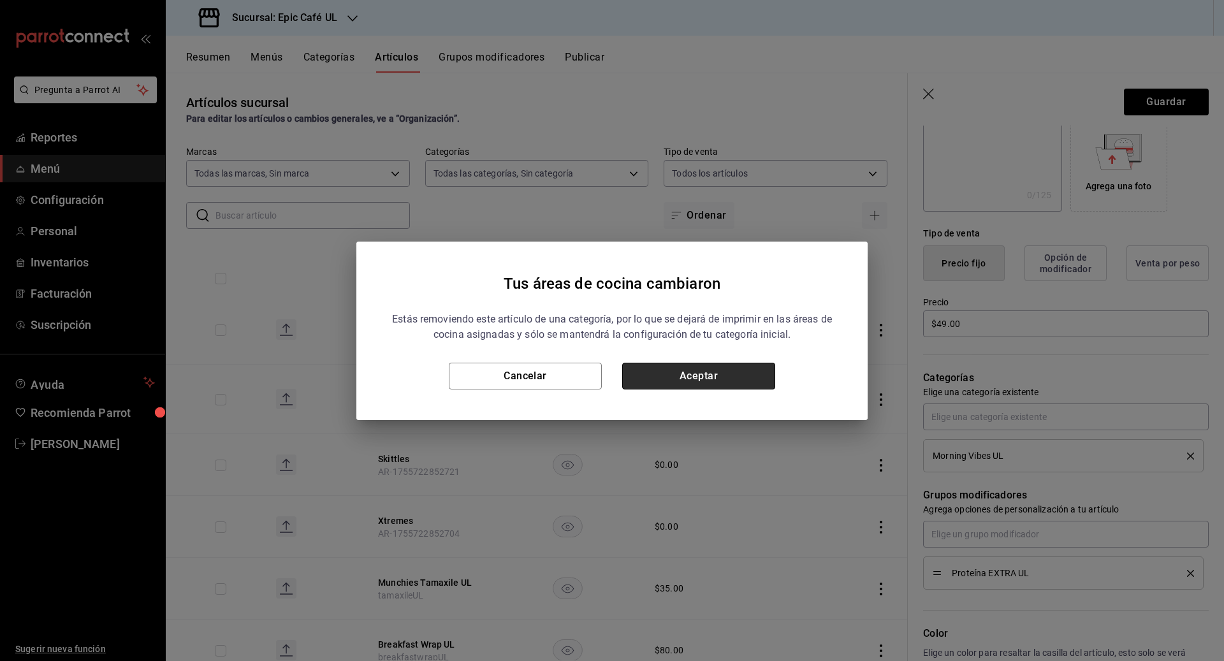
click at [596, 377] on button "Aceptar" at bounding box center [698, 376] width 153 height 27
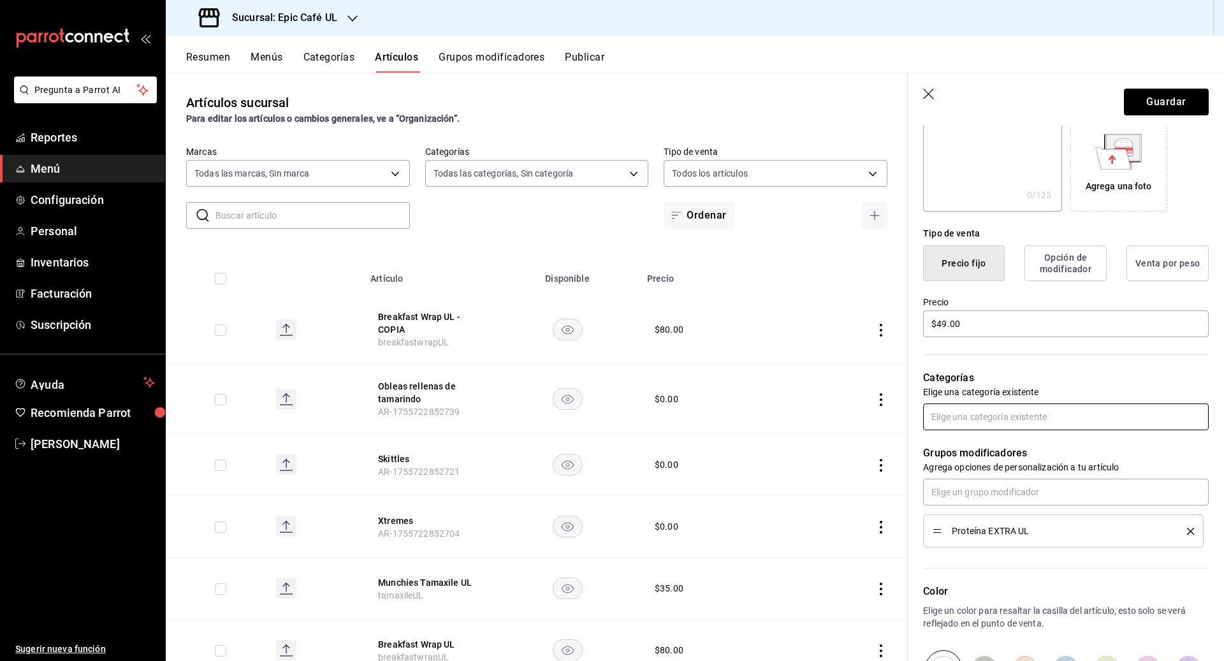
click at [596, 422] on input "text" at bounding box center [1066, 416] width 286 height 27
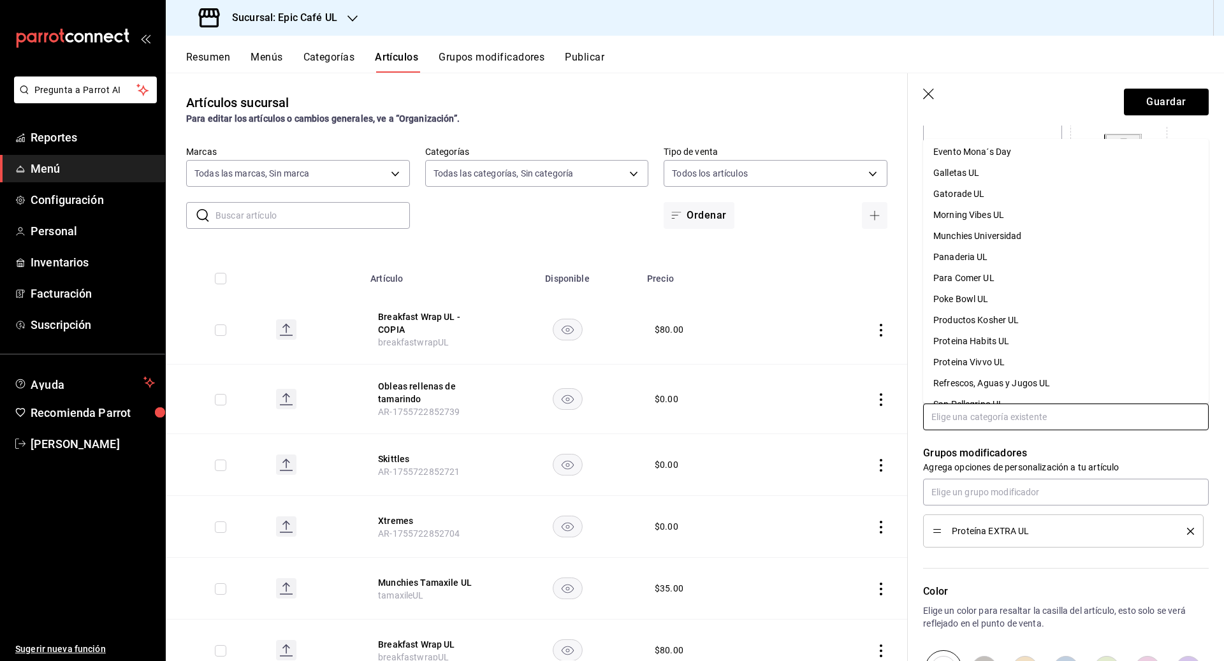
scroll to position [171, 0]
click at [596, 188] on li "Evento Mona´s Day" at bounding box center [1066, 194] width 286 height 21
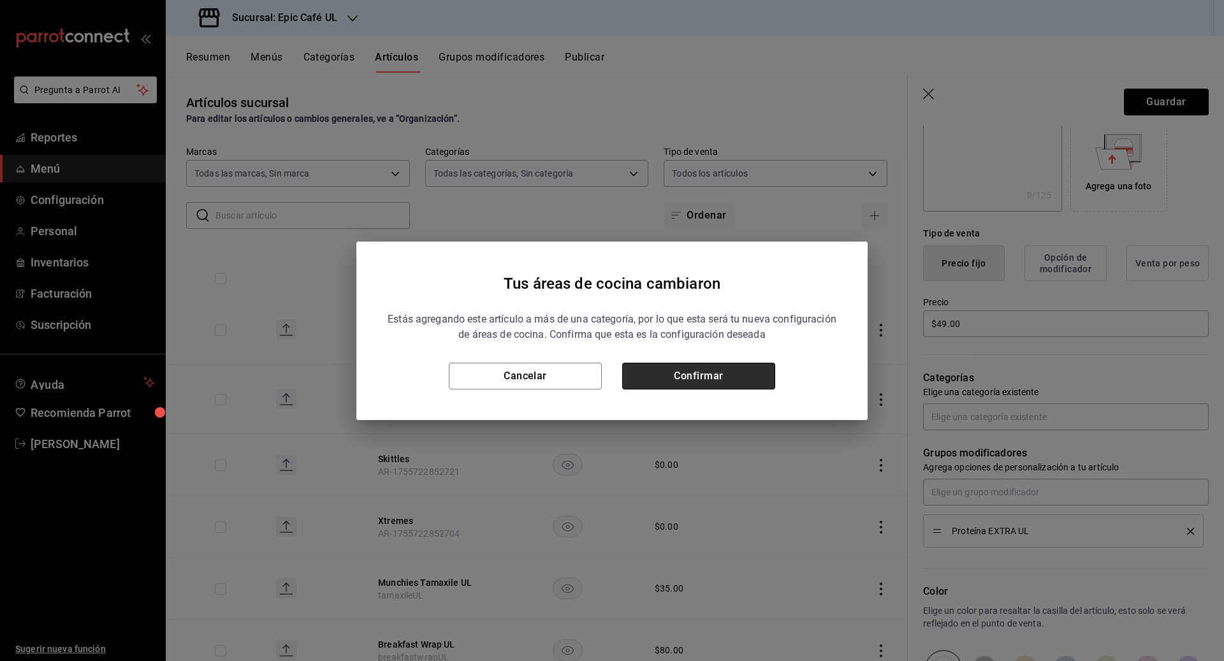
click at [596, 374] on button "Confirmar" at bounding box center [698, 376] width 153 height 27
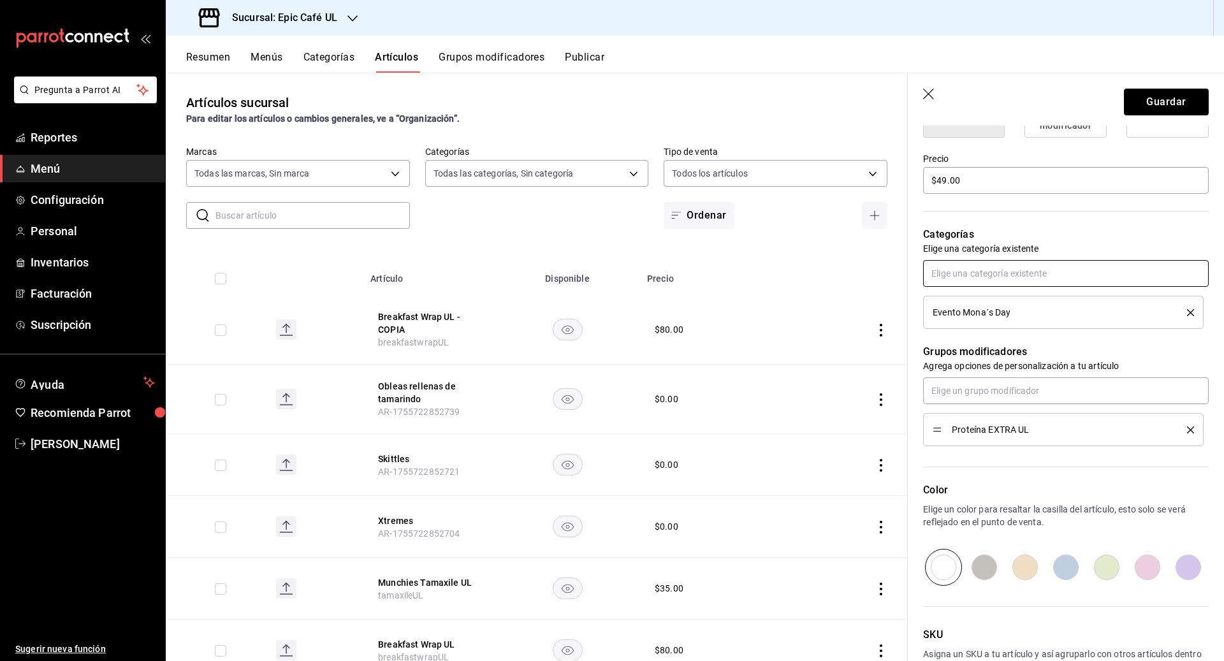
scroll to position [440, 0]
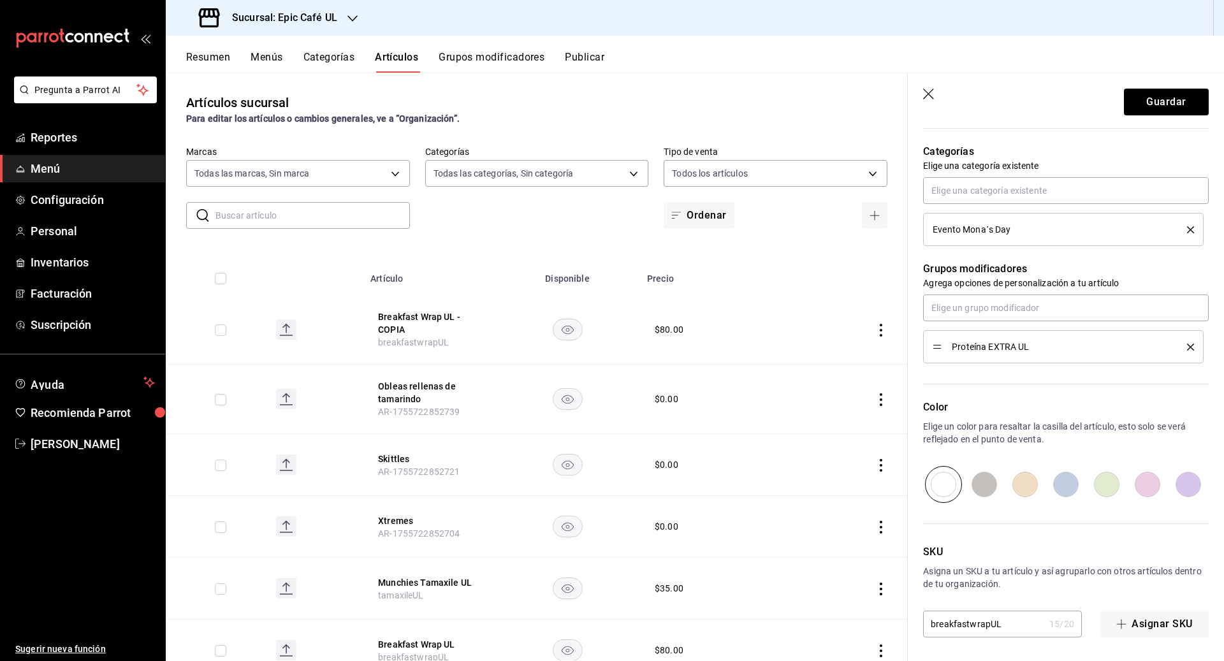
click at [596, 346] on icon "delete" at bounding box center [1190, 347] width 7 height 7
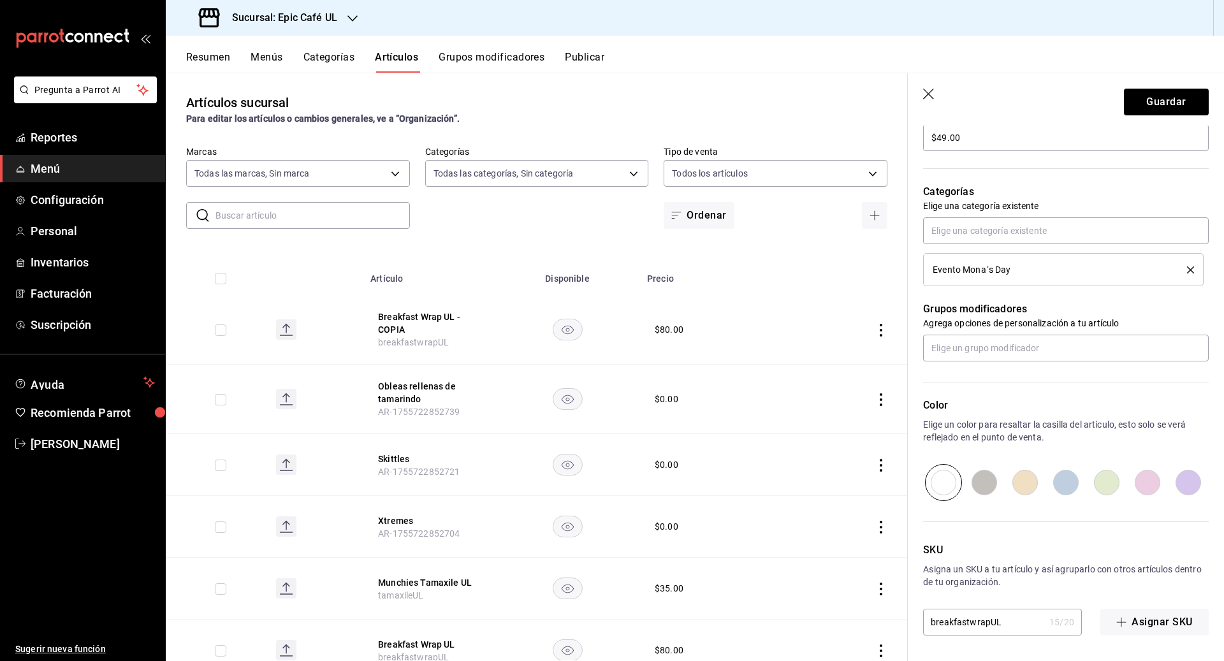
scroll to position [399, 0]
drag, startPoint x: 1005, startPoint y: 624, endPoint x: 872, endPoint y: 624, distance: 133.2
click at [596, 624] on main "Artículos sucursal Para editar los artículos o cambios generales, ve a “Organiz…" at bounding box center [695, 367] width 1058 height 588
type input "F"
type input "focaveggie"
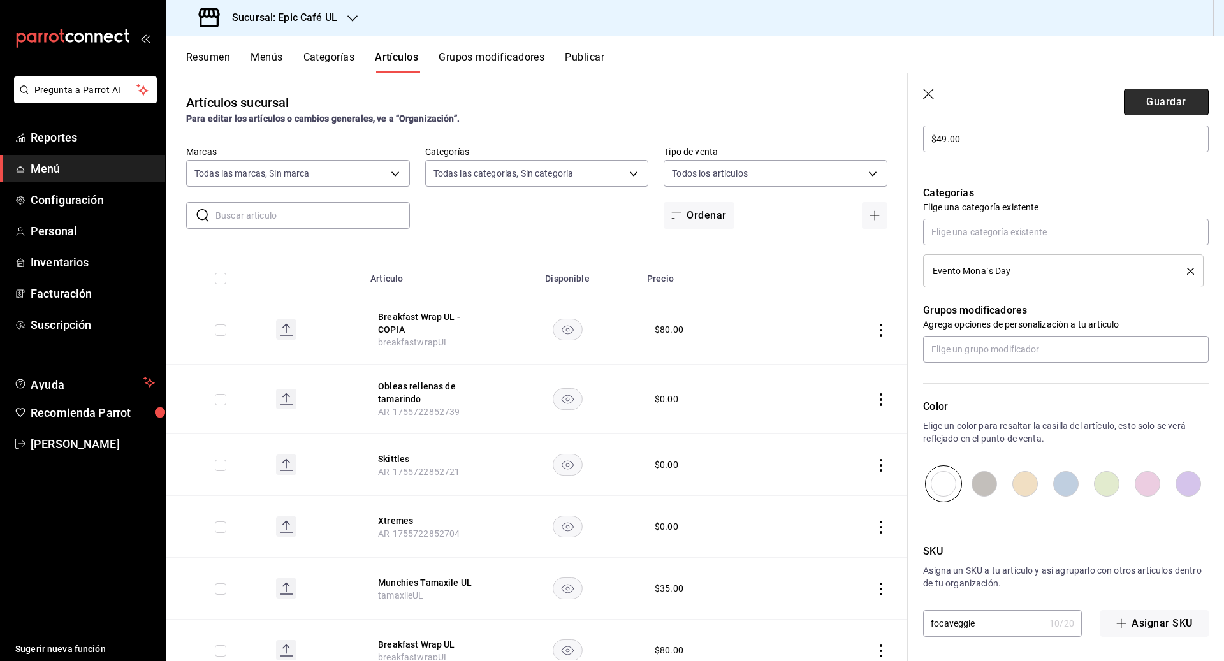
click at [596, 102] on button "Guardar" at bounding box center [1166, 102] width 85 height 27
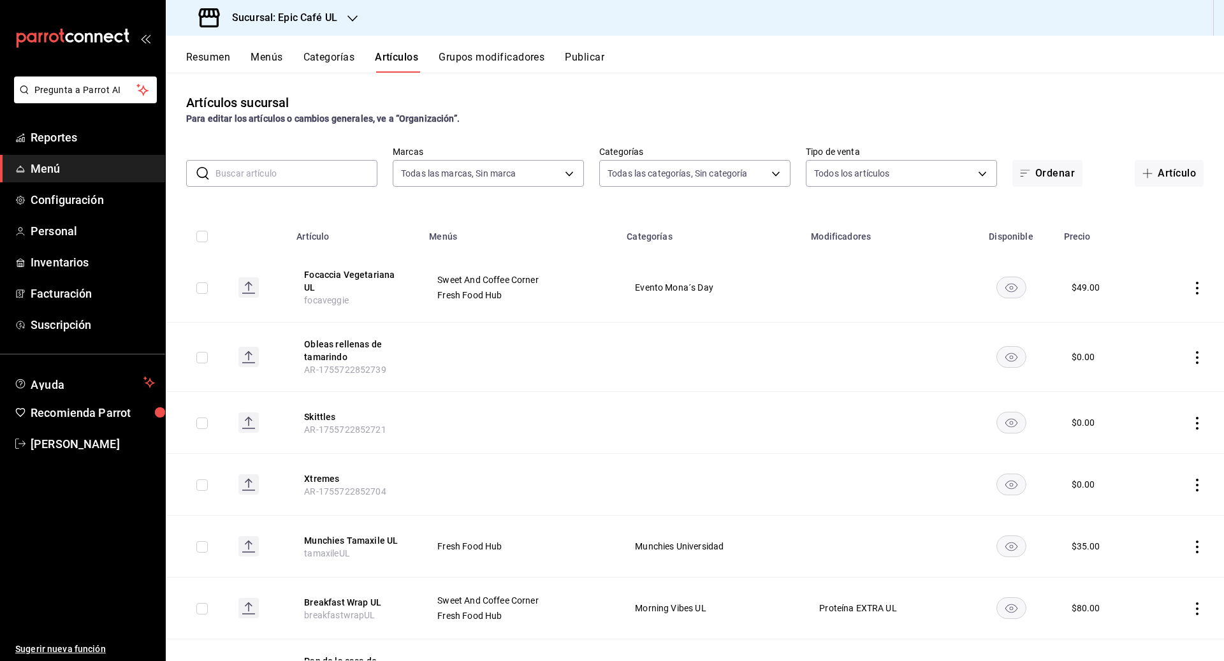
click at [596, 282] on icon "actions" at bounding box center [1196, 288] width 13 height 13
click at [596, 333] on span "Duplicar" at bounding box center [1158, 339] width 33 height 13
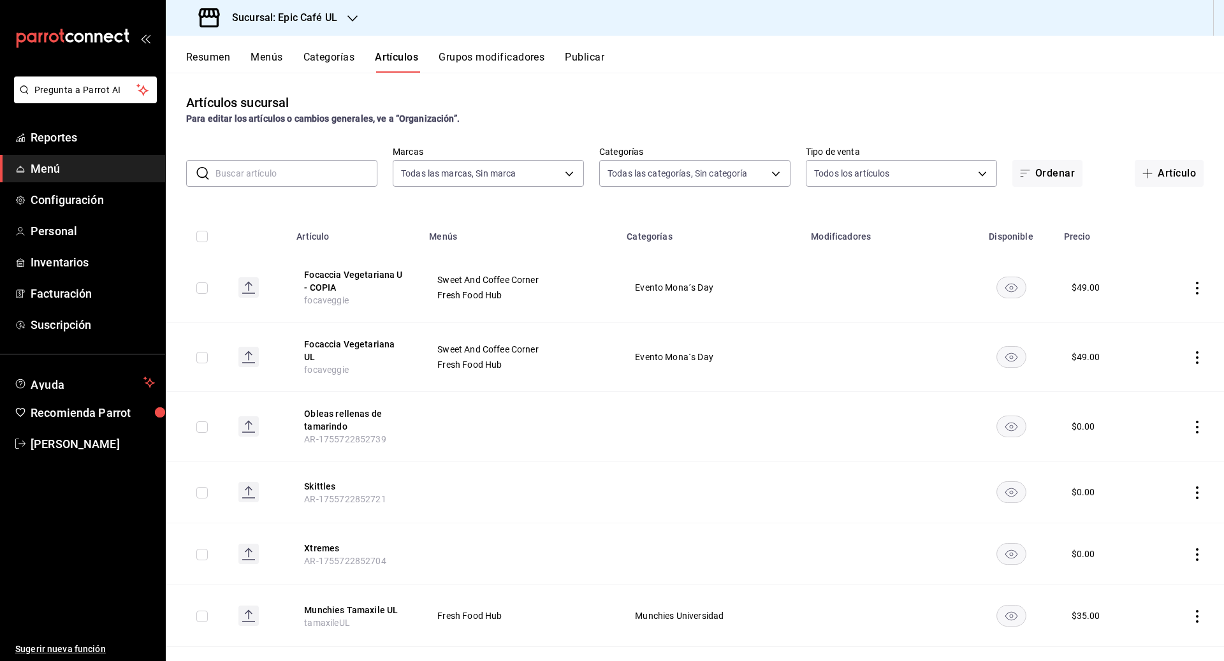
click at [596, 291] on icon "actions" at bounding box center [1196, 288] width 13 height 13
click at [596, 319] on span "Editar" at bounding box center [1158, 317] width 33 height 13
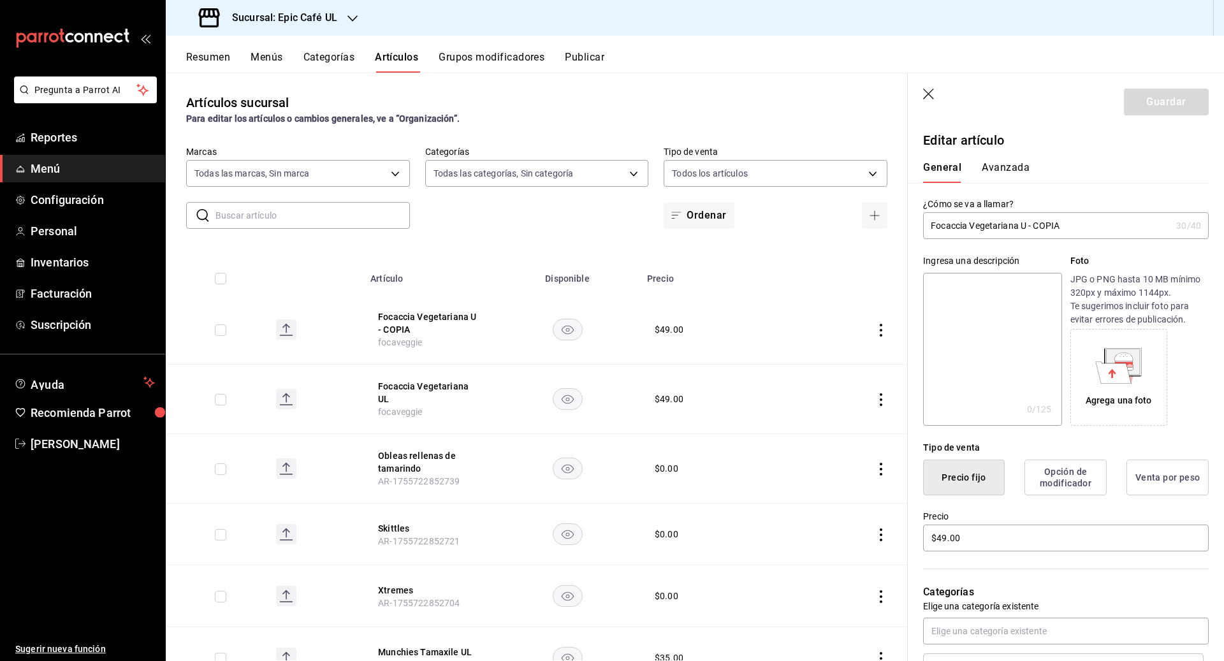
drag, startPoint x: 1018, startPoint y: 228, endPoint x: 969, endPoint y: 228, distance: 48.4
click at [596, 228] on input "Focaccia Vegetariana U - COPIA" at bounding box center [1047, 225] width 248 height 25
click at [596, 228] on input "Focaccia Prosciutto U - COPIA" at bounding box center [1047, 225] width 248 height 25
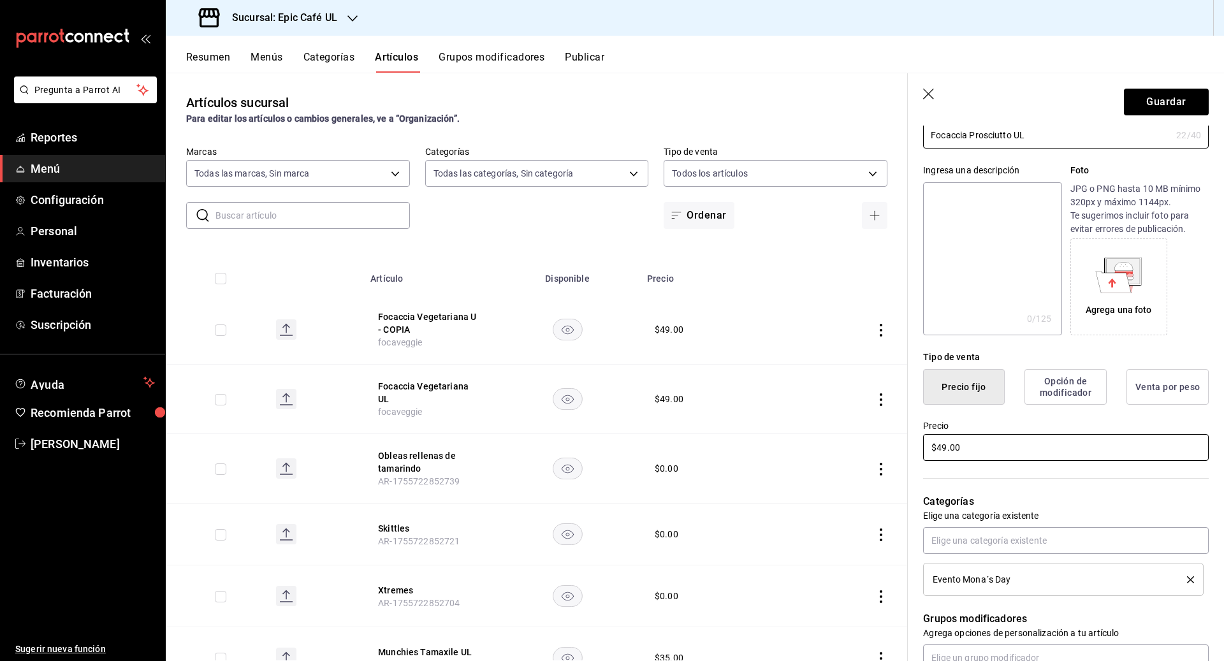
type input "Focaccia Prosciutto UL"
drag, startPoint x: 974, startPoint y: 443, endPoint x: 879, endPoint y: 443, distance: 95.0
click at [596, 443] on main "Artículos sucursal Para editar los artículos o cambios generales, ve a “Organiz…" at bounding box center [695, 367] width 1058 height 588
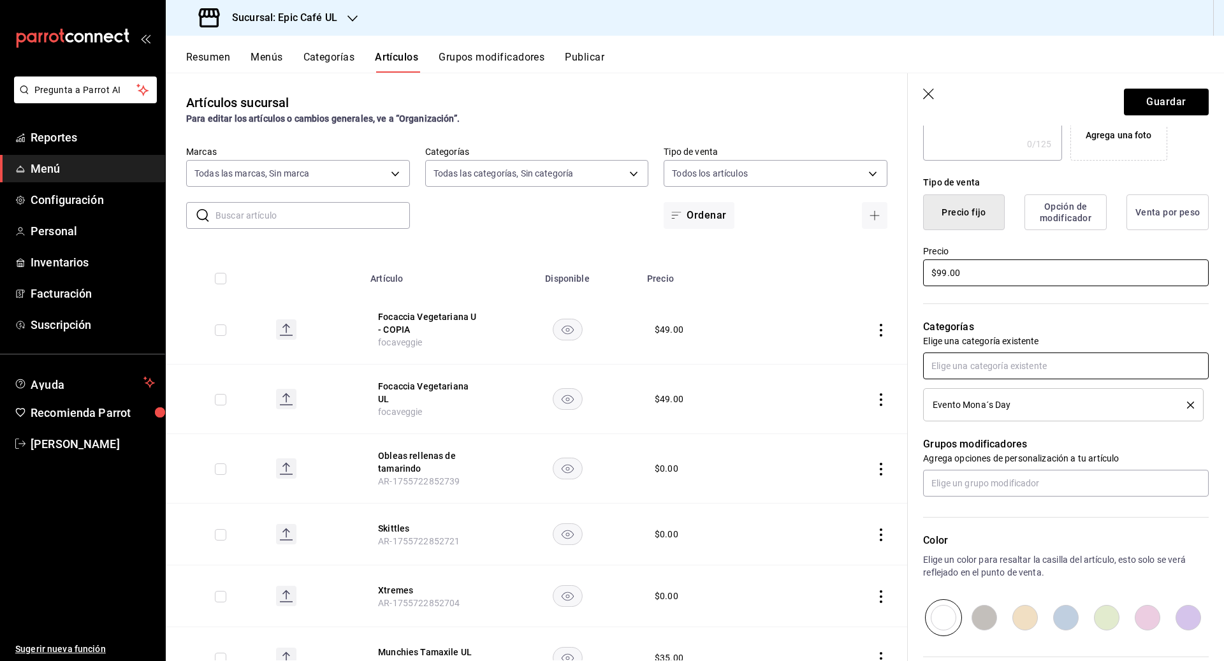
scroll to position [399, 0]
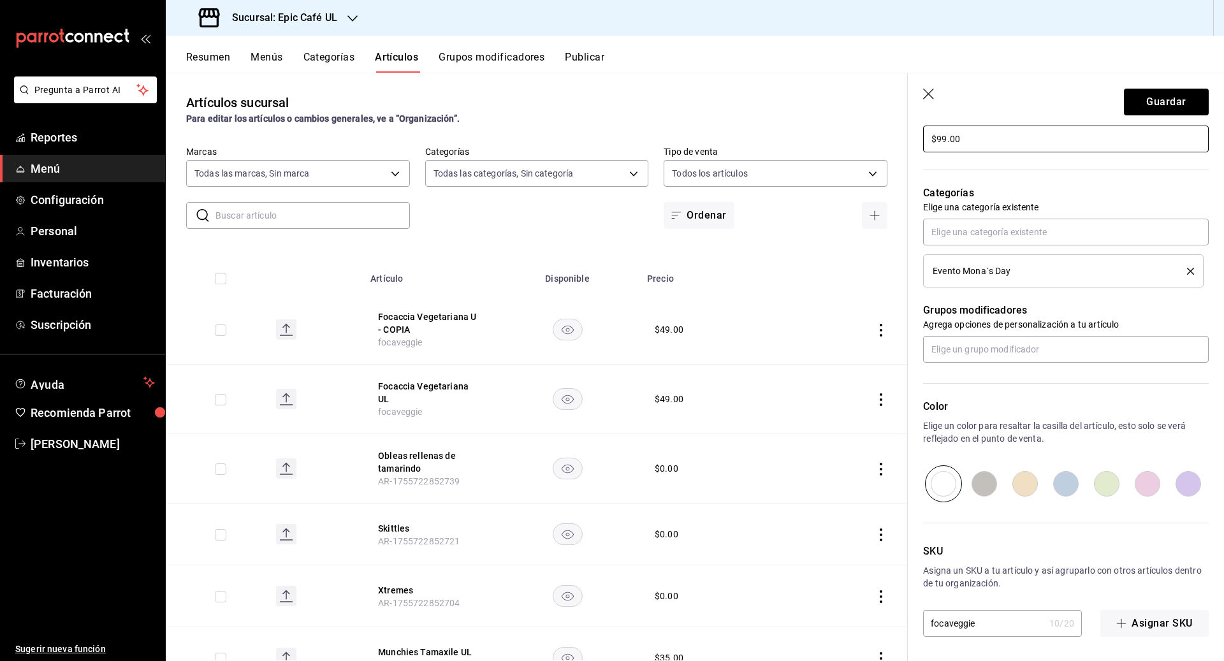
type input "$99.00"
click at [596, 624] on input "focaveggie" at bounding box center [983, 623] width 121 height 25
type input "focaprosciutto"
click at [596, 108] on button "Guardar" at bounding box center [1166, 102] width 85 height 27
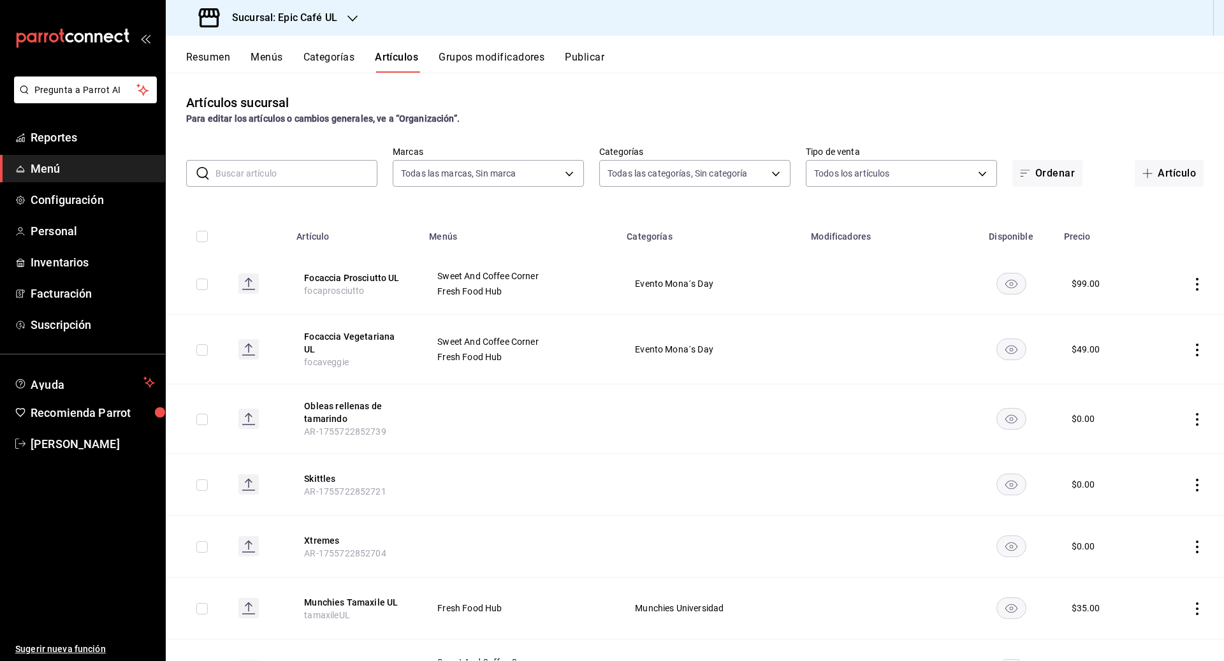
click at [596, 284] on icon "actions" at bounding box center [1196, 284] width 13 height 13
click at [596, 331] on li "Duplicar" at bounding box center [1147, 339] width 76 height 26
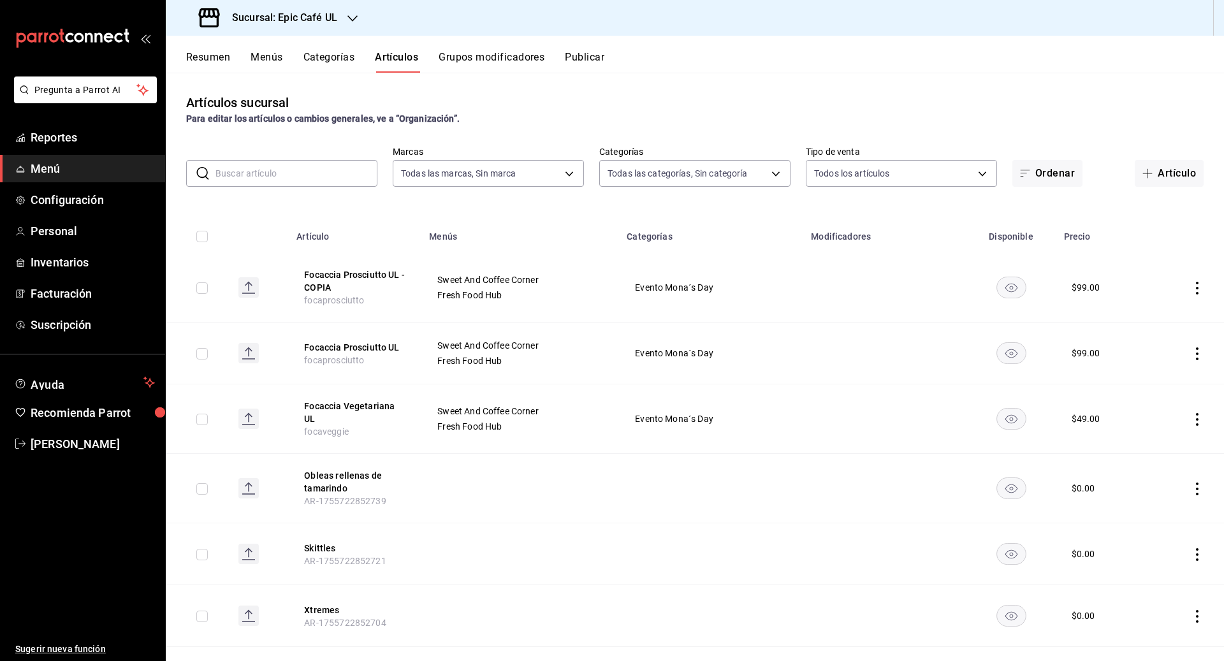
click at [596, 285] on icon "actions" at bounding box center [1196, 288] width 13 height 13
click at [596, 317] on span "Editar" at bounding box center [1158, 317] width 33 height 13
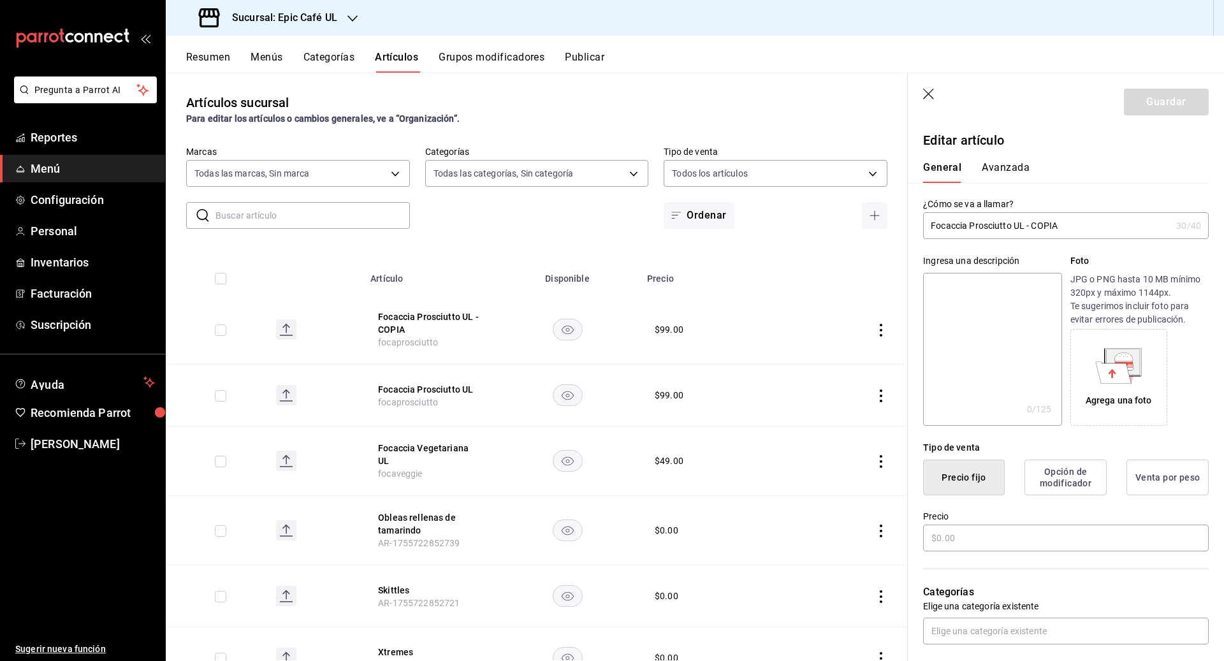
type input "$99.00"
drag, startPoint x: 1071, startPoint y: 229, endPoint x: 900, endPoint y: 228, distance: 171.4
click at [596, 228] on main "Artículos sucursal Para editar los artículos o cambios generales, ve a “Organiz…" at bounding box center [695, 367] width 1058 height 588
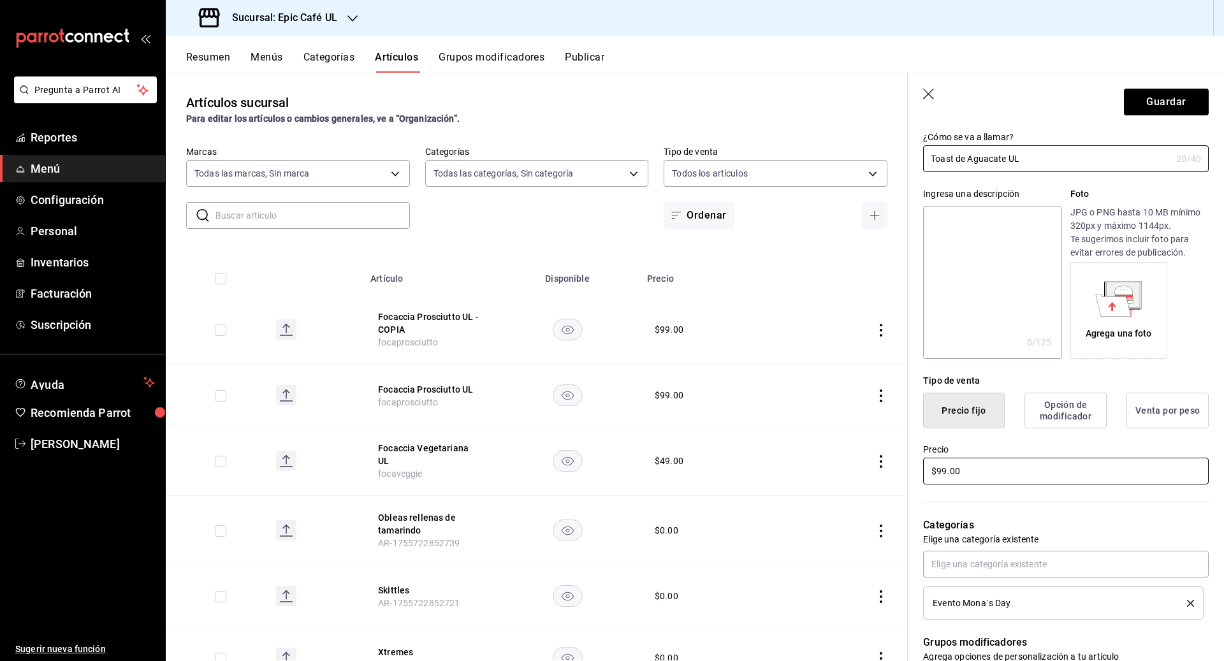
type input "Toast de Aguacate UL"
drag, startPoint x: 967, startPoint y: 472, endPoint x: 895, endPoint y: 472, distance: 72.7
click at [596, 472] on main "Artículos sucursal Para editar los artículos o cambios generales, ve a “Organiz…" at bounding box center [695, 367] width 1058 height 588
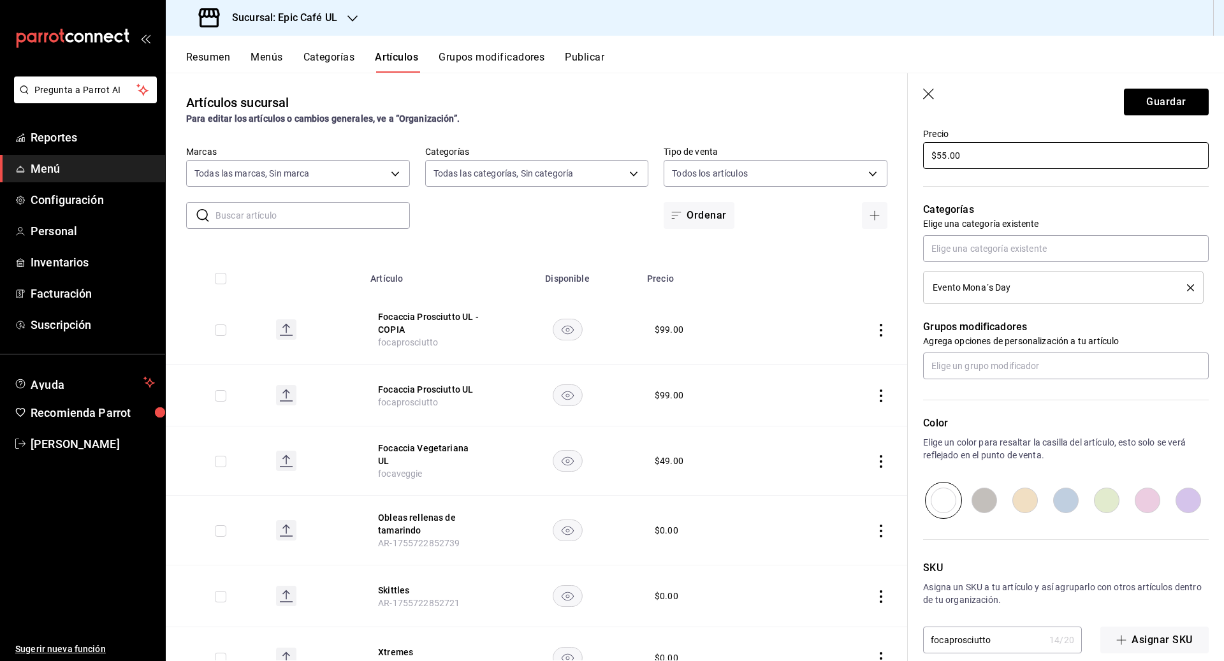
scroll to position [399, 0]
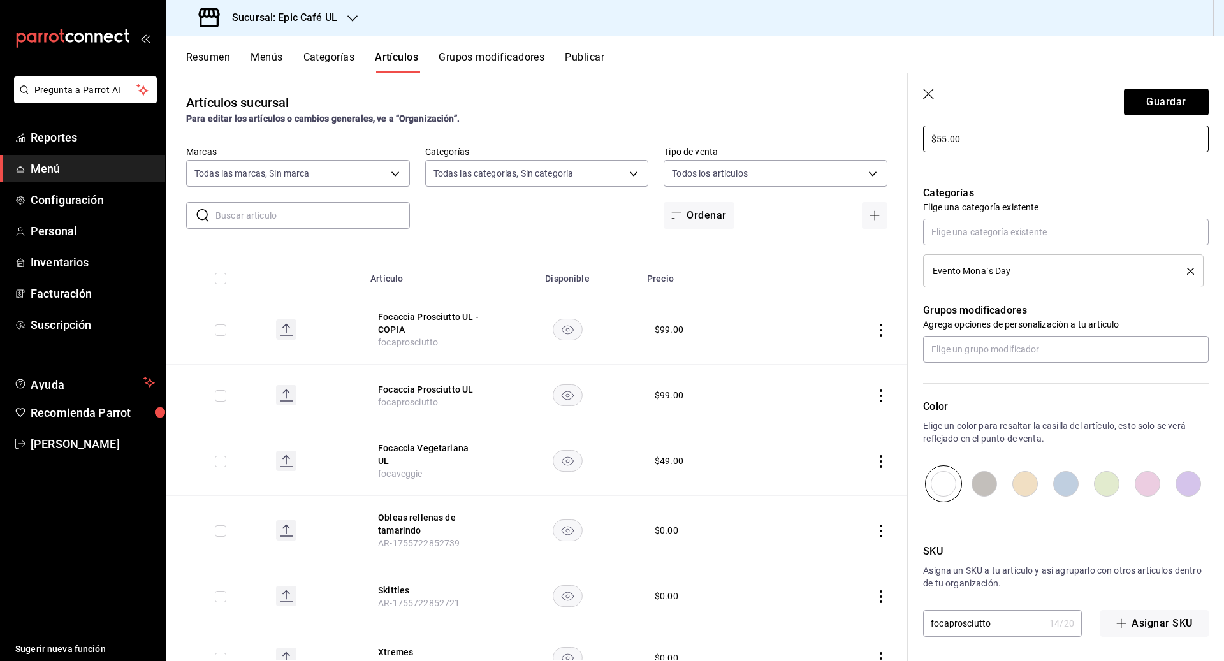
type input "$55.00"
drag, startPoint x: 996, startPoint y: 620, endPoint x: 878, endPoint y: 620, distance: 118.5
click at [596, 620] on main "Artículos sucursal Para editar los artículos o cambios generales, ve a “Organiz…" at bounding box center [695, 367] width 1058 height 588
type input "toastaguaUL"
click at [596, 107] on button "Guardar" at bounding box center [1166, 102] width 85 height 27
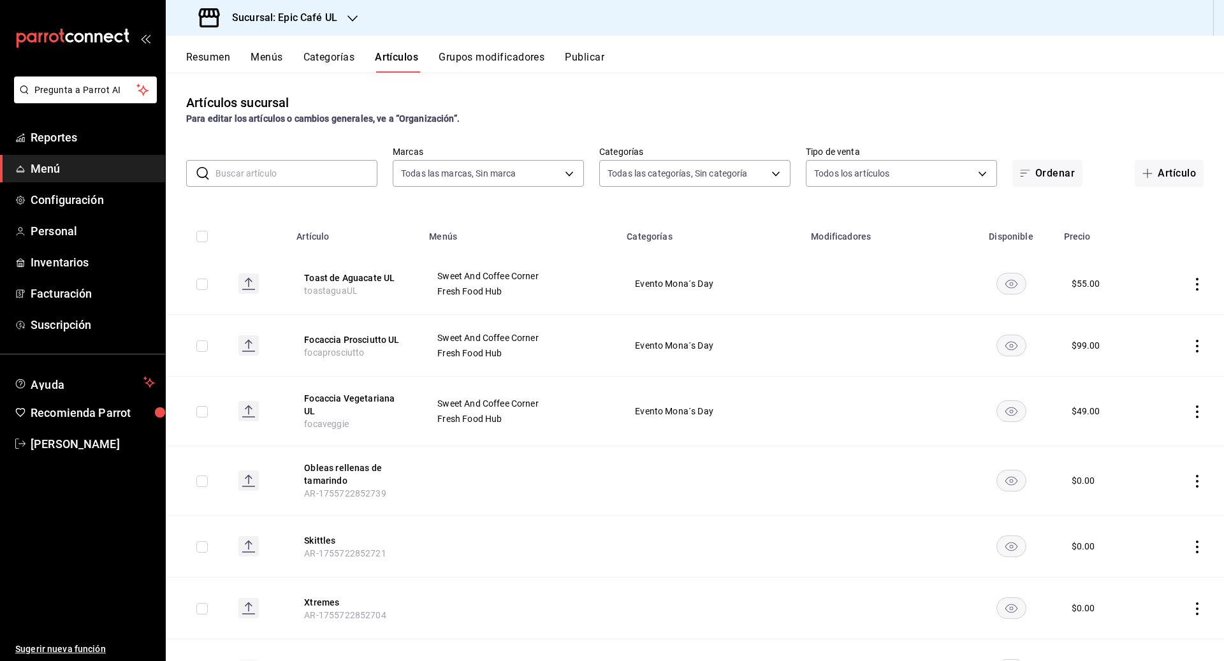
click at [596, 281] on icon "actions" at bounding box center [1196, 284] width 13 height 13
click at [596, 333] on span "Duplicar" at bounding box center [1158, 339] width 33 height 13
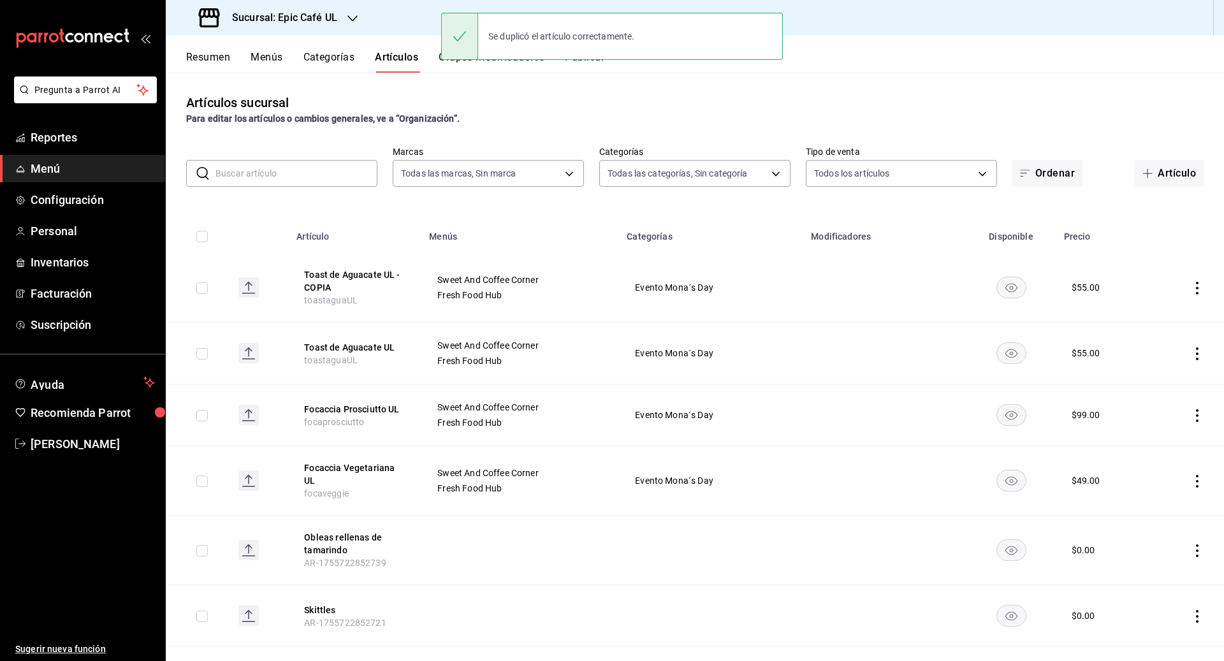
click at [596, 287] on icon "actions" at bounding box center [1196, 288] width 13 height 13
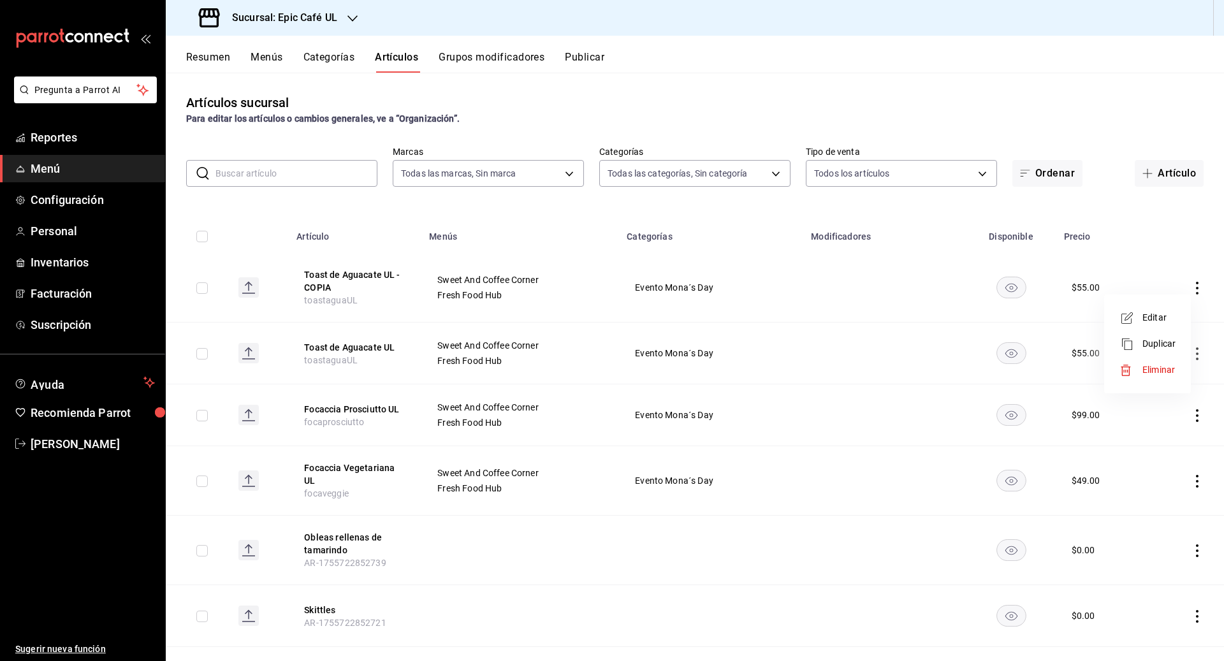
click at [596, 317] on span "Editar" at bounding box center [1158, 317] width 33 height 13
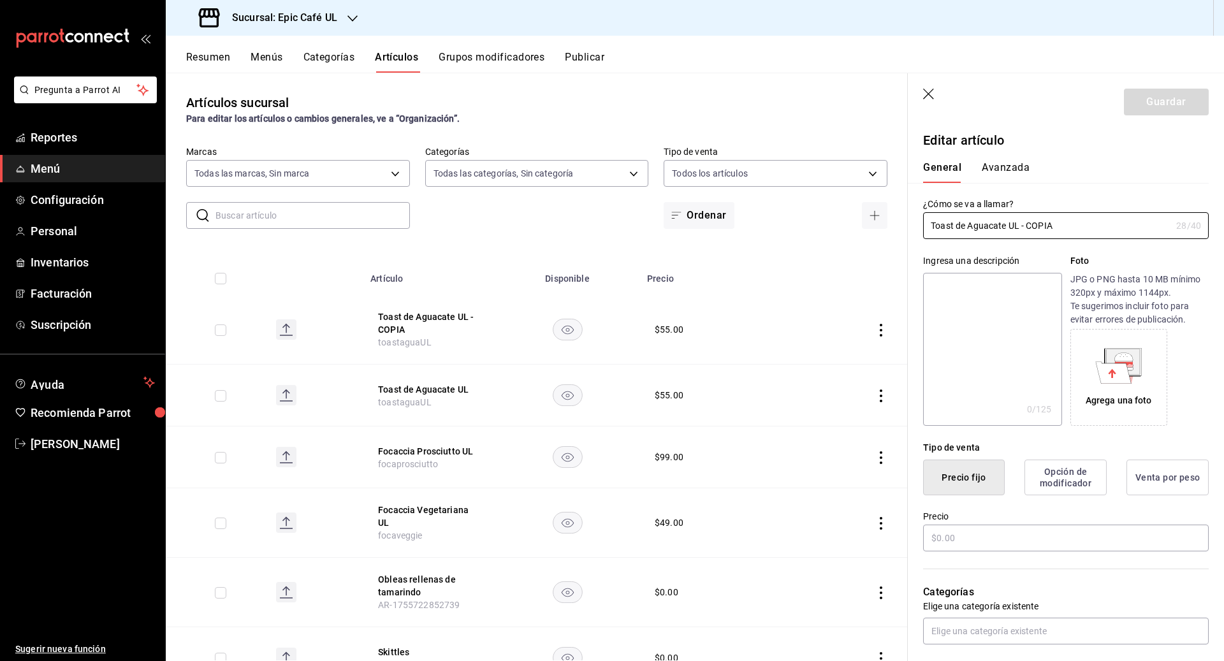
type input "$55.00"
click at [596, 224] on input "Toast de Aguacate UL - COPIA" at bounding box center [1047, 225] width 248 height 25
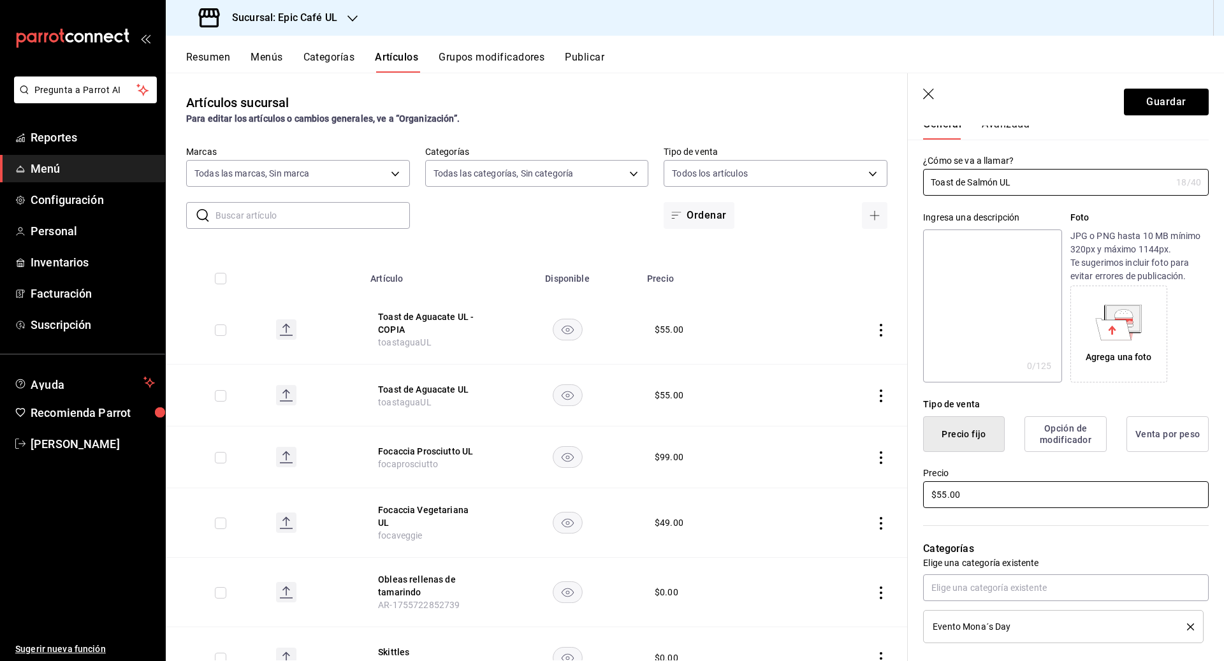
type input "Toast de Salmón UL"
drag, startPoint x: 968, startPoint y: 495, endPoint x: 894, endPoint y: 495, distance: 73.9
click at [596, 495] on main "Artículos sucursal Para editar los artículos o cambios generales, ve a “Organiz…" at bounding box center [695, 367] width 1058 height 588
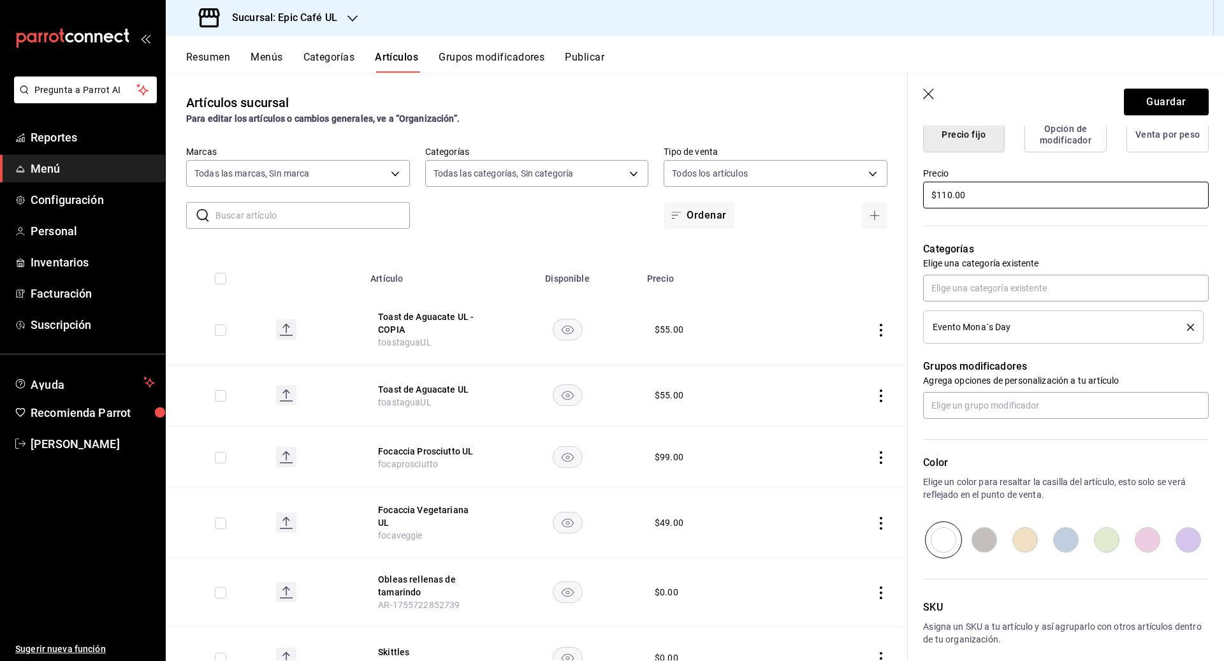
scroll to position [399, 0]
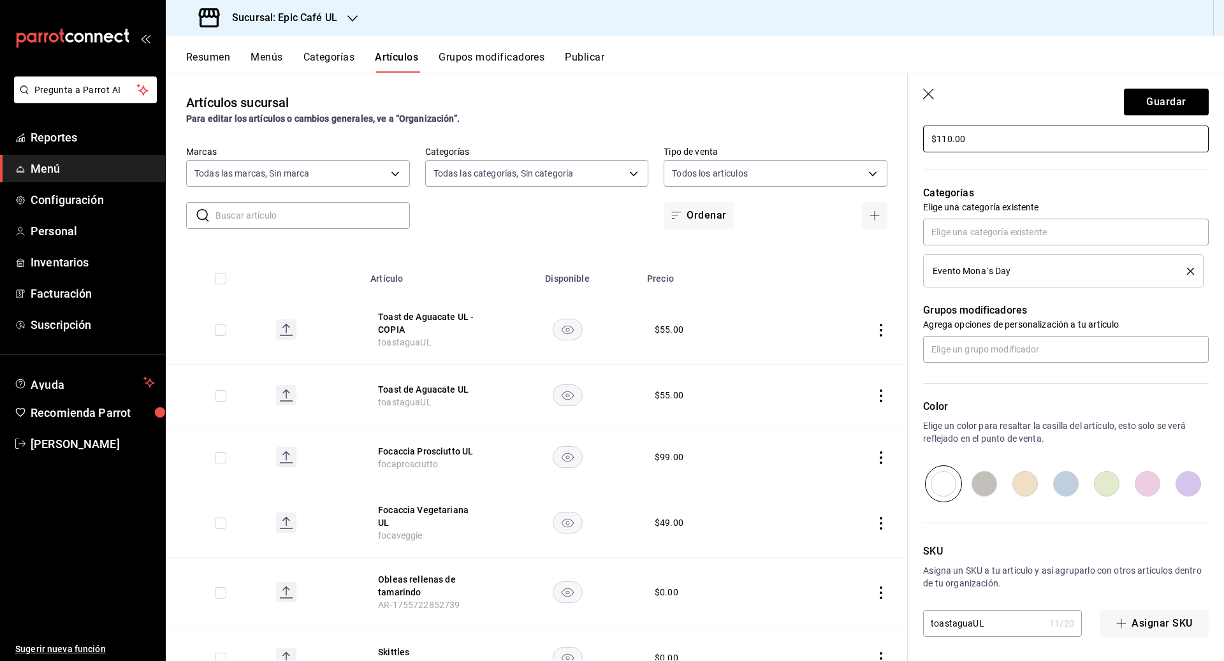
type input "$110.00"
click at [596, 626] on input "toastaguaUL" at bounding box center [983, 623] width 121 height 25
type input "toastsalmonUL"
click at [596, 108] on button "Guardar" at bounding box center [1166, 102] width 85 height 27
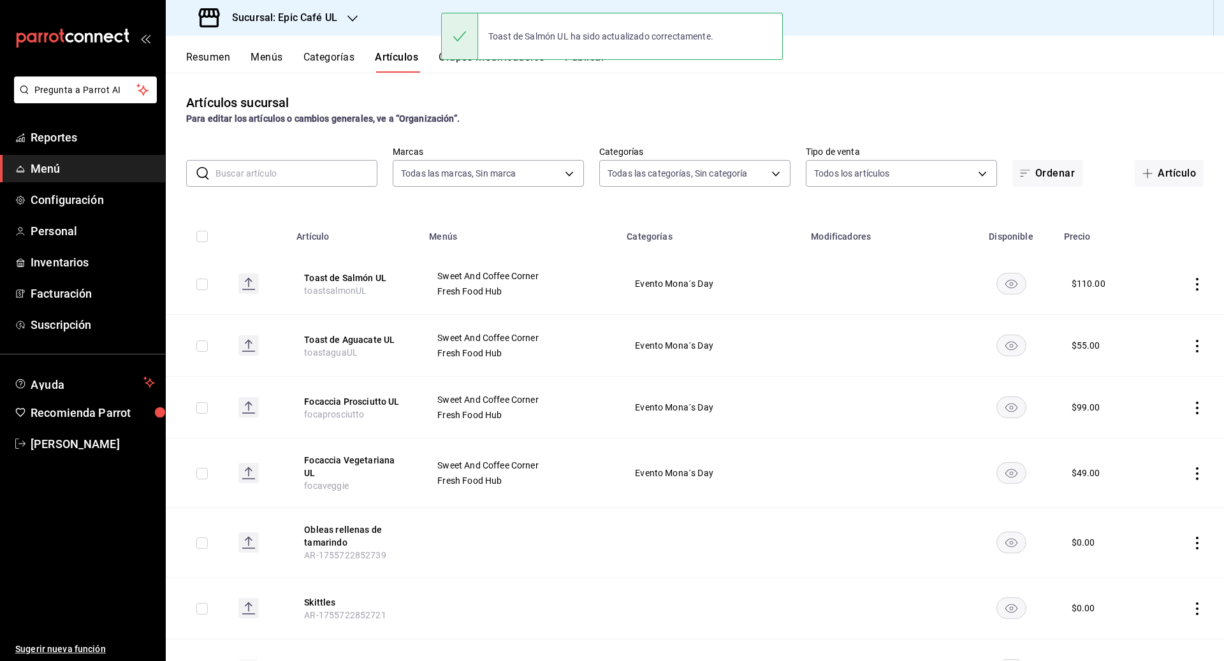
click at [596, 285] on icon "actions" at bounding box center [1196, 284] width 13 height 13
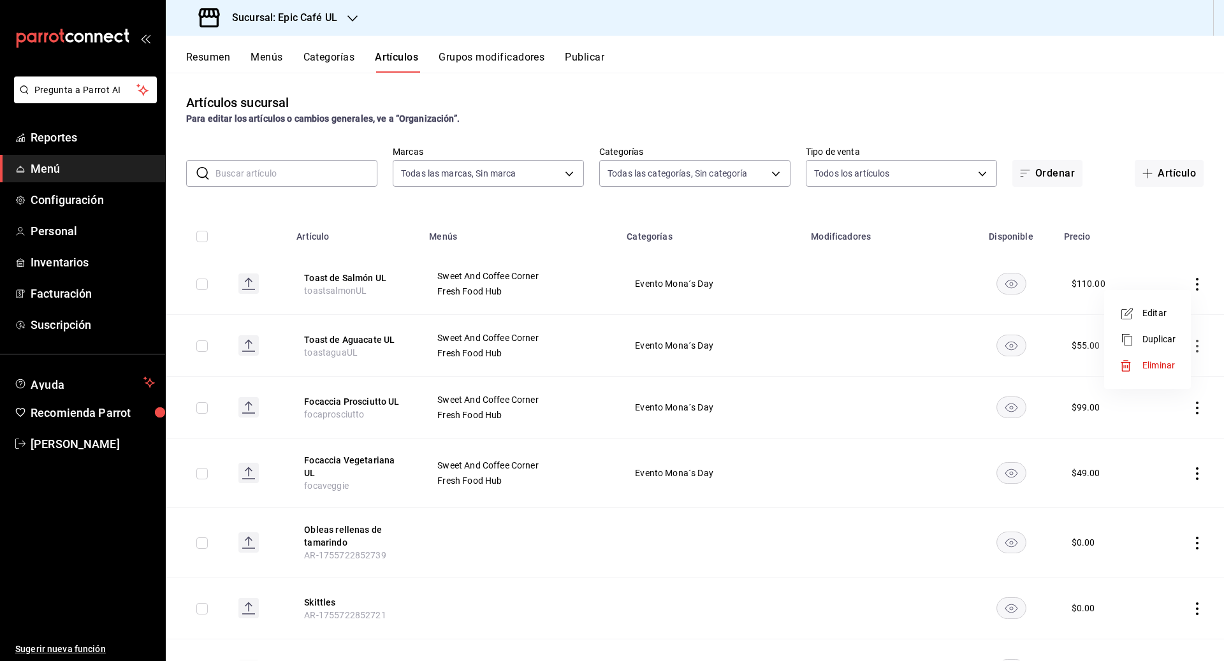
click at [596, 338] on span "Duplicar" at bounding box center [1158, 339] width 33 height 13
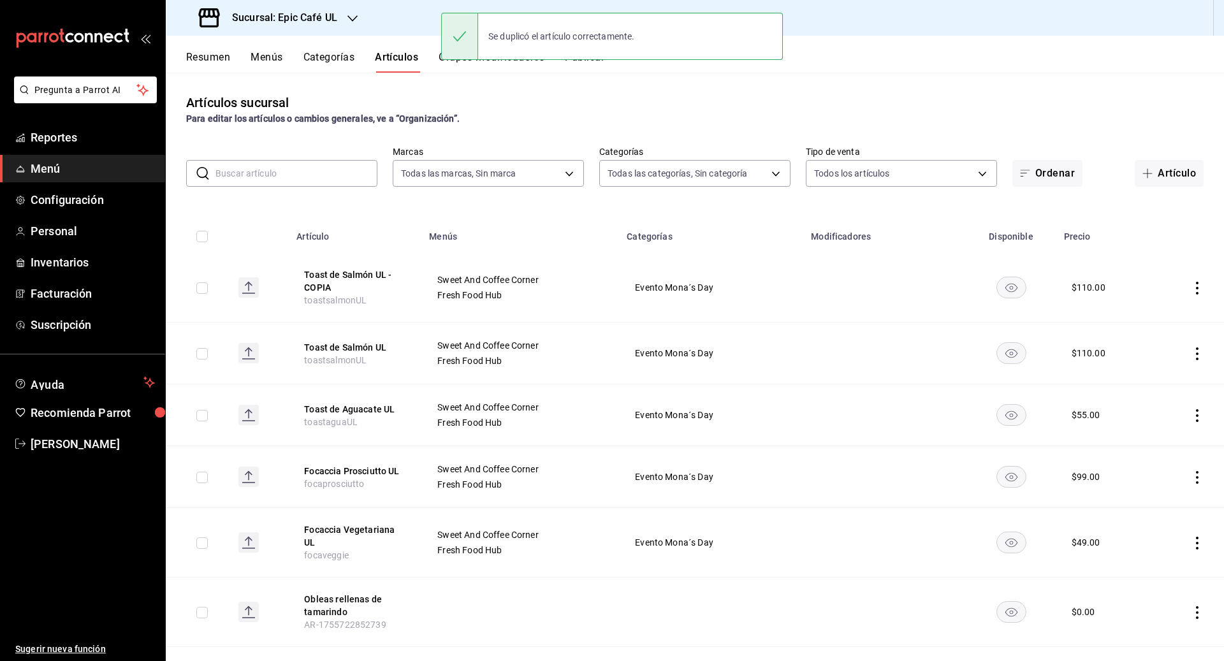
click at [596, 286] on icon "actions" at bounding box center [1197, 288] width 3 height 13
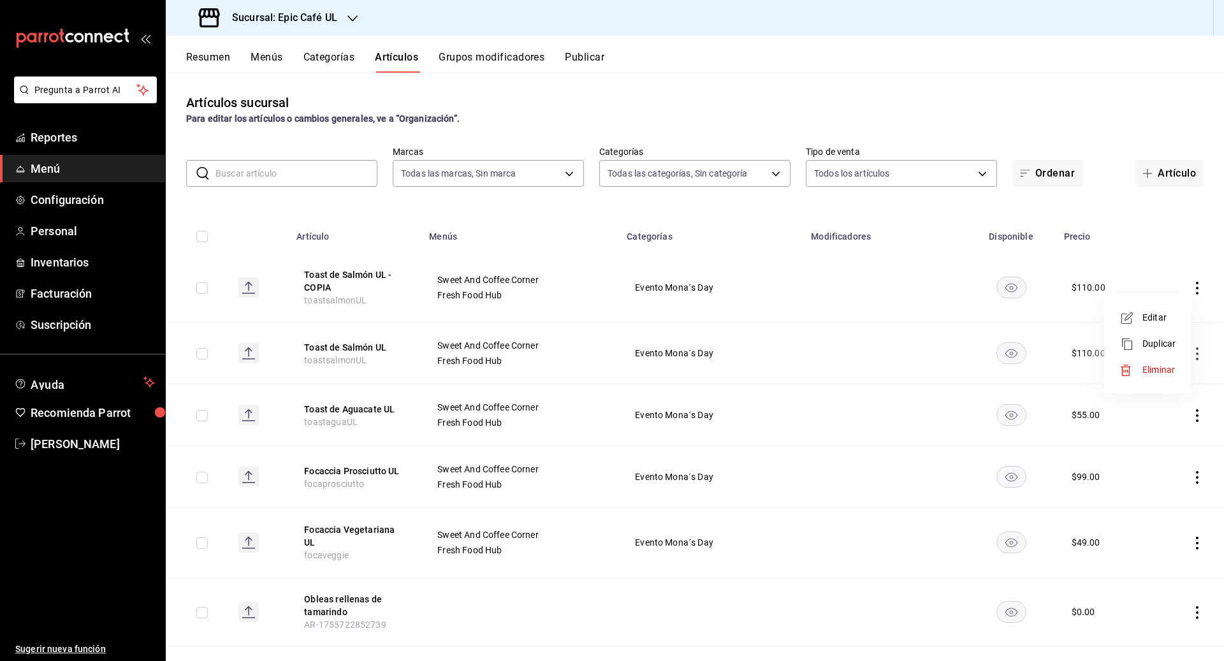
click at [596, 319] on span "Editar" at bounding box center [1158, 317] width 33 height 13
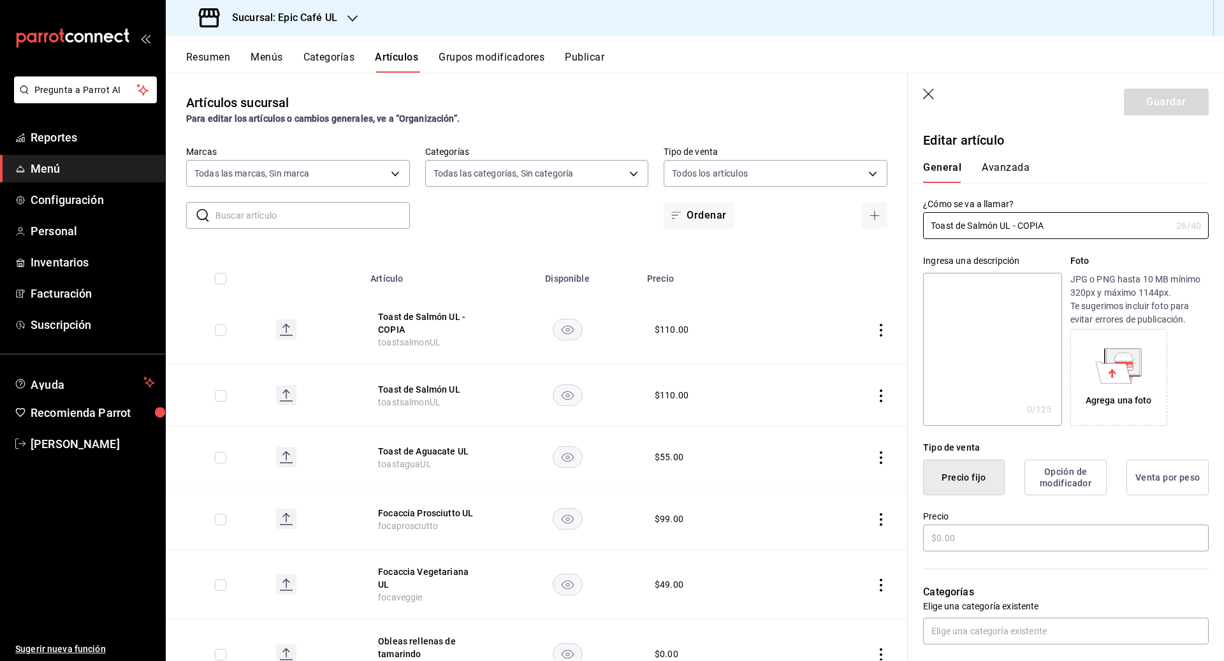
type input "$110.00"
drag, startPoint x: 1055, startPoint y: 224, endPoint x: 846, endPoint y: 224, distance: 209.7
click at [596, 224] on main "Artículos sucursal Para editar los artículos o cambios generales, ve a “Organiz…" at bounding box center [695, 367] width 1058 height 588
click at [596, 226] on input "Crudites con hummus" at bounding box center [1047, 225] width 248 height 25
type input "Plato de Crudités con hummus"
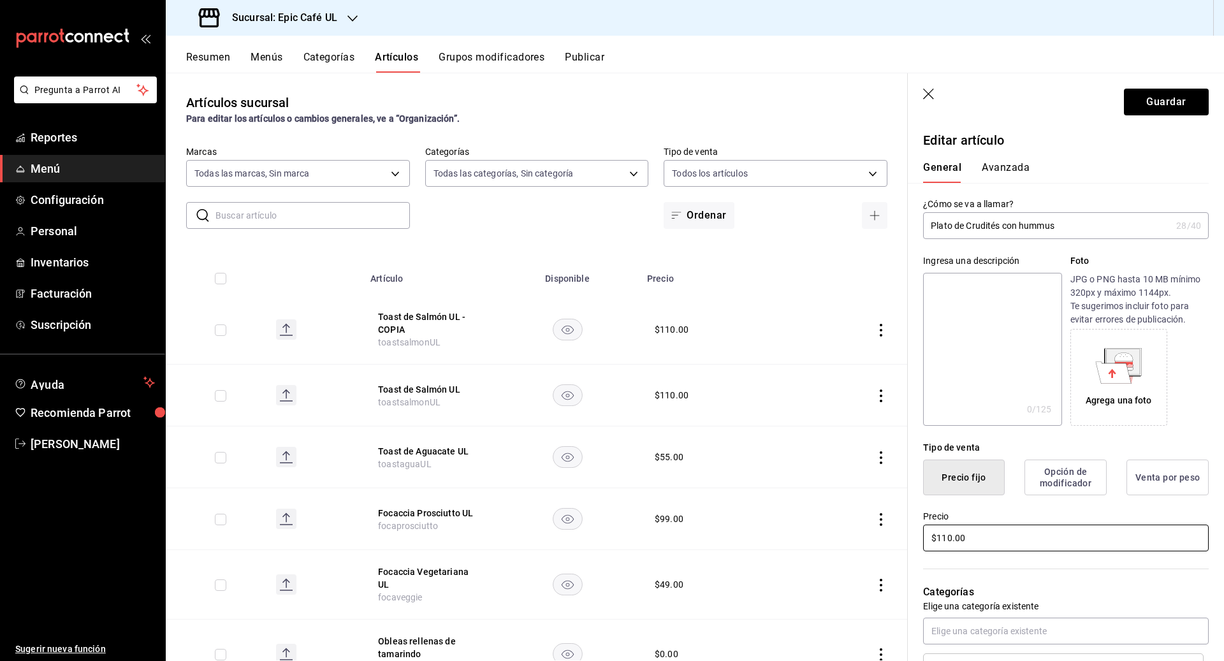
drag, startPoint x: 972, startPoint y: 539, endPoint x: 912, endPoint y: 539, distance: 59.9
click at [596, 539] on div "Precio $110.00" at bounding box center [1058, 524] width 301 height 58
type input "$49.00"
click at [596, 563] on div "Categorías Elige una categoría existente Evento Mona´s Day" at bounding box center [1058, 619] width 301 height 133
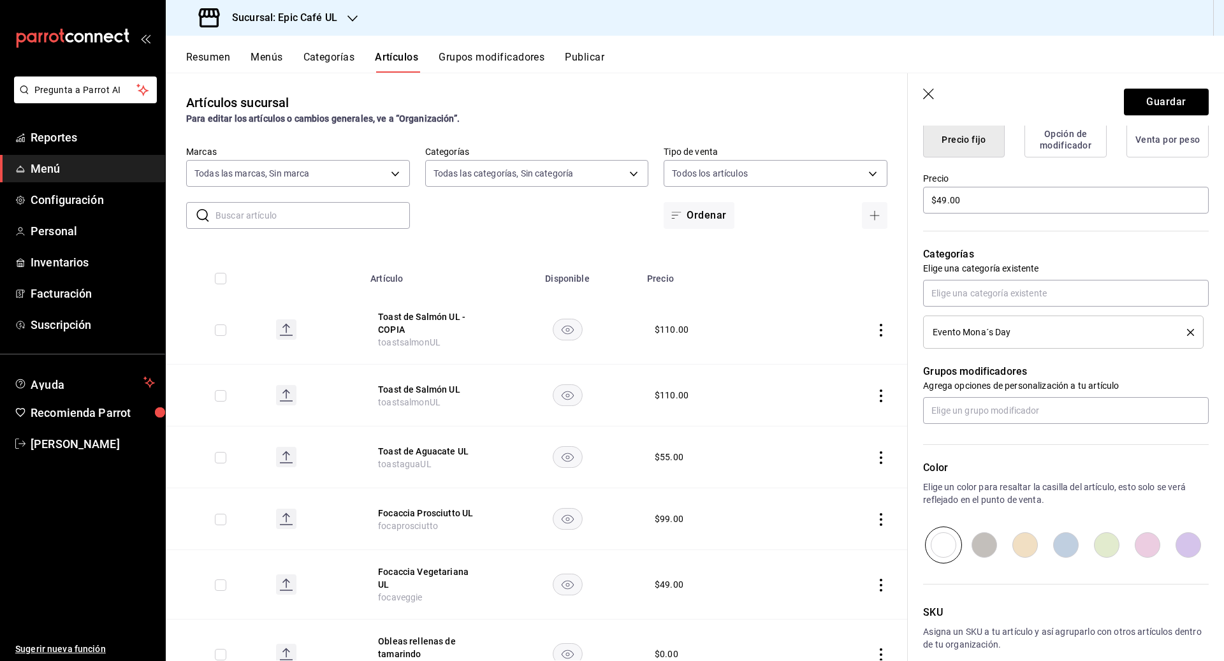
scroll to position [399, 0]
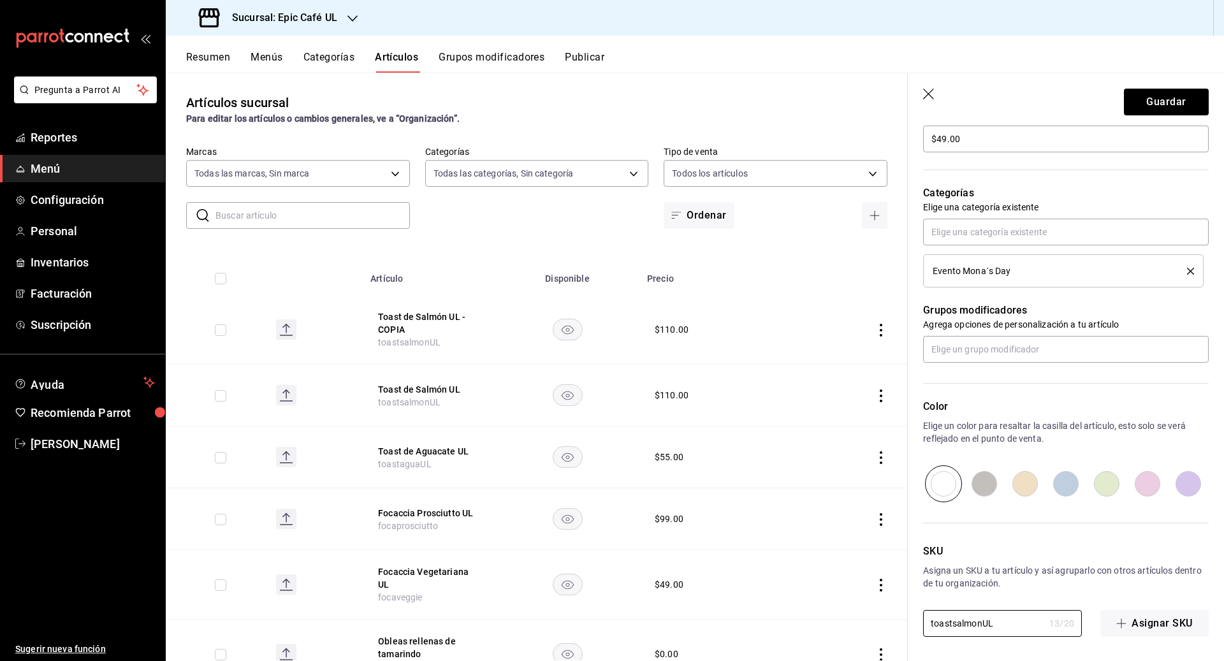
drag, startPoint x: 1000, startPoint y: 618, endPoint x: 800, endPoint y: 619, distance: 199.5
click at [596, 619] on main "Artículos sucursal Para editar los artículos o cambios generales, ve a “Organiz…" at bounding box center [695, 367] width 1058 height 588
type input "cruidtesUL"
click at [596, 101] on button "Guardar" at bounding box center [1166, 102] width 85 height 27
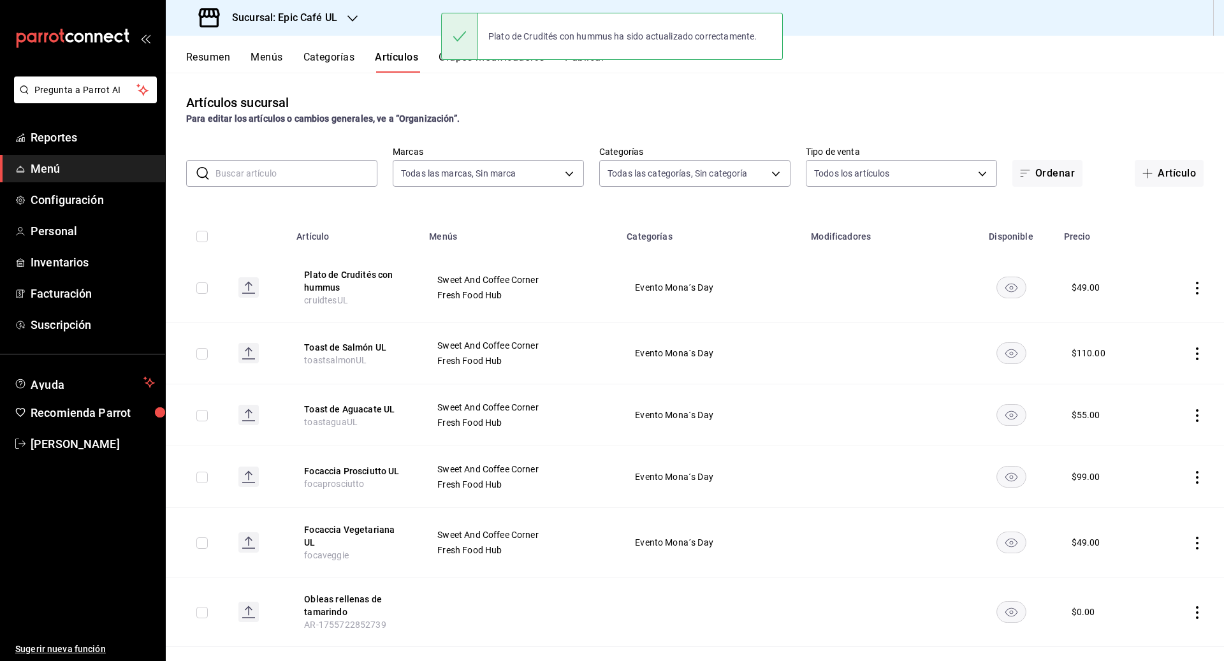
click at [596, 288] on icon "actions" at bounding box center [1196, 288] width 13 height 13
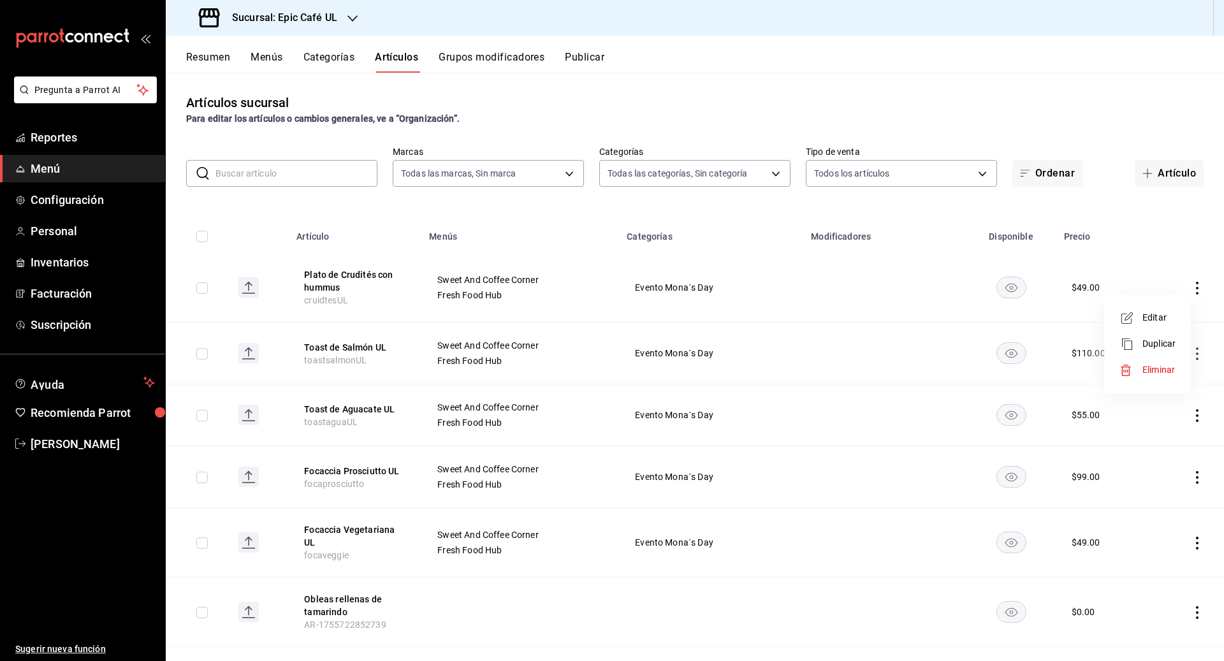
click at [596, 341] on span "Duplicar" at bounding box center [1158, 343] width 33 height 13
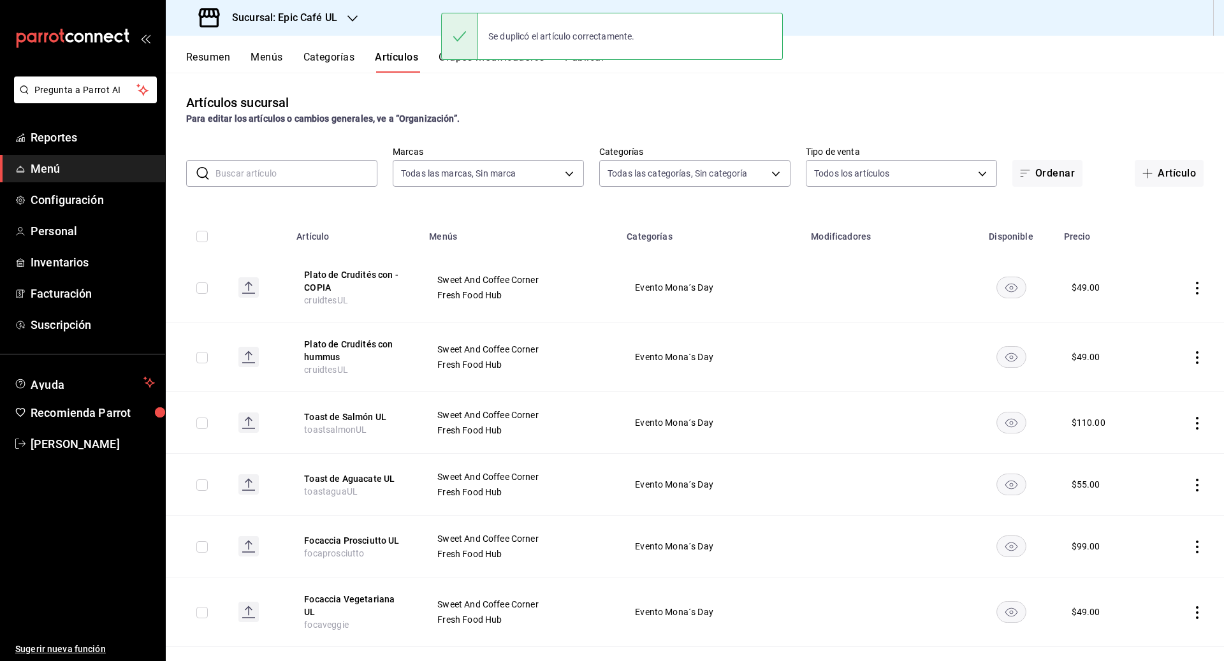
click at [596, 289] on icon "actions" at bounding box center [1197, 288] width 3 height 13
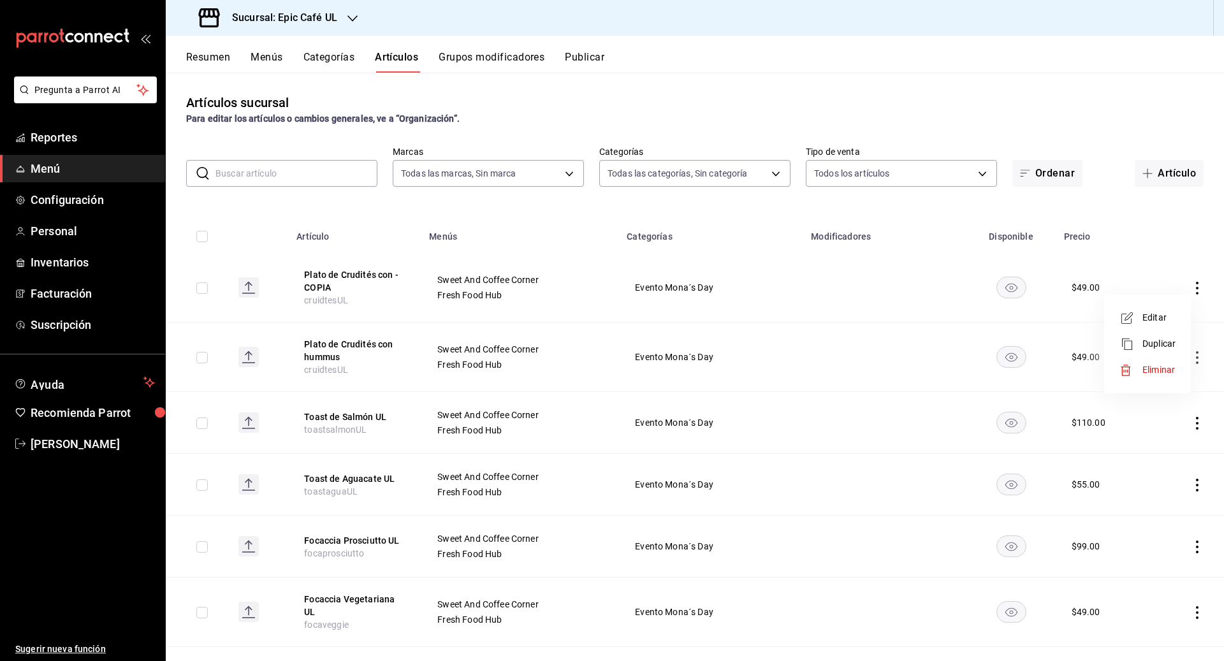
click at [596, 321] on span "Editar" at bounding box center [1158, 317] width 33 height 13
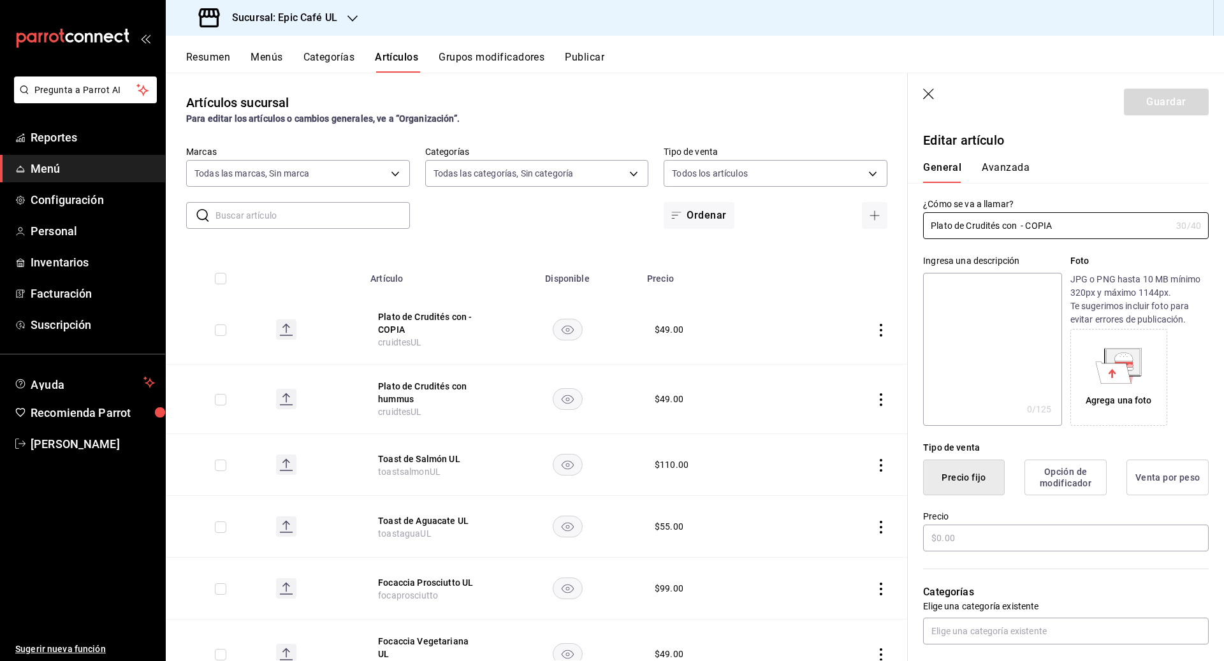
type input "$49.00"
drag, startPoint x: 1064, startPoint y: 229, endPoint x: 968, endPoint y: 227, distance: 96.3
click at [596, 227] on input "Plato de Crudités con - COPIA" at bounding box center [1047, 225] width 248 height 25
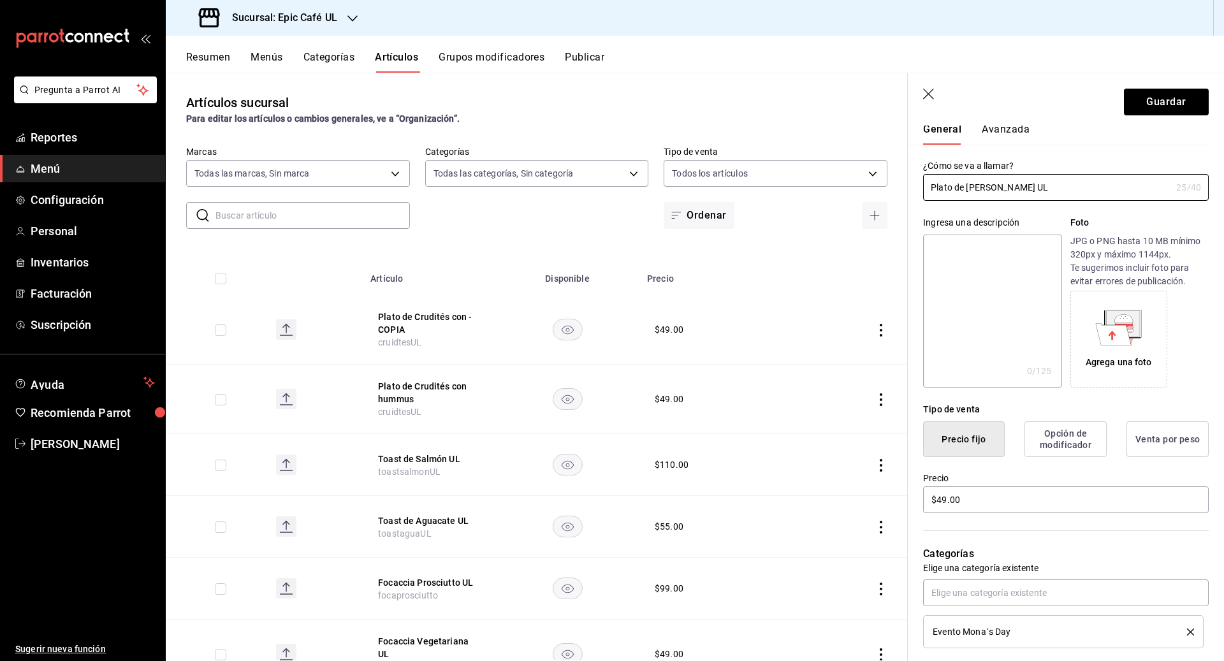
scroll to position [72, 0]
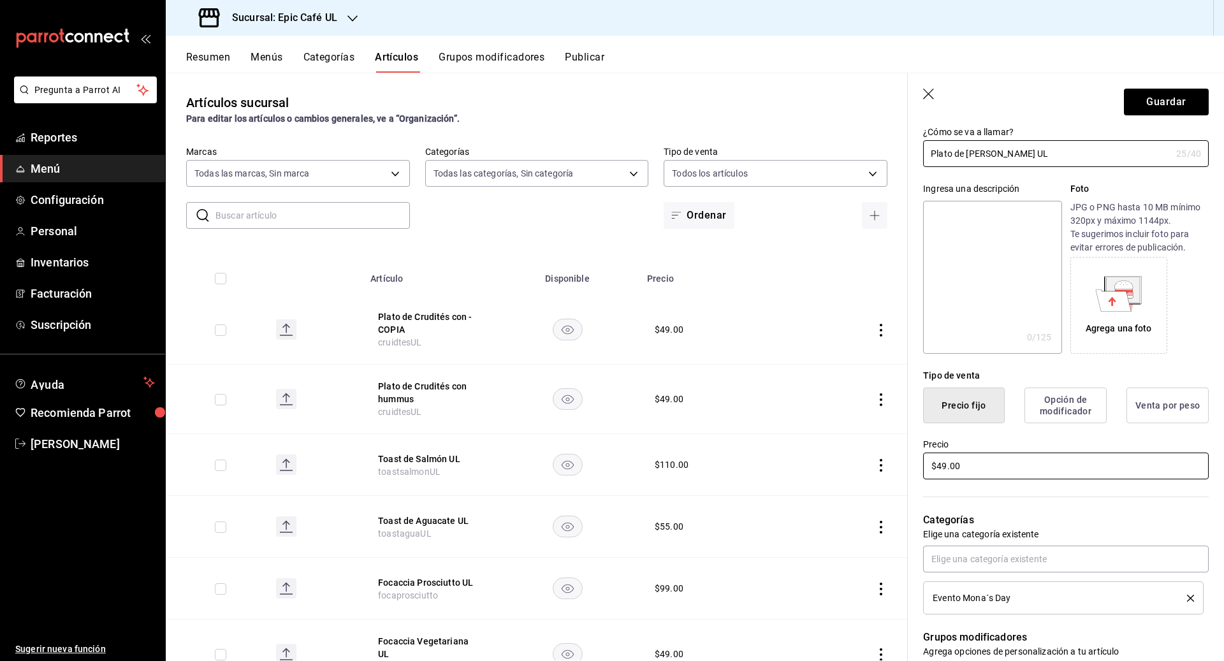
type input "Plato de [PERSON_NAME] UL"
drag, startPoint x: 980, startPoint y: 471, endPoint x: 899, endPoint y: 467, distance: 81.0
click at [596, 467] on main "Artículos sucursal Para editar los artículos o cambios generales, ve a “Organiz…" at bounding box center [695, 367] width 1058 height 588
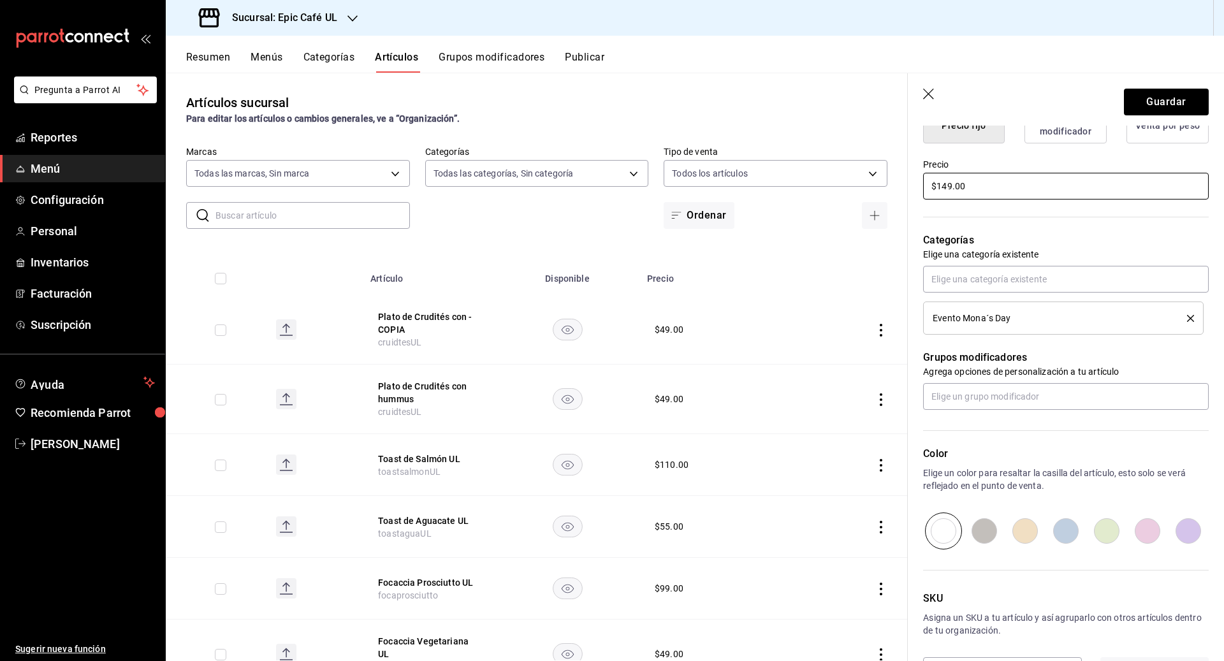
scroll to position [399, 0]
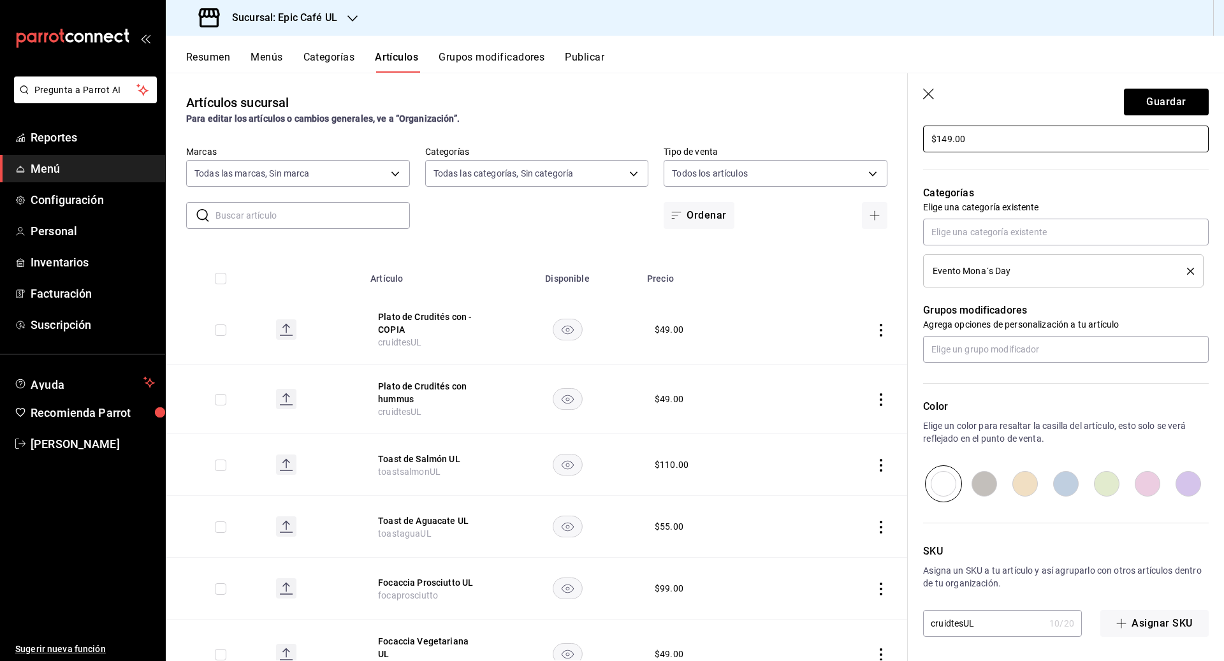
type input "$149.00"
click at [596, 625] on input "cruidtesUL" at bounding box center [983, 623] width 121 height 25
type input "platodejamonUL"
click at [596, 100] on button "Guardar" at bounding box center [1166, 102] width 85 height 27
